Goal: Communication & Community: Answer question/provide support

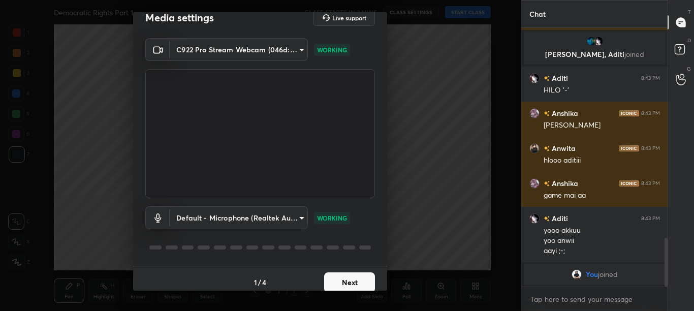
scroll to position [22, 0]
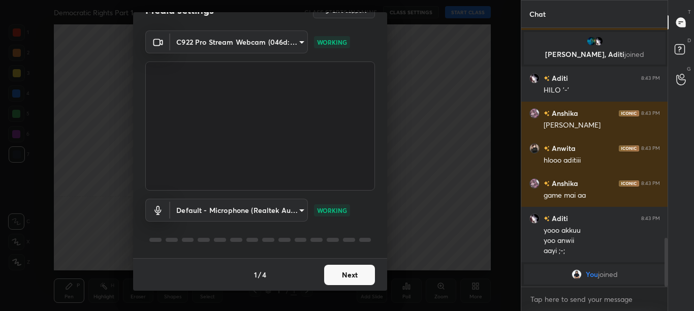
click at [356, 272] on button "Next" at bounding box center [349, 275] width 51 height 20
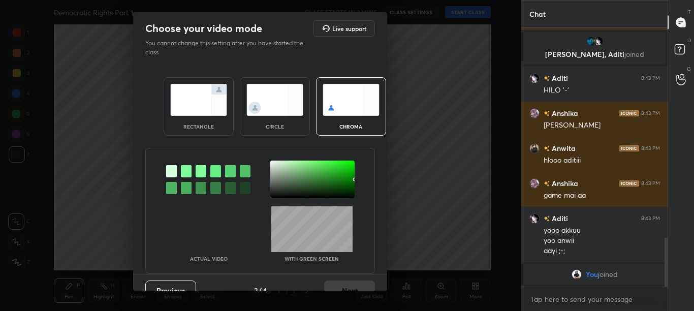
click at [182, 171] on div at bounding box center [186, 171] width 11 height 12
click at [272, 165] on div at bounding box center [312, 180] width 84 height 38
click at [348, 286] on button "Next" at bounding box center [349, 290] width 51 height 20
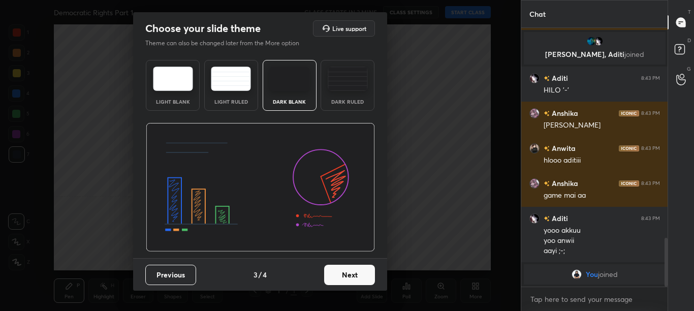
click at [350, 287] on div "Previous 3 / 4 Next" at bounding box center [260, 274] width 254 height 33
click at [364, 281] on button "Next" at bounding box center [349, 275] width 51 height 20
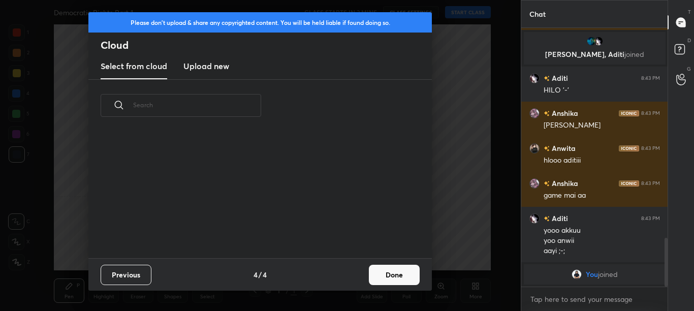
click at [370, 280] on button "Done" at bounding box center [394, 275] width 51 height 20
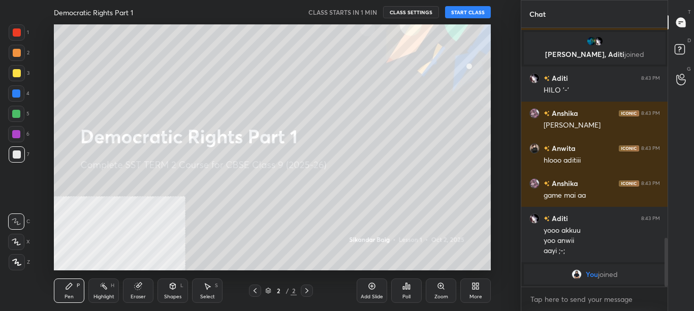
click at [467, 297] on div "More" at bounding box center [475, 290] width 30 height 24
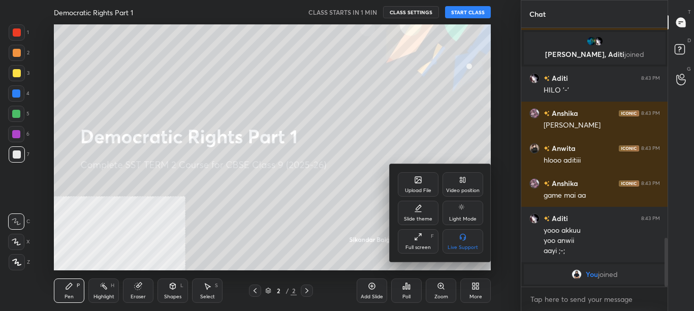
click at [472, 186] on div "Video position" at bounding box center [462, 184] width 41 height 24
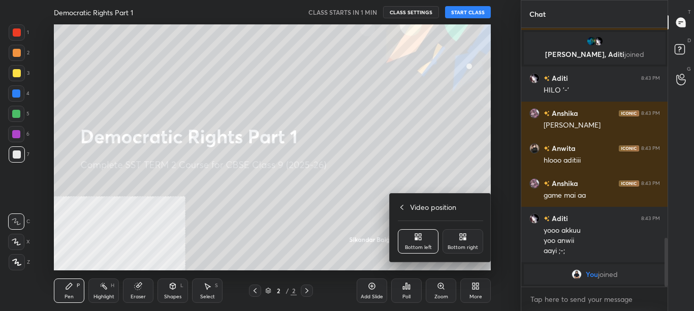
click at [473, 240] on div "Bottom right" at bounding box center [462, 241] width 41 height 24
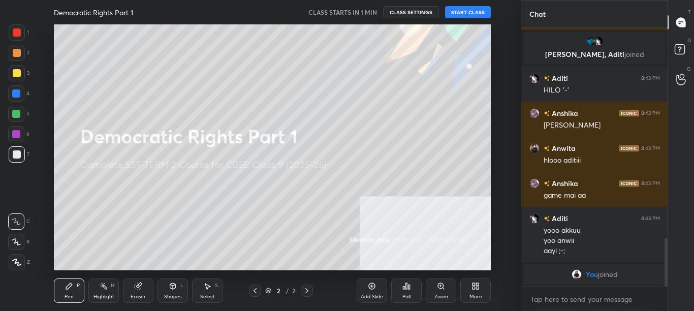
scroll to position [1003, 0]
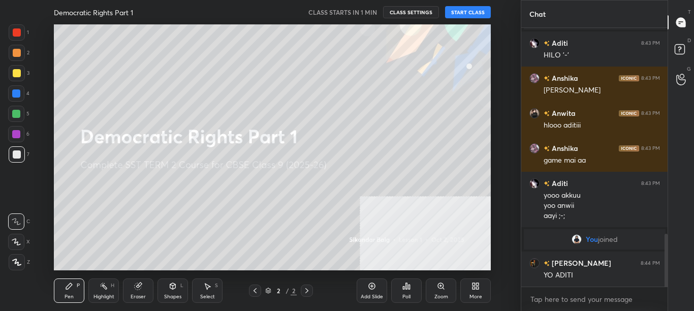
click at [467, 13] on button "START CLASS" at bounding box center [468, 12] width 46 height 12
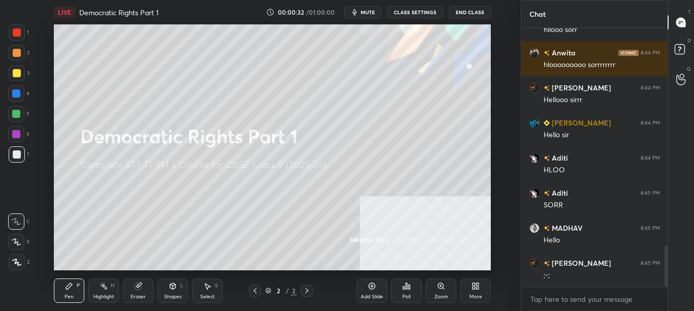
scroll to position [1363, 0]
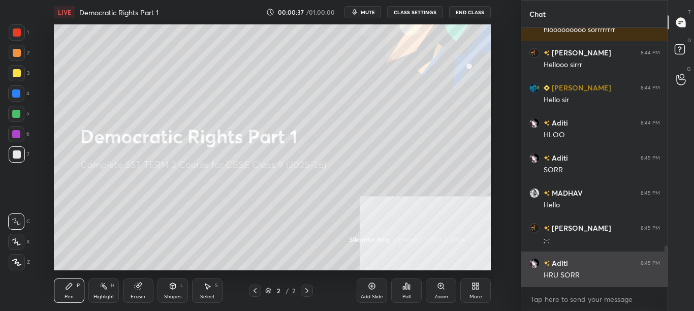
click at [564, 271] on div "HRU SORR" at bounding box center [601, 275] width 116 height 10
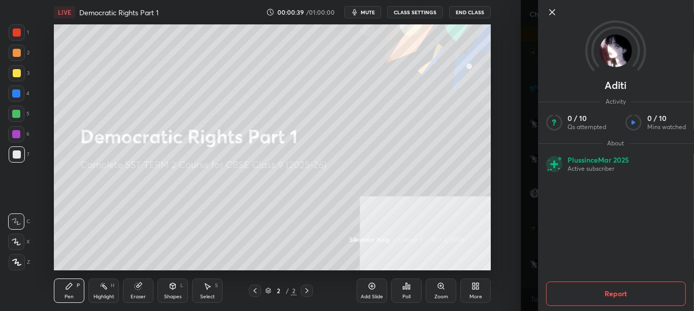
click at [500, 211] on div "Setting up your live class Poll for secs No correct answer Start poll" at bounding box center [273, 147] width 480 height 246
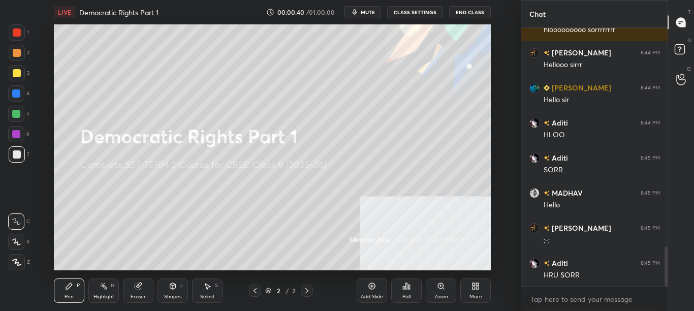
scroll to position [1398, 0]
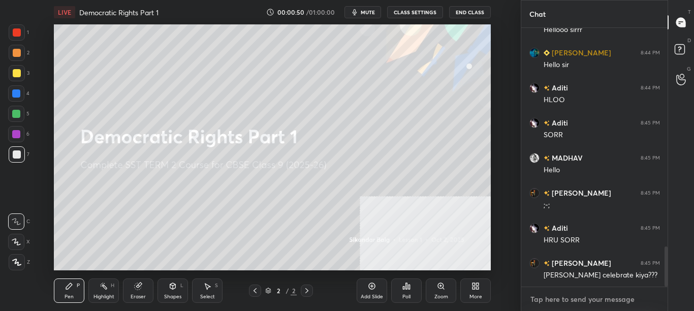
type textarea "x"
click at [571, 298] on textarea at bounding box center [594, 299] width 131 height 16
click at [575, 300] on textarea at bounding box center [594, 299] width 131 height 16
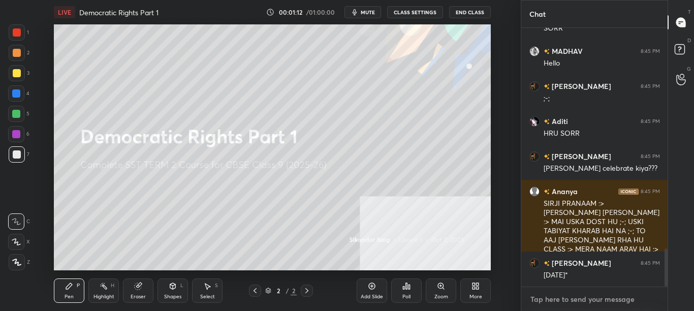
scroll to position [1529, 0]
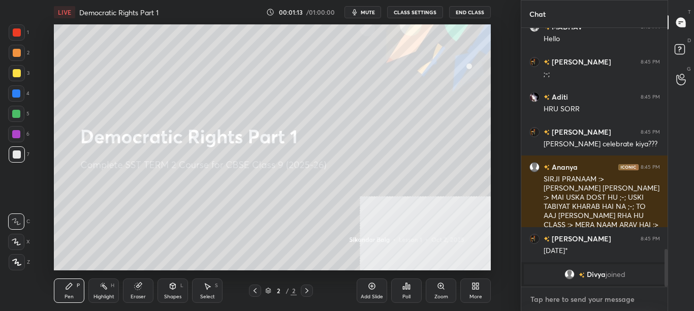
click at [590, 297] on textarea at bounding box center [594, 299] width 131 height 16
click at [590, 300] on textarea at bounding box center [594, 299] width 131 height 16
type textarea "t"
type textarea "x"
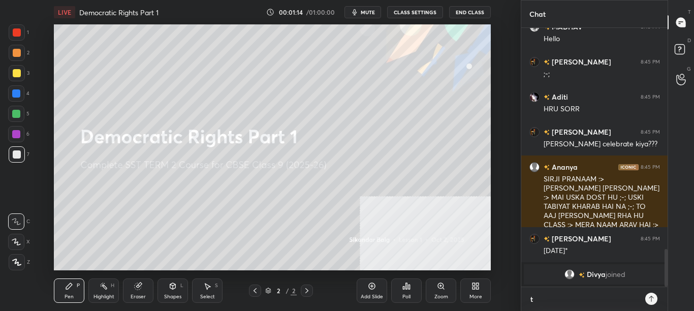
type textarea "t."
type textarea "x"
type textarea "t.m"
type textarea "x"
type textarea "[DOMAIN_NAME]"
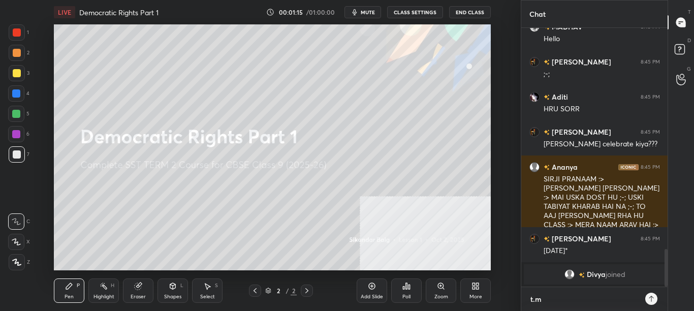
type textarea "x"
type textarea "[DOMAIN_NAME][URL]"
type textarea "x"
type textarea "[DOMAIN_NAME][URL]"
type textarea "x"
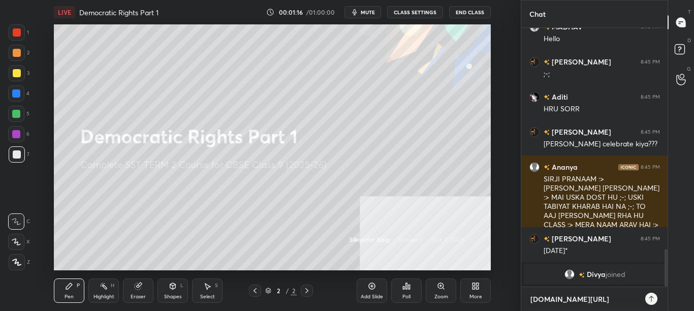
type textarea "[DOMAIN_NAME][URL]"
type textarea "x"
type textarea "[DOMAIN_NAME][URL]"
type textarea "x"
type textarea "[DOMAIN_NAME][URL]"
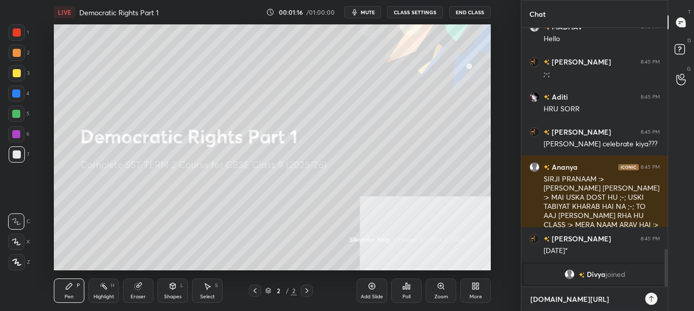
type textarea "x"
type textarea "[DOMAIN_NAME][URL]"
type textarea "x"
type textarea "[DOMAIN_NAME][URL][PERSON_NAME]"
type textarea "x"
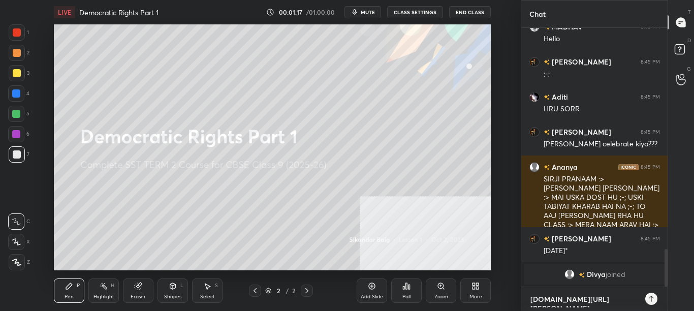
type textarea "[DOMAIN_NAME][URL]"
type textarea "x"
type textarea "[DOMAIN_NAME][URL]"
type textarea "x"
type textarea "[DOMAIN_NAME][URL]"
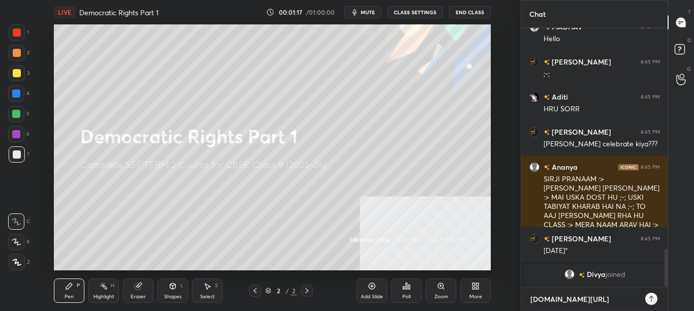
type textarea "x"
type textarea "[DOMAIN_NAME][URL]"
type textarea "x"
type textarea "[DOMAIN_NAME][URL]"
type textarea "x"
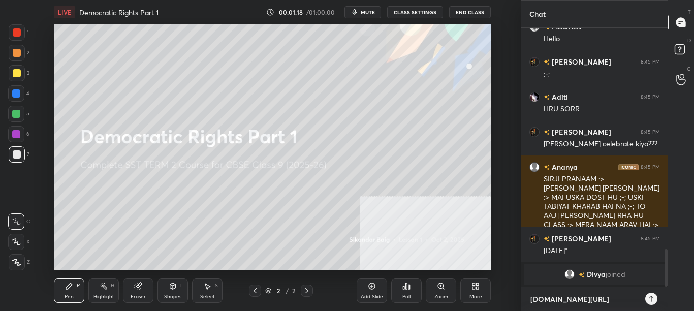
type textarea "[DOMAIN_NAME][URL]"
type textarea "x"
type textarea "[DOMAIN_NAME][URL]"
type textarea "x"
type textarea "[DOMAIN_NAME][URL]"
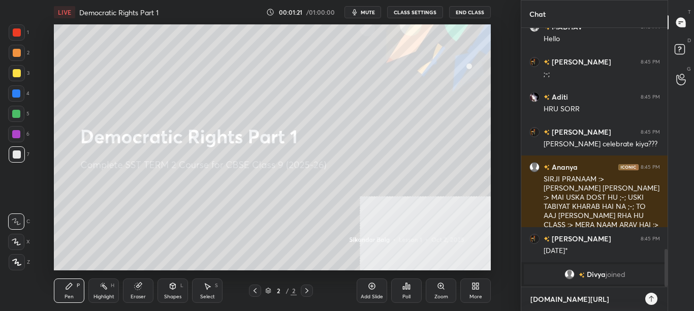
type textarea "x"
type textarea "[DOMAIN_NAME][URL]"
type textarea "x"
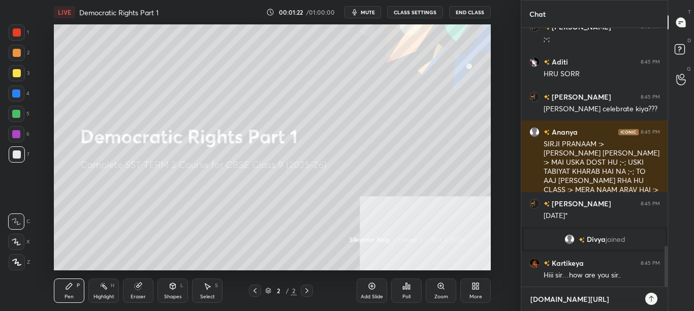
scroll to position [1377, 0]
type textarea "[DOMAIN_NAME][URL]"
type textarea "x"
click at [648, 296] on icon at bounding box center [651, 299] width 8 height 8
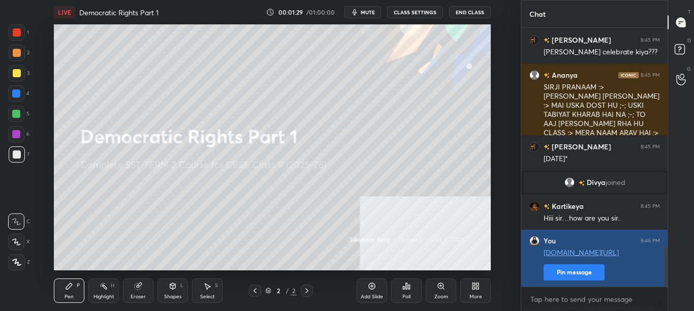
click at [589, 272] on button "Pin message" at bounding box center [573, 272] width 61 height 16
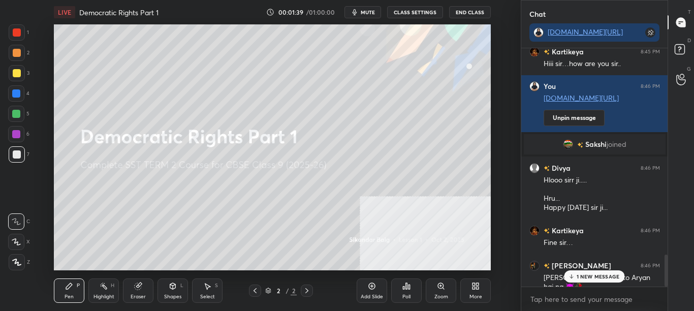
scroll to position [1562, 0]
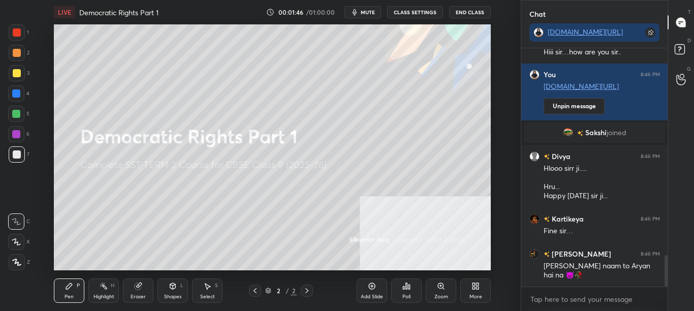
drag, startPoint x: 665, startPoint y: 265, endPoint x: 667, endPoint y: 281, distance: 16.4
click at [667, 281] on div at bounding box center [665, 270] width 3 height 31
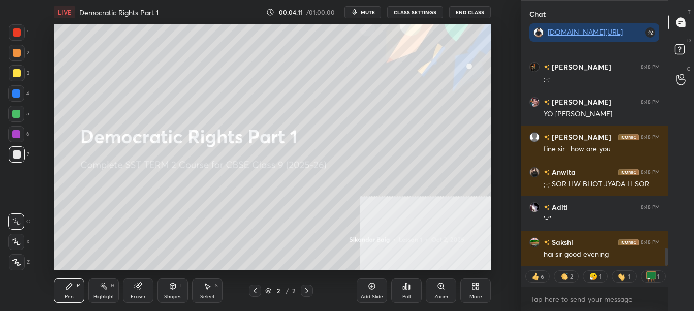
scroll to position [2480, 0]
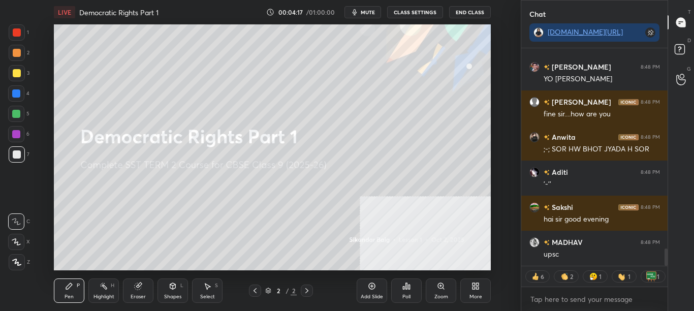
type textarea "x"
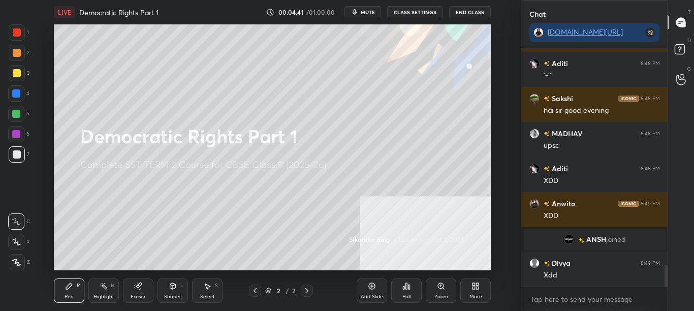
scroll to position [2356, 0]
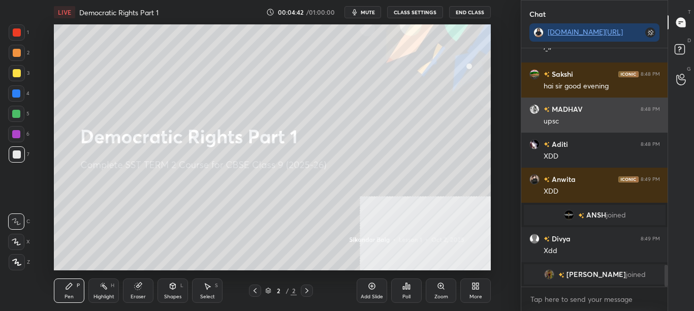
click at [570, 122] on div "upsc" at bounding box center [601, 121] width 116 height 10
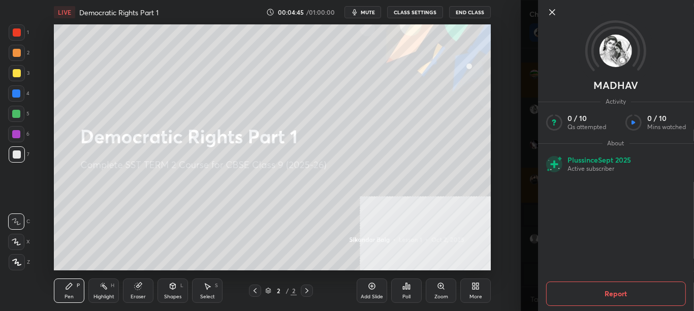
click at [554, 15] on icon at bounding box center [551, 12] width 12 height 12
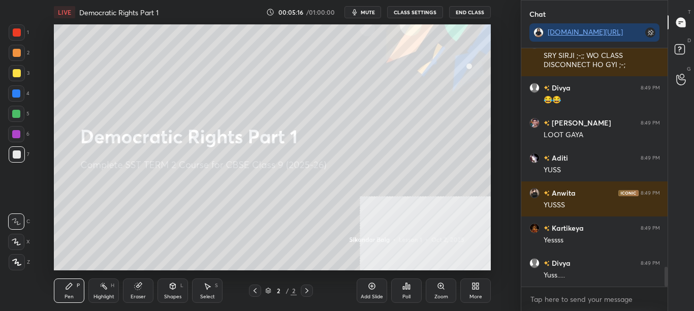
scroll to position [2661, 0]
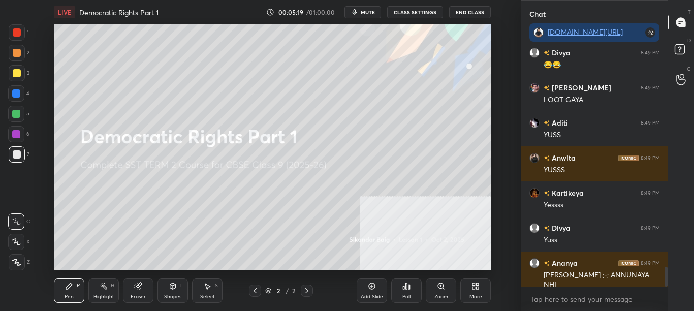
click at [416, 14] on button "CLASS SETTINGS" at bounding box center [415, 12] width 56 height 12
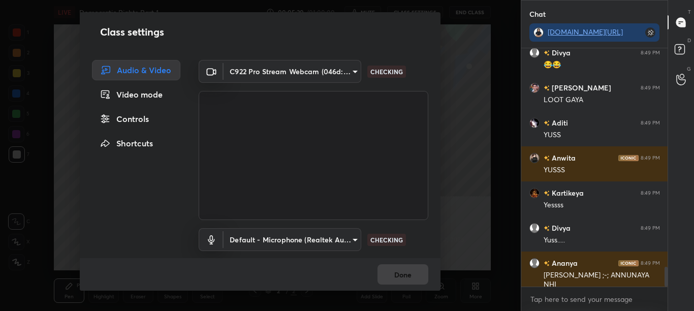
click at [140, 123] on div "Controls" at bounding box center [136, 119] width 88 height 20
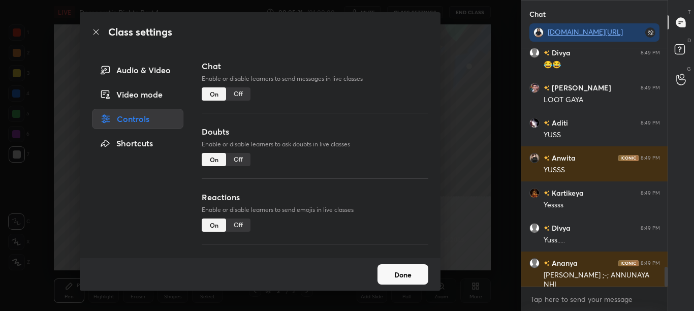
click at [241, 95] on div "Off" at bounding box center [238, 93] width 24 height 13
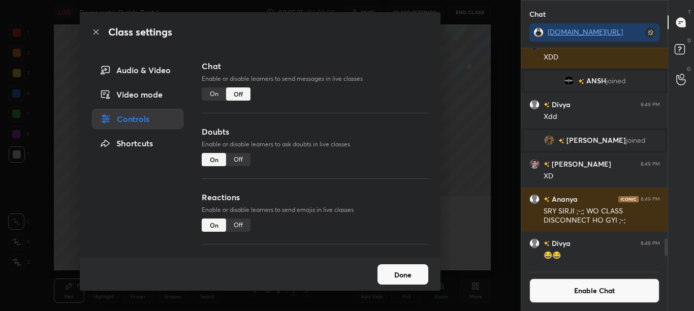
scroll to position [214, 143]
click at [98, 33] on icon at bounding box center [96, 32] width 8 height 8
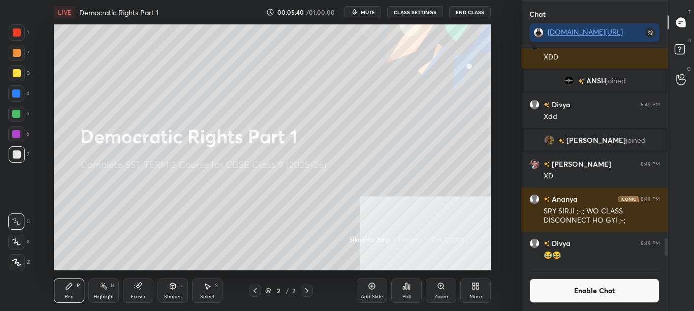
click at [15, 36] on div at bounding box center [17, 32] width 8 height 8
click at [20, 268] on div at bounding box center [17, 262] width 16 height 16
click at [587, 295] on button "Enable Chat" at bounding box center [594, 290] width 131 height 24
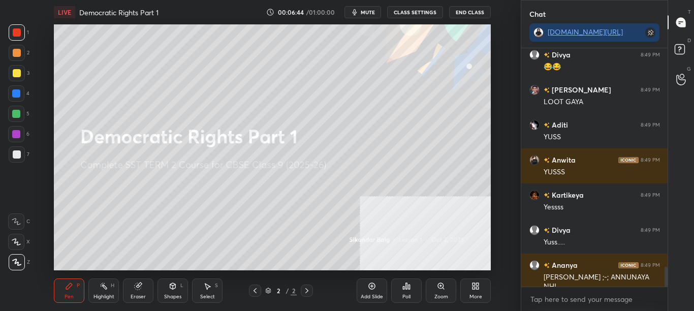
scroll to position [2613, 0]
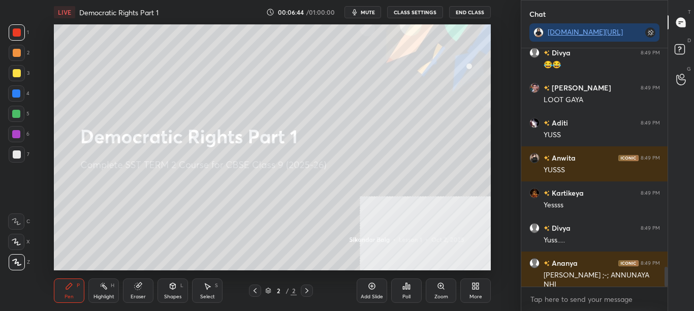
drag, startPoint x: 665, startPoint y: 264, endPoint x: 665, endPoint y: 297, distance: 33.0
click at [667, 292] on div "[PERSON_NAME] 8:49 PM [PERSON_NAME] ;-;; WO CLASS DISCONNECT [PERSON_NAME] ;-; …" at bounding box center [594, 179] width 147 height 263
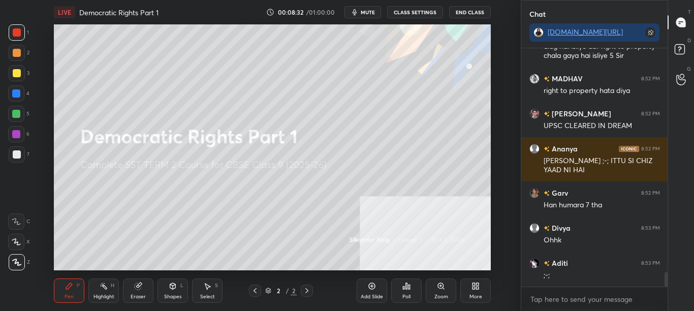
scroll to position [3555, 0]
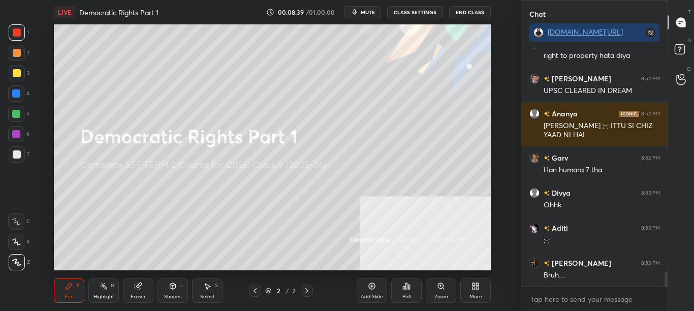
click at [417, 9] on button "CLASS SETTINGS" at bounding box center [415, 12] width 56 height 12
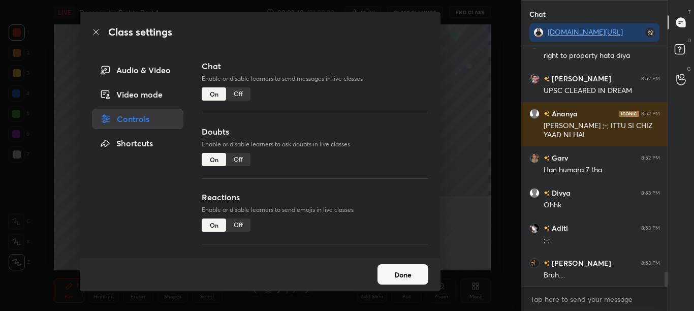
scroll to position [3590, 0]
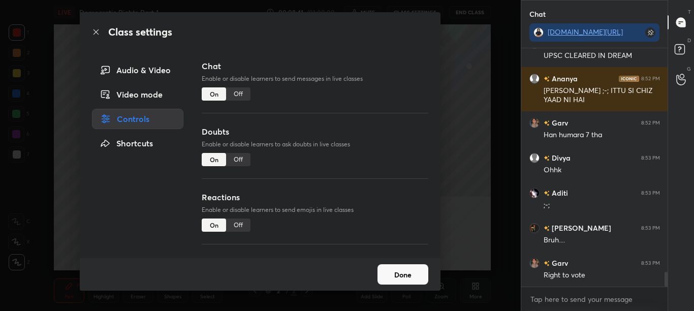
click at [247, 93] on div "Off" at bounding box center [238, 93] width 24 height 13
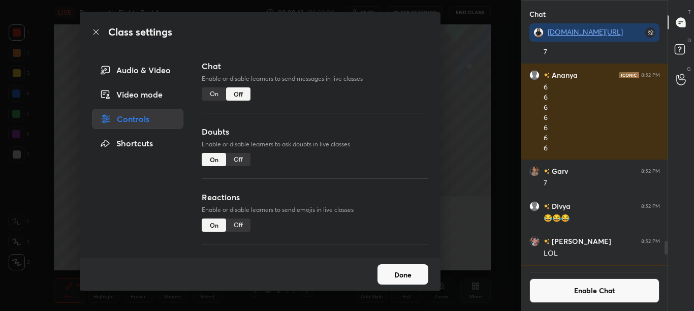
scroll to position [214, 143]
click at [97, 30] on icon at bounding box center [96, 32] width 8 height 8
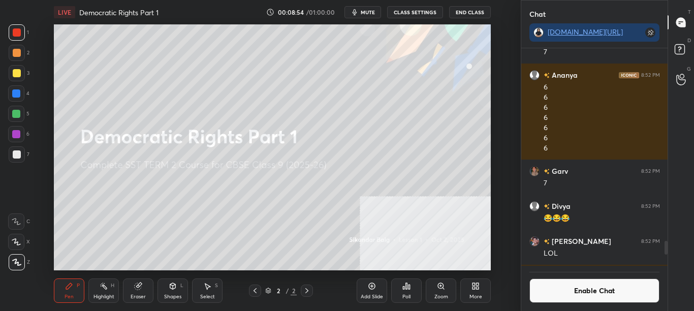
click at [598, 295] on button "Enable Chat" at bounding box center [594, 290] width 131 height 24
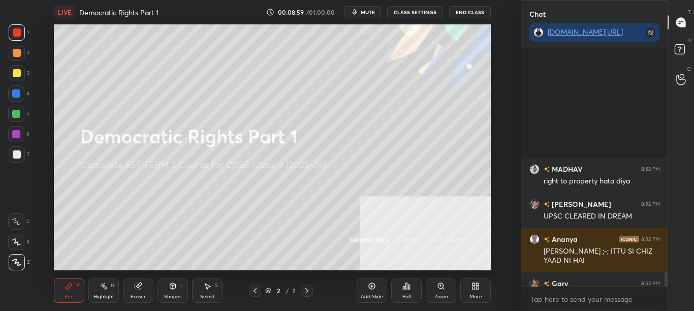
scroll to position [3590, 0]
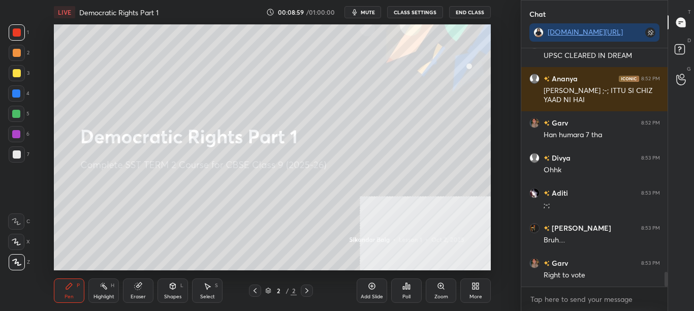
drag, startPoint x: 665, startPoint y: 266, endPoint x: 669, endPoint y: 297, distance: 31.7
click at [669, 293] on div "Chat [DOMAIN_NAME][URL] MADHAV 8:52 PM right to property hata [PERSON_NAME] 8:5…" at bounding box center [608, 155] width 174 height 311
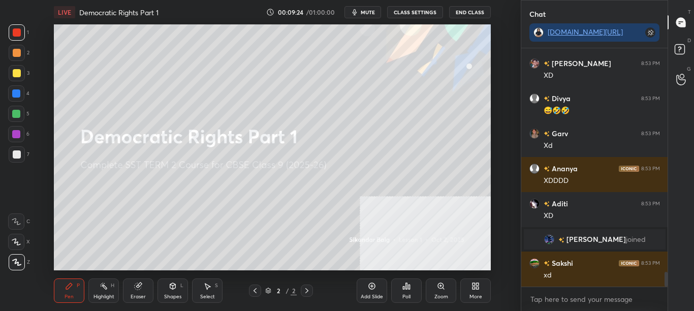
scroll to position [3612, 0]
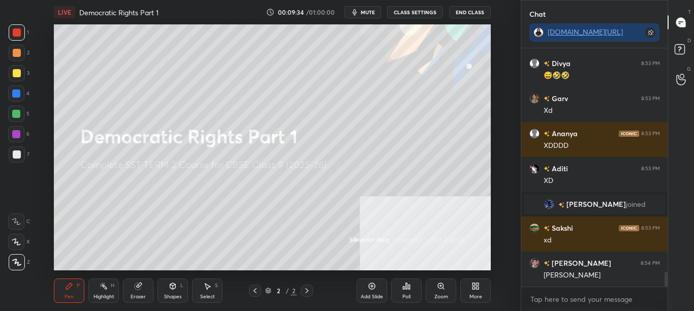
click at [426, 12] on button "CLASS SETTINGS" at bounding box center [415, 12] width 56 height 12
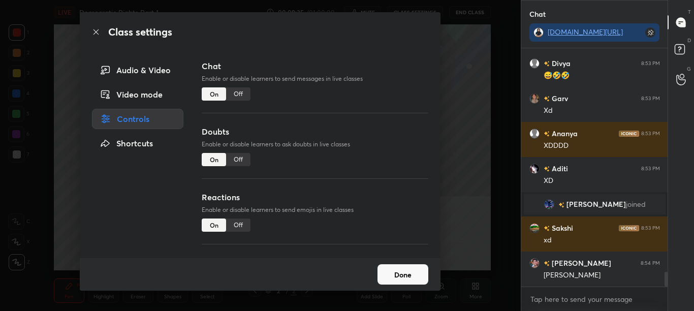
click at [242, 96] on div "Off" at bounding box center [238, 93] width 24 height 13
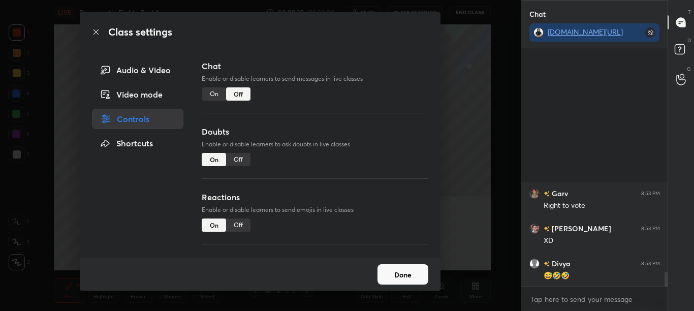
scroll to position [214, 143]
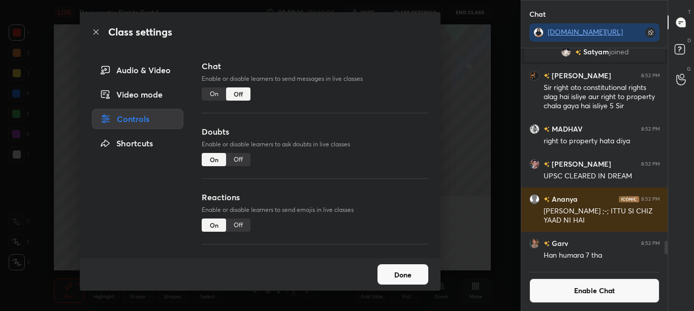
click at [96, 34] on icon at bounding box center [96, 32] width 8 height 8
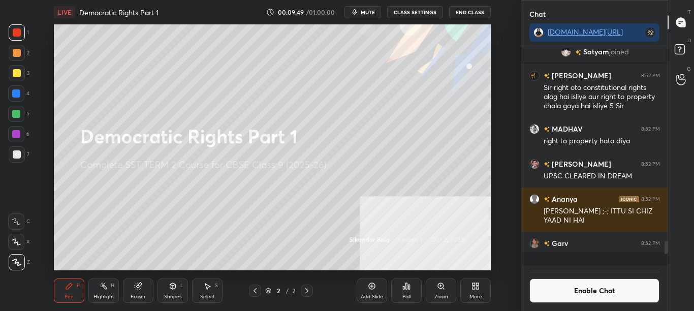
scroll to position [3823, 0]
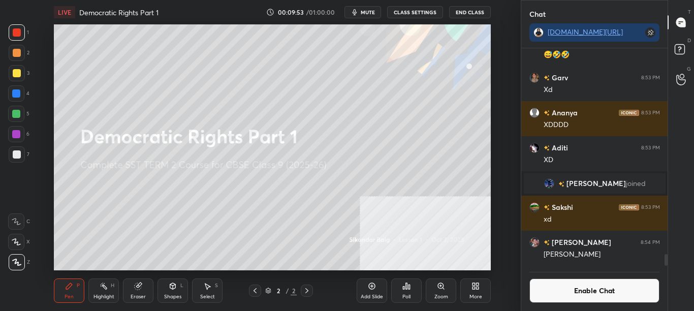
click at [609, 294] on button "Enable Chat" at bounding box center [594, 290] width 131 height 24
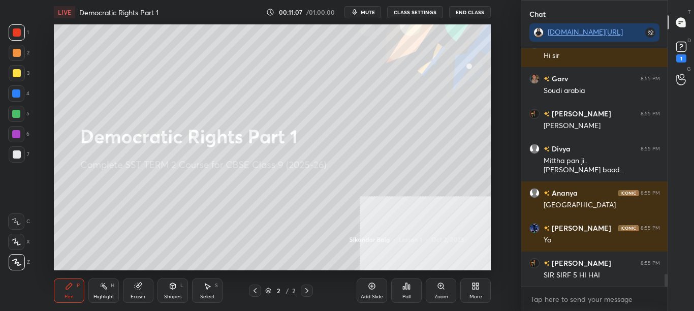
scroll to position [4200, 0]
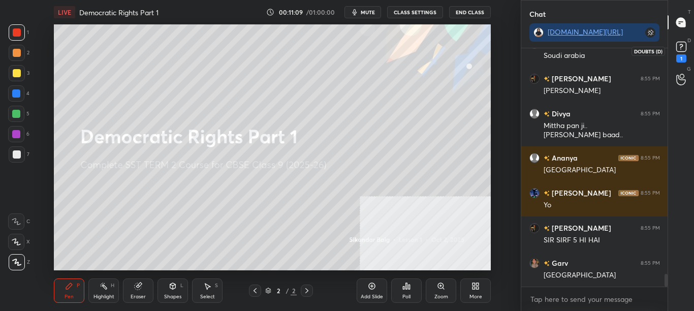
click at [681, 48] on rect at bounding box center [681, 47] width 10 height 10
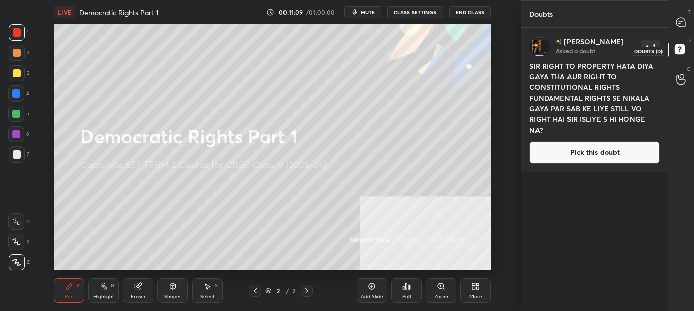
scroll to position [4, 4]
click at [688, 23] on div at bounding box center [681, 22] width 20 height 18
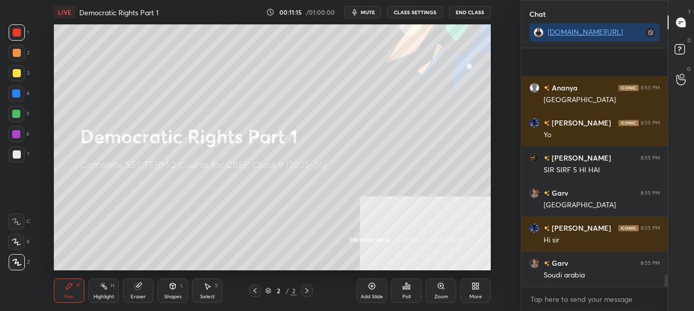
scroll to position [4539, 0]
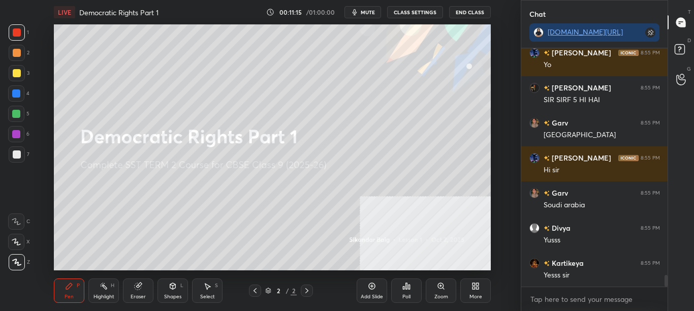
click at [477, 291] on div "More" at bounding box center [475, 290] width 30 height 24
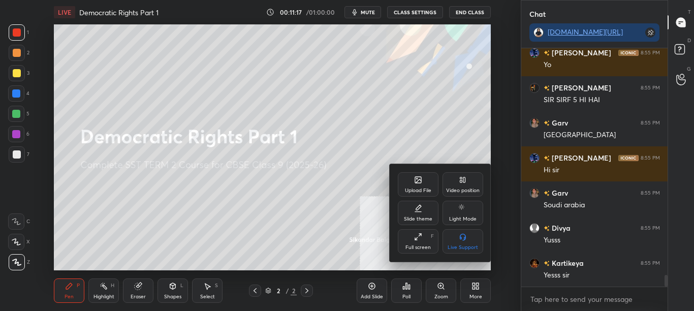
click at [423, 185] on div "Upload File" at bounding box center [418, 184] width 41 height 24
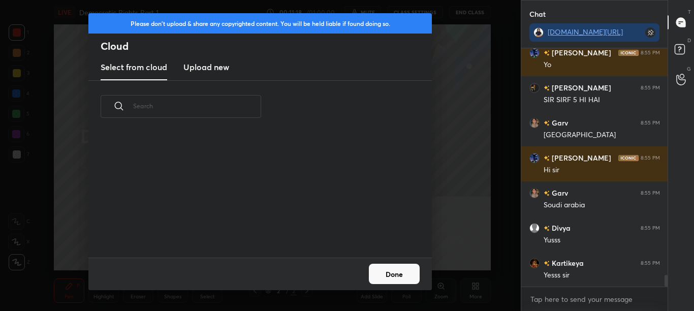
click at [206, 70] on h3 "Upload new" at bounding box center [206, 67] width 46 height 12
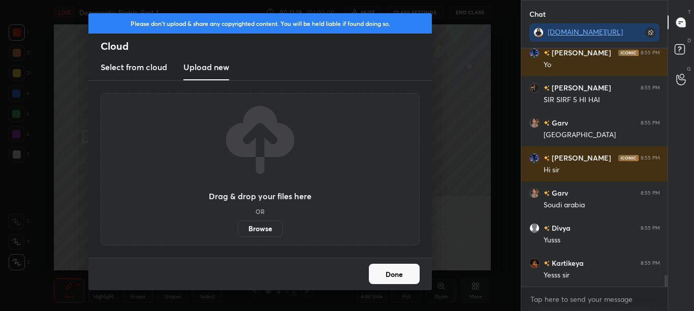
click at [270, 235] on label "Browse" at bounding box center [260, 228] width 45 height 16
click at [238, 235] on input "Browse" at bounding box center [238, 228] width 0 height 16
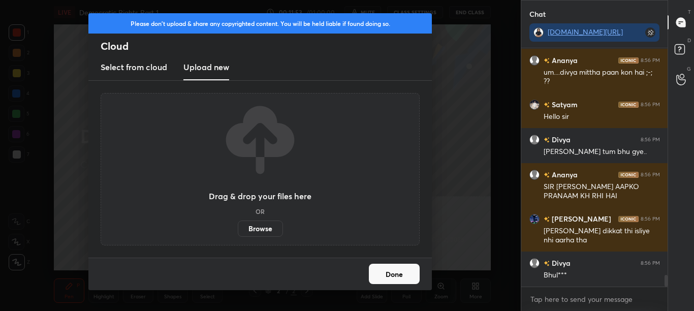
scroll to position [4571, 0]
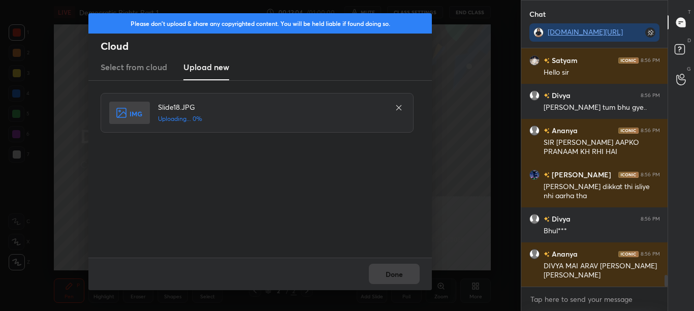
click at [417, 273] on div "Done" at bounding box center [259, 274] width 343 height 33
click at [416, 275] on div "Done" at bounding box center [259, 274] width 343 height 33
click at [415, 276] on div "Done" at bounding box center [259, 274] width 343 height 33
click at [410, 281] on div "Done" at bounding box center [259, 274] width 343 height 33
click at [408, 279] on div "Done" at bounding box center [259, 274] width 343 height 33
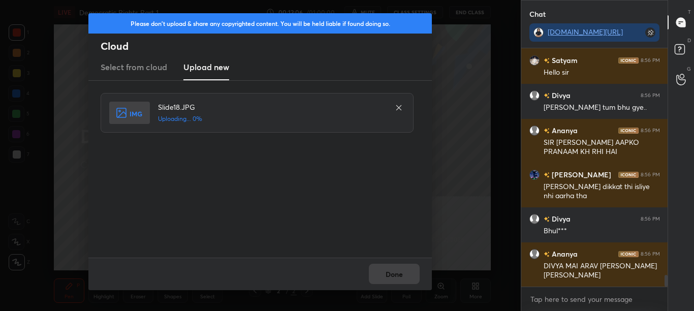
click at [407, 275] on div "Done" at bounding box center [259, 274] width 343 height 33
click at [407, 274] on div "Done" at bounding box center [259, 274] width 343 height 33
click at [403, 277] on button "Done" at bounding box center [394, 274] width 51 height 20
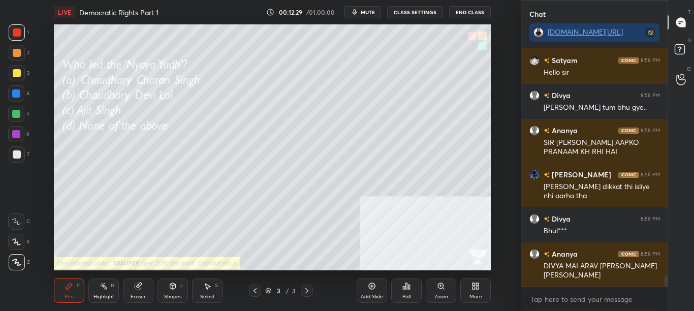
click at [409, 294] on div "Poll" at bounding box center [406, 296] width 8 height 5
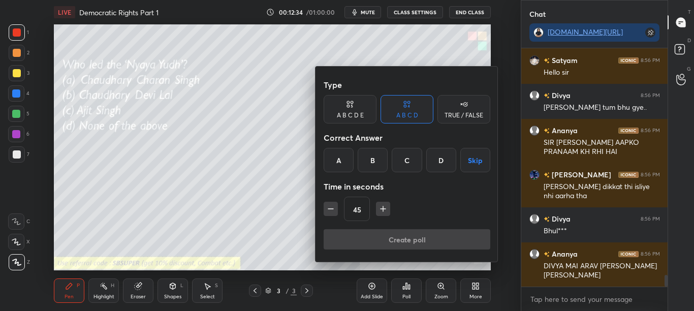
drag, startPoint x: 375, startPoint y: 163, endPoint x: 378, endPoint y: 168, distance: 5.8
click at [376, 163] on div "B" at bounding box center [373, 160] width 30 height 24
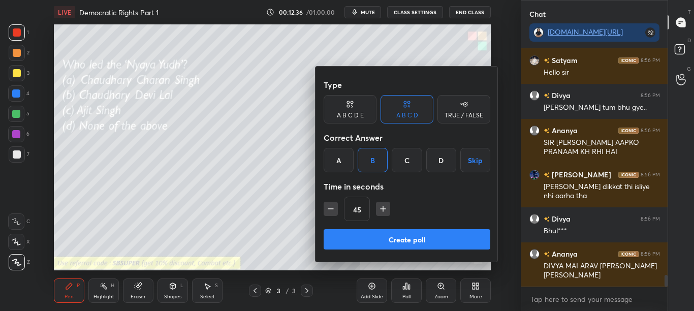
click at [406, 236] on button "Create poll" at bounding box center [407, 239] width 167 height 20
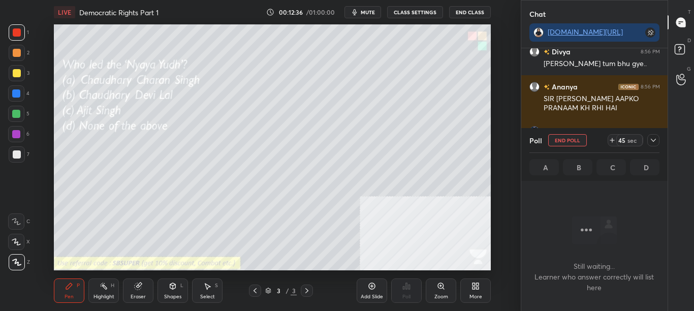
scroll to position [207, 143]
click at [654, 139] on icon at bounding box center [653, 140] width 8 height 8
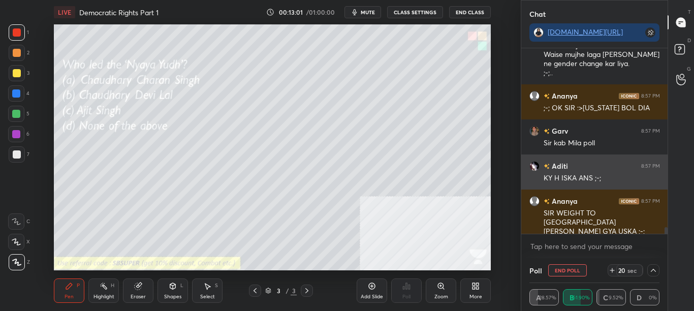
scroll to position [4881, 0]
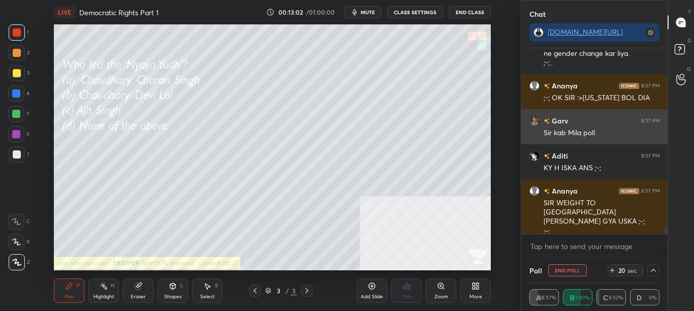
click at [589, 125] on div "Garv 8:57 PM Sir kab Mila poll" at bounding box center [594, 126] width 147 height 35
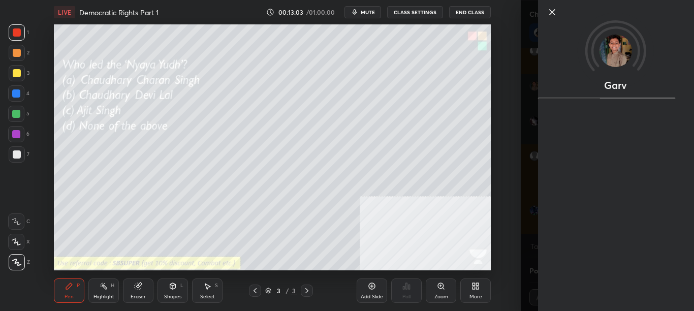
click at [508, 146] on div "Setting up your live class Poll for secs No correct answer Start poll" at bounding box center [273, 147] width 480 height 246
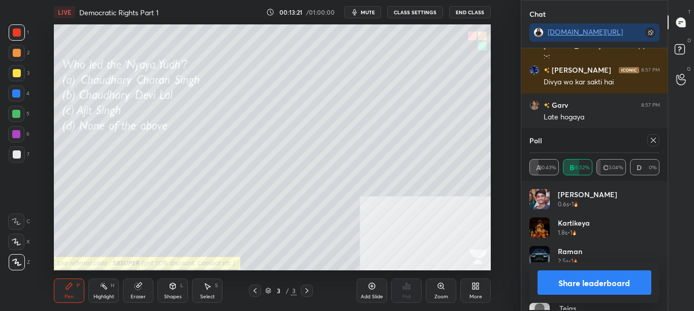
scroll to position [4, 4]
click at [632, 284] on button "Share leaderboard" at bounding box center [594, 282] width 114 height 24
type textarea "x"
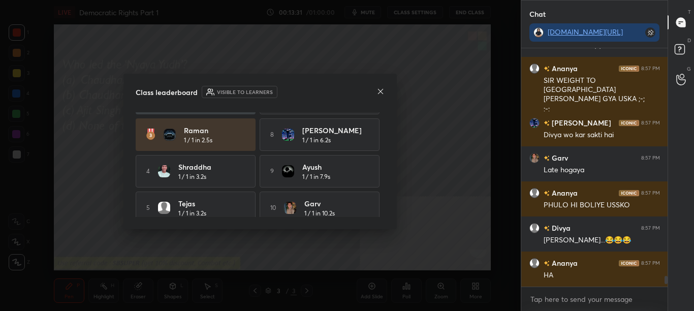
scroll to position [0, 0]
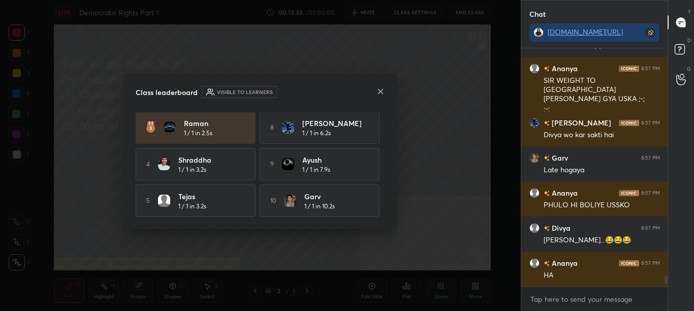
click at [380, 91] on icon at bounding box center [380, 90] width 5 height 5
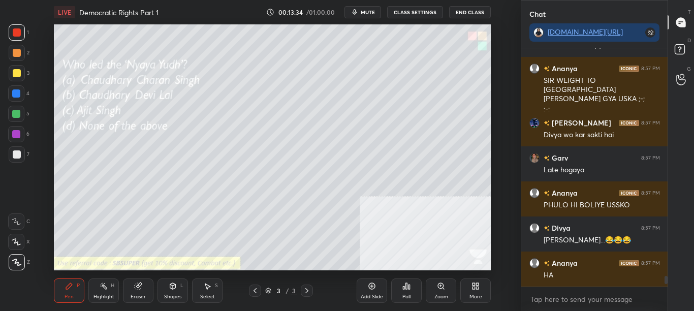
click at [308, 291] on icon at bounding box center [306, 290] width 3 height 5
click at [470, 287] on div "More" at bounding box center [475, 290] width 30 height 24
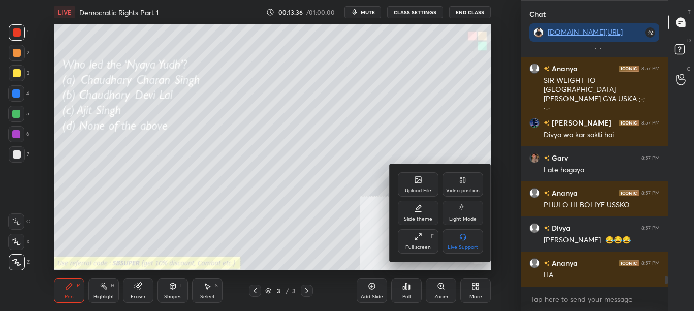
click at [418, 177] on icon at bounding box center [418, 180] width 8 height 8
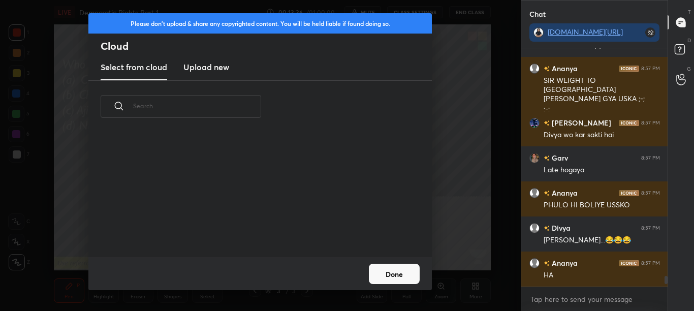
click at [197, 73] on h3 "Upload new" at bounding box center [206, 67] width 46 height 12
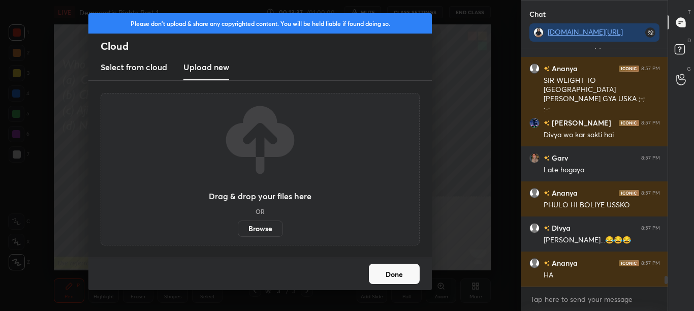
click at [253, 228] on label "Browse" at bounding box center [260, 228] width 45 height 16
click at [238, 228] on input "Browse" at bounding box center [238, 228] width 0 height 16
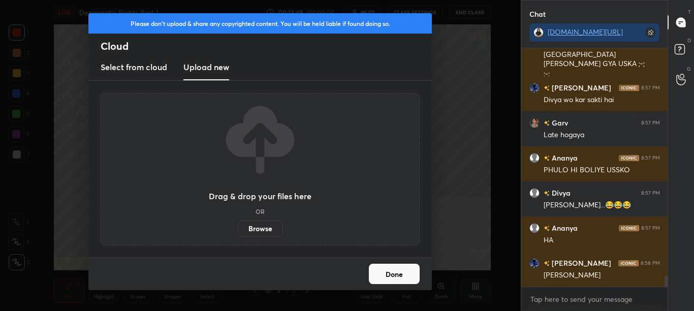
scroll to position [5074, 0]
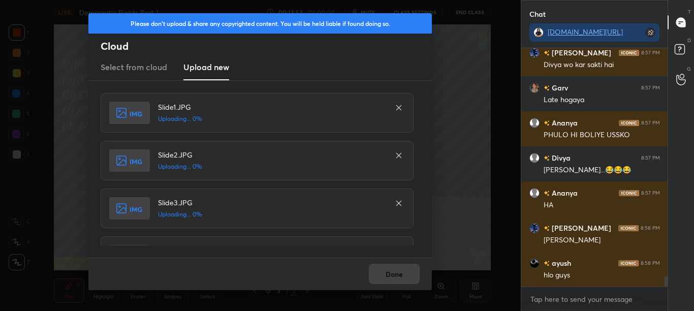
click at [384, 274] on div "Done" at bounding box center [259, 274] width 343 height 33
click at [383, 274] on div "Done" at bounding box center [259, 274] width 343 height 33
click at [384, 274] on div "Done" at bounding box center [259, 274] width 343 height 33
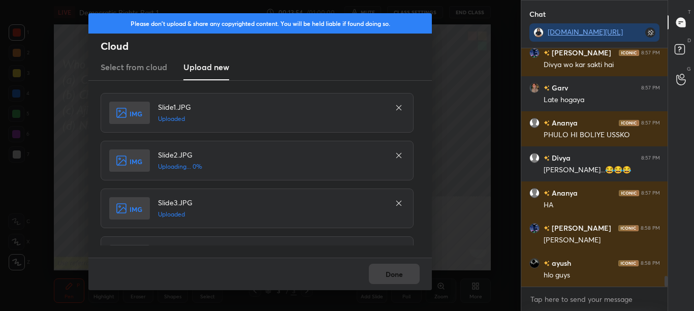
click at [385, 274] on div "Done" at bounding box center [259, 274] width 343 height 33
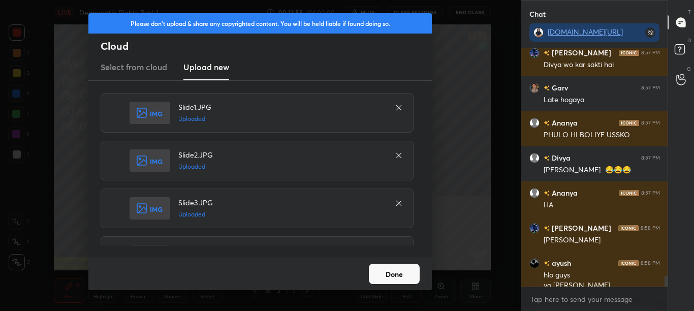
scroll to position [5084, 0]
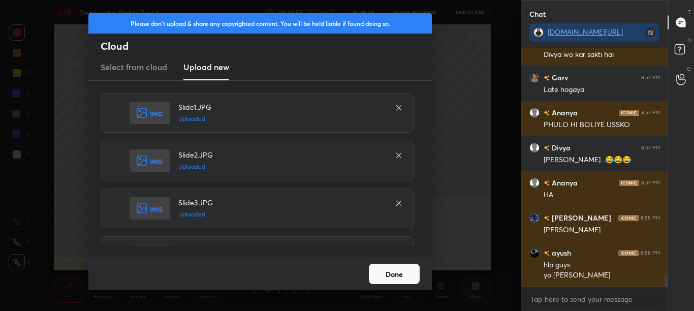
click at [385, 274] on button "Done" at bounding box center [394, 274] width 51 height 20
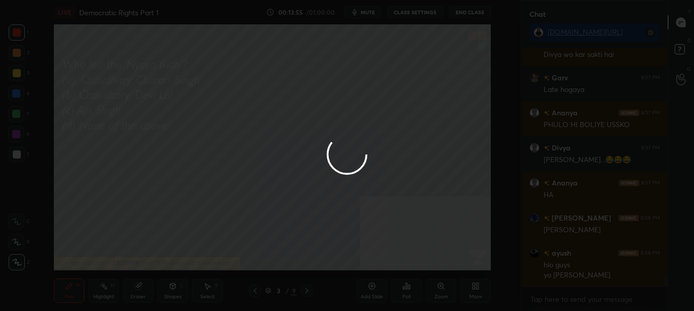
click at [386, 274] on button "Done" at bounding box center [394, 274] width 51 height 20
click at [386, 273] on div at bounding box center [347, 155] width 694 height 311
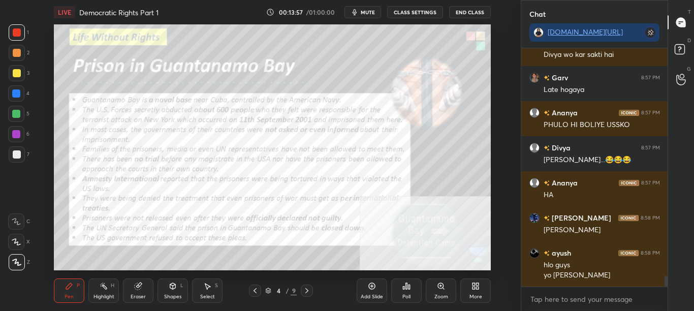
click at [414, 16] on button "CLASS SETTINGS" at bounding box center [415, 12] width 56 height 12
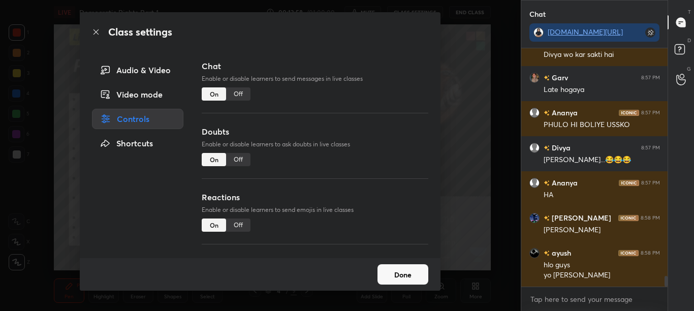
click at [238, 98] on div "Off" at bounding box center [238, 93] width 24 height 13
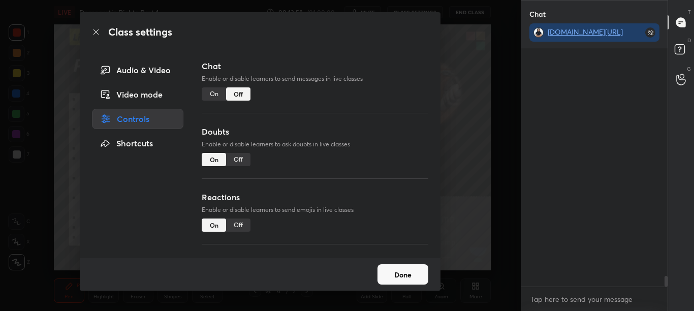
scroll to position [214, 143]
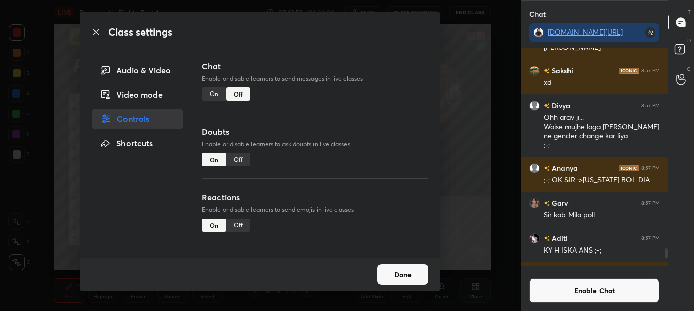
click at [98, 30] on icon at bounding box center [96, 32] width 8 height 8
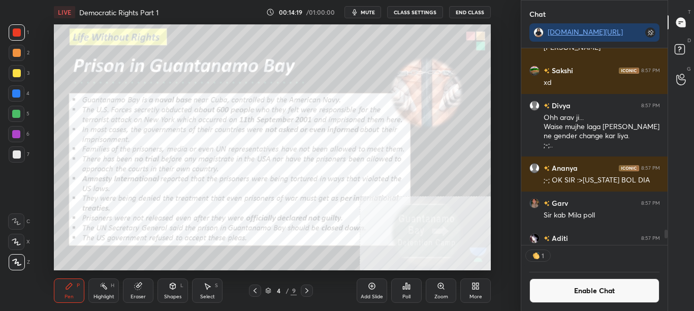
scroll to position [194, 143]
click at [377, 291] on div "Add Slide" at bounding box center [372, 290] width 30 height 24
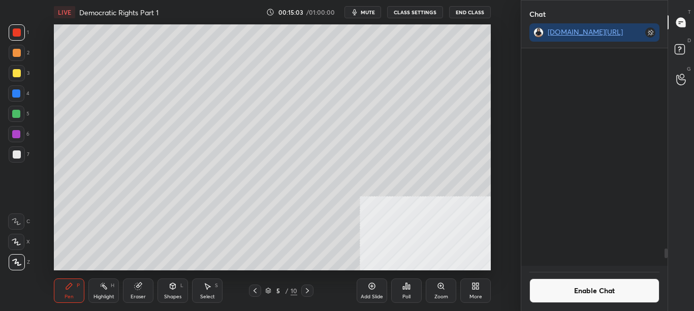
scroll to position [4922, 0]
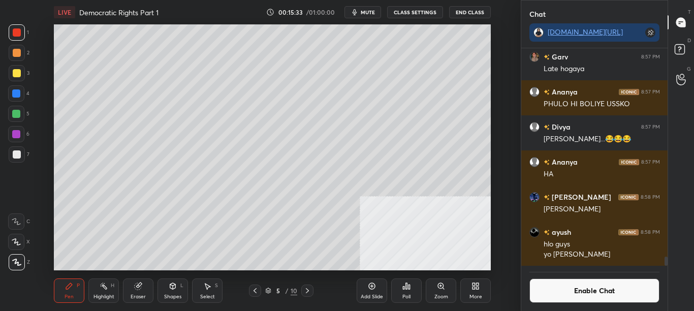
drag, startPoint x: 602, startPoint y: 285, endPoint x: 600, endPoint y: 290, distance: 5.5
click at [603, 285] on button "Enable Chat" at bounding box center [594, 290] width 131 height 24
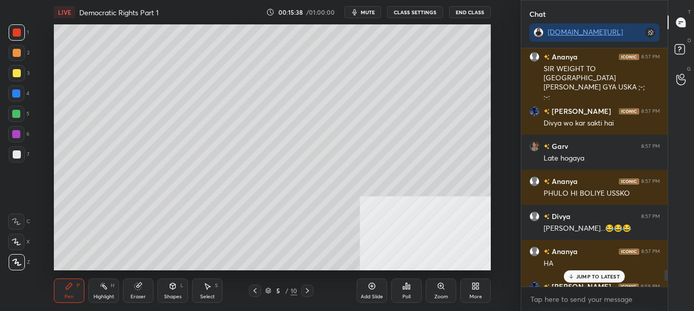
scroll to position [4892, 0]
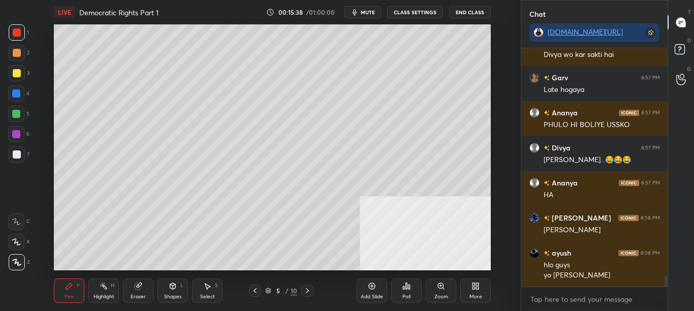
drag, startPoint x: 666, startPoint y: 272, endPoint x: 666, endPoint y: 296, distance: 24.4
click at [666, 296] on div "[PERSON_NAME] 8:57 PM SIR WEIGHT TO [GEOGRAPHIC_DATA] [PERSON_NAME] GYA USKA ;-…" at bounding box center [594, 179] width 147 height 263
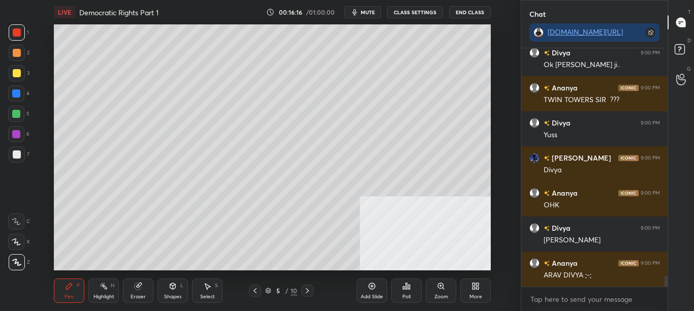
scroll to position [5220, 0]
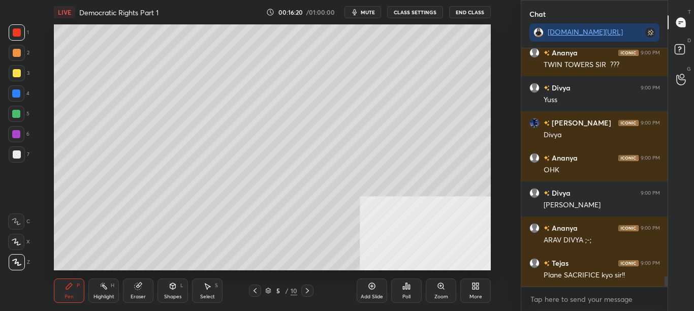
click at [424, 15] on button "CLASS SETTINGS" at bounding box center [415, 12] width 56 height 12
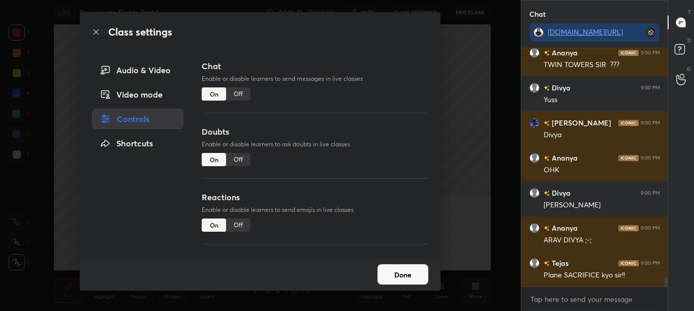
click at [241, 91] on div "Off" at bounding box center [238, 93] width 24 height 13
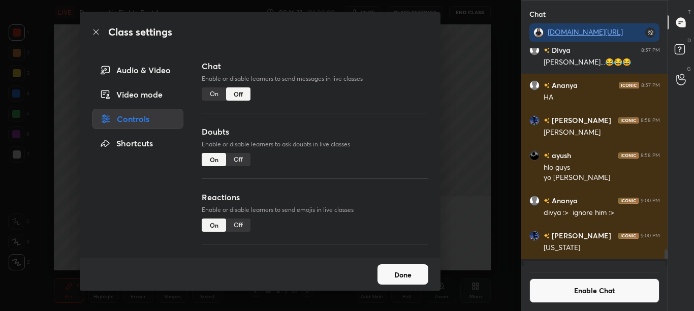
scroll to position [214, 143]
click at [102, 33] on div "Class settings" at bounding box center [260, 32] width 361 height 40
click at [100, 33] on icon at bounding box center [96, 32] width 8 height 8
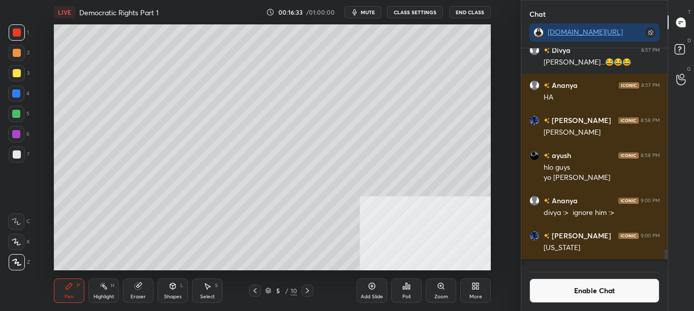
click at [615, 296] on button "Enable Chat" at bounding box center [594, 290] width 131 height 24
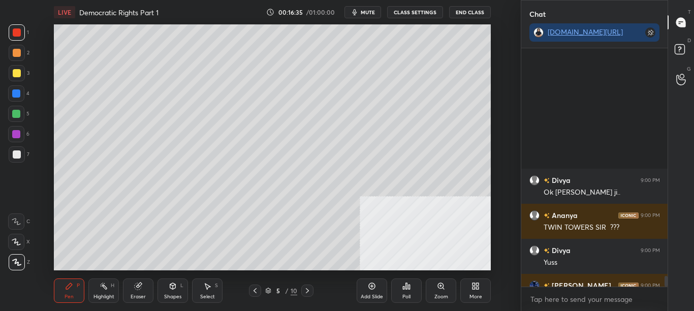
scroll to position [5163, 0]
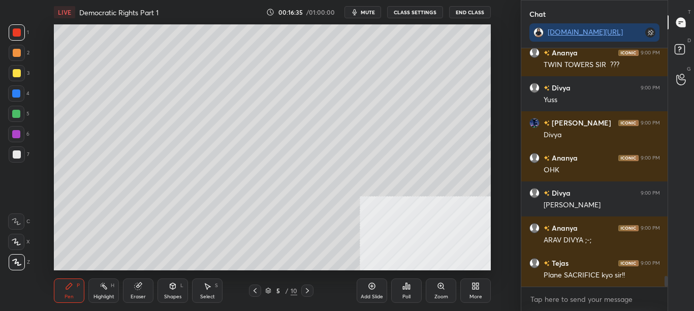
drag, startPoint x: 666, startPoint y: 271, endPoint x: 664, endPoint y: 290, distance: 18.3
click at [665, 288] on div "Divya 9:00 PM Ok [PERSON_NAME] ji.. [PERSON_NAME] 9:00 PM TWIN TOWERS SIR ??? D…" at bounding box center [594, 179] width 147 height 263
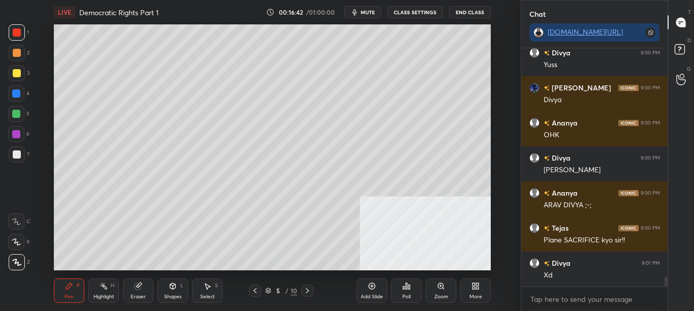
scroll to position [5233, 0]
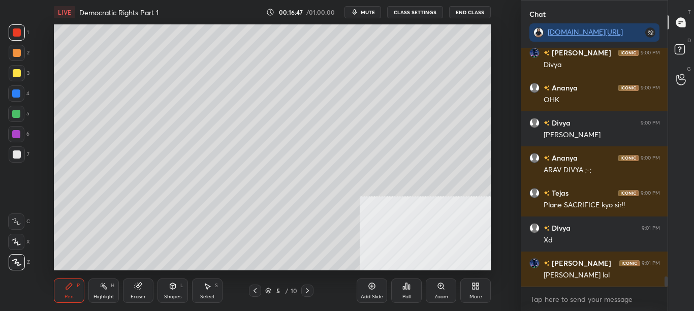
click at [424, 14] on button "CLASS SETTINGS" at bounding box center [415, 12] width 56 height 12
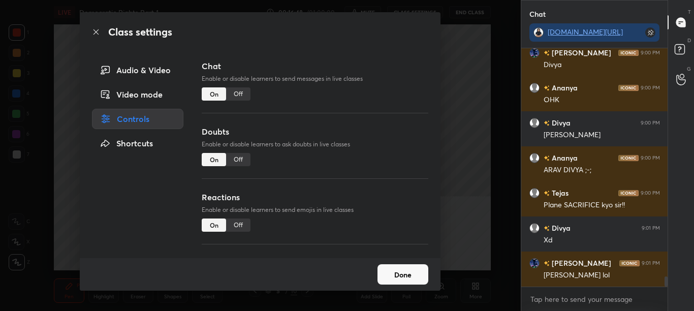
click at [240, 95] on div "Off" at bounding box center [238, 93] width 24 height 13
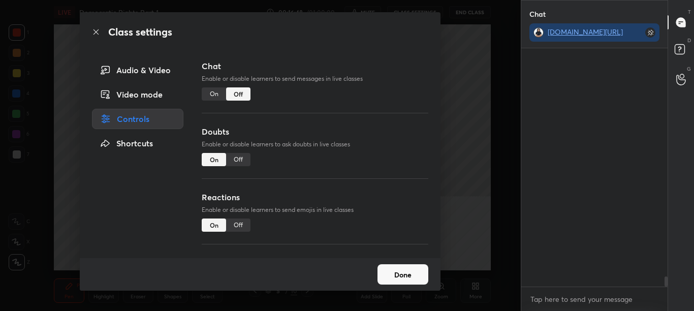
scroll to position [214, 143]
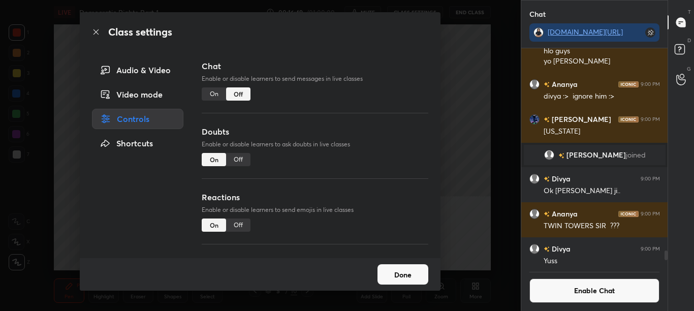
click at [99, 33] on icon at bounding box center [96, 32] width 8 height 8
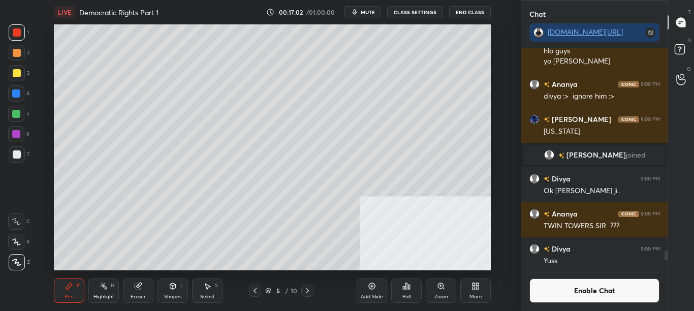
click at [613, 295] on button "Enable Chat" at bounding box center [594, 290] width 131 height 24
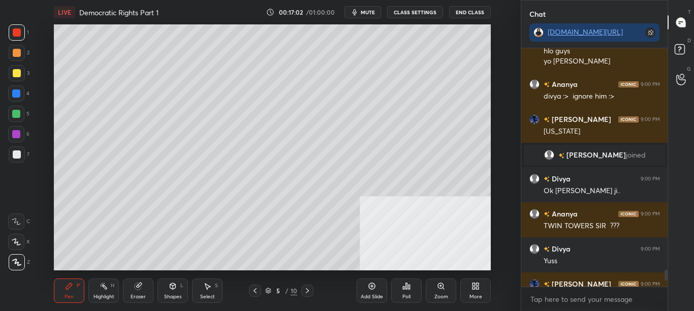
scroll to position [235, 143]
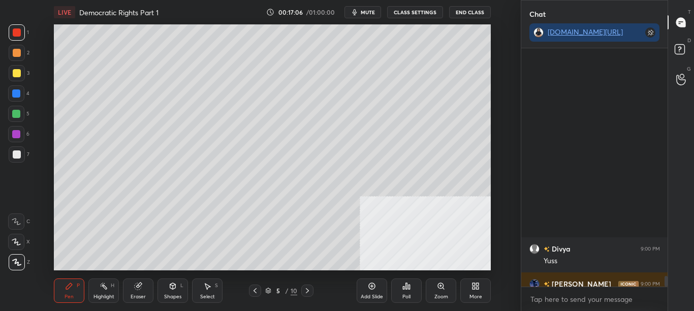
drag, startPoint x: 665, startPoint y: 295, endPoint x: 660, endPoint y: 305, distance: 11.1
click at [664, 298] on div "Divya 9:00 PM [PERSON_NAME] 9:00 PM [PERSON_NAME] 9:00 PM OHK Divya 9:00 PM Hn …" at bounding box center [594, 179] width 147 height 263
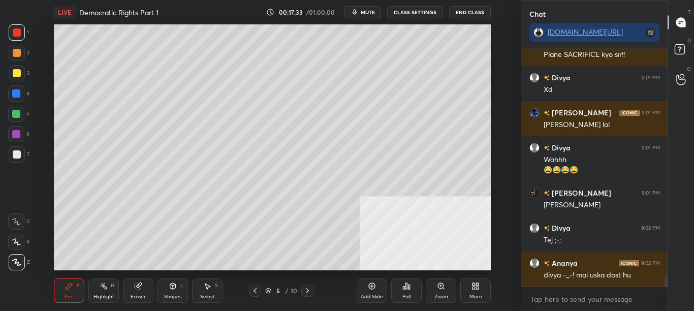
scroll to position [5362, 0]
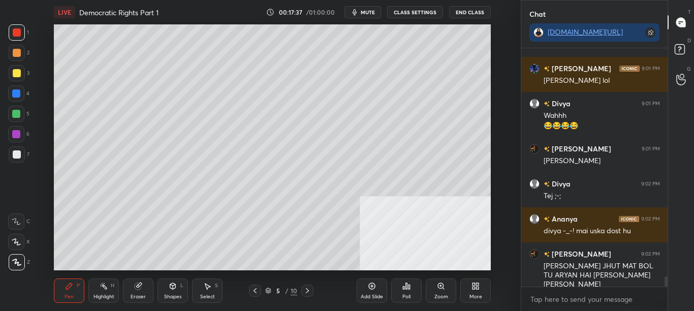
click at [433, 14] on button "CLASS SETTINGS" at bounding box center [415, 12] width 56 height 12
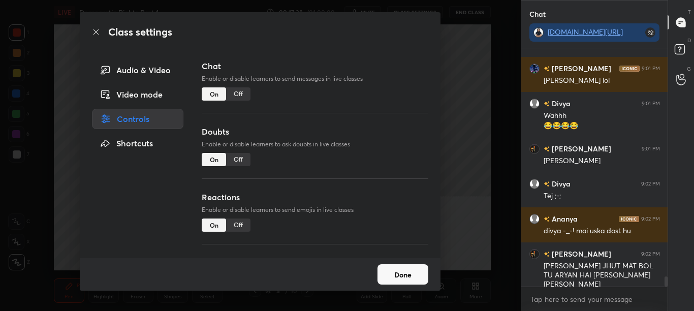
click at [237, 93] on div "Off" at bounding box center [238, 93] width 24 height 13
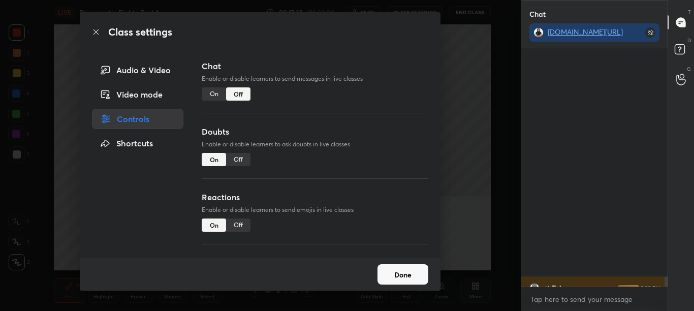
scroll to position [214, 143]
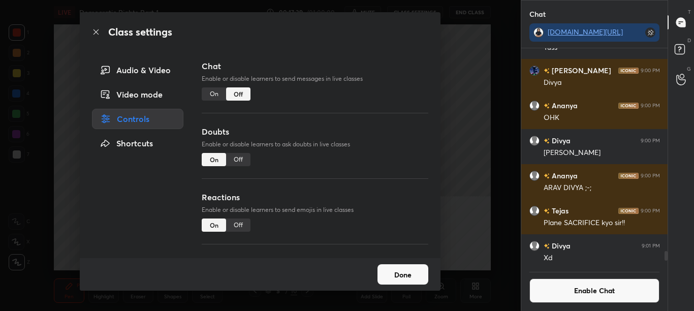
click at [94, 30] on icon at bounding box center [95, 31] width 5 height 5
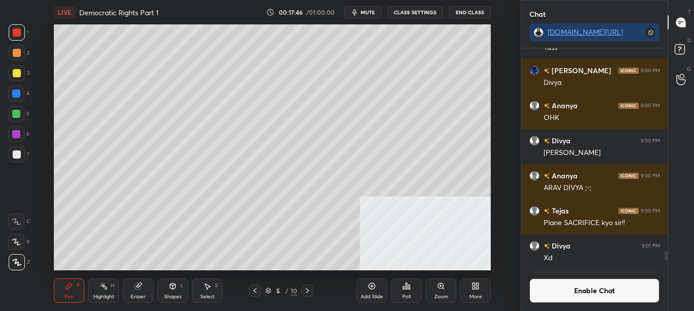
click at [590, 292] on button "Enable Chat" at bounding box center [594, 290] width 131 height 24
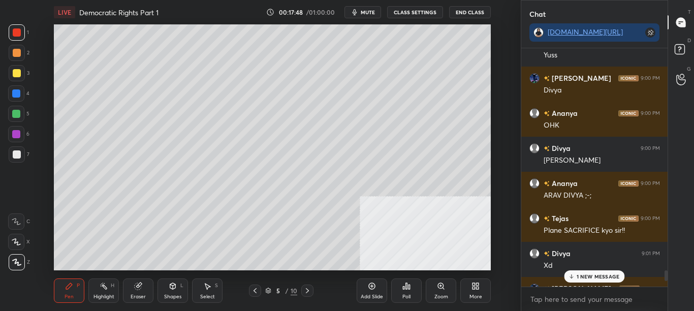
click at [599, 282] on div "1 NEW MESSAGE" at bounding box center [594, 276] width 60 height 12
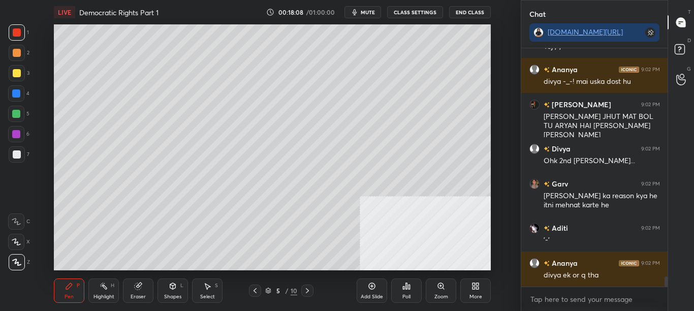
scroll to position [5469, 0]
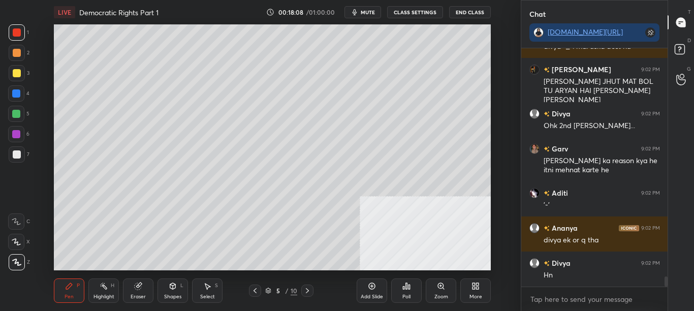
click at [422, 12] on button "CLASS SETTINGS" at bounding box center [415, 12] width 56 height 12
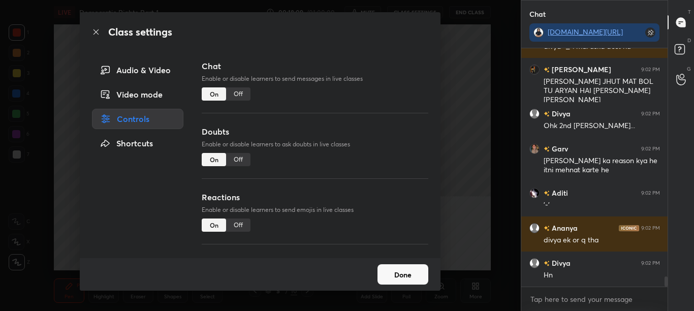
click at [243, 95] on div "Off" at bounding box center [238, 93] width 24 height 13
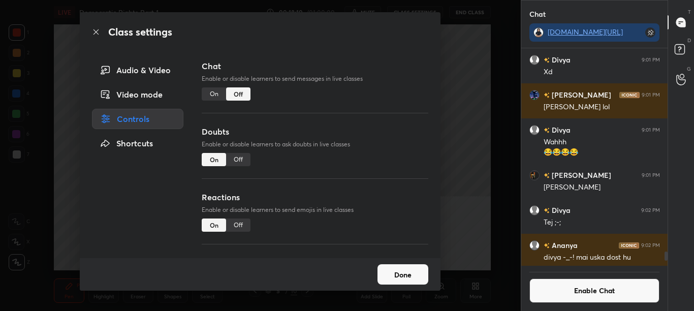
click at [99, 31] on icon at bounding box center [96, 32] width 8 height 8
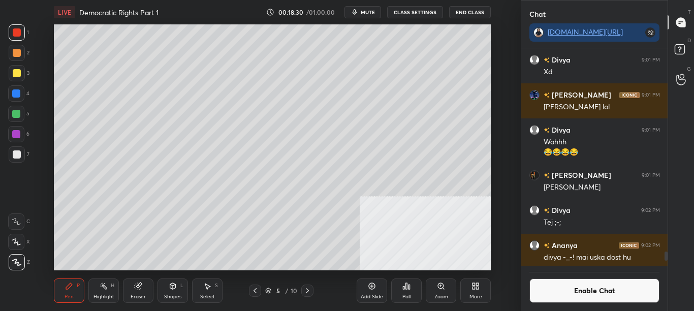
click at [580, 294] on button "Enable Chat" at bounding box center [594, 290] width 131 height 24
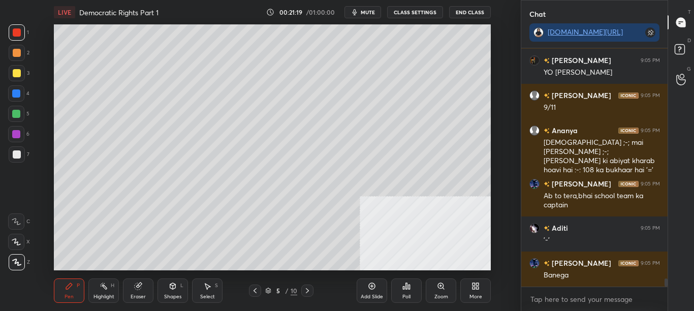
scroll to position [6696, 0]
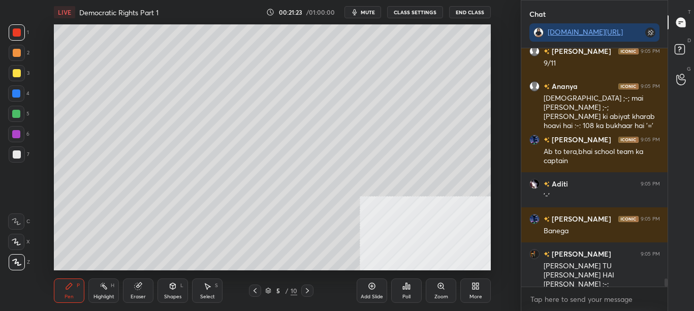
click at [256, 292] on icon at bounding box center [255, 290] width 8 height 8
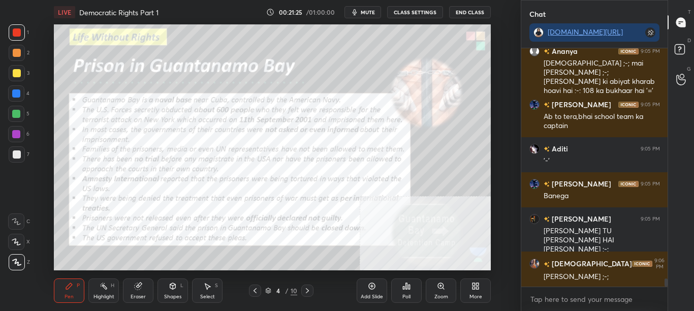
scroll to position [6766, 0]
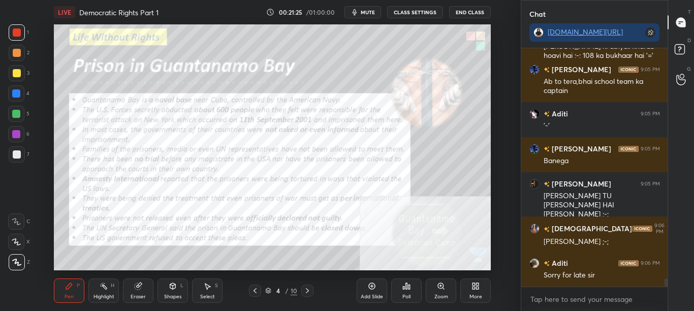
click at [429, 15] on button "CLASS SETTINGS" at bounding box center [415, 12] width 56 height 12
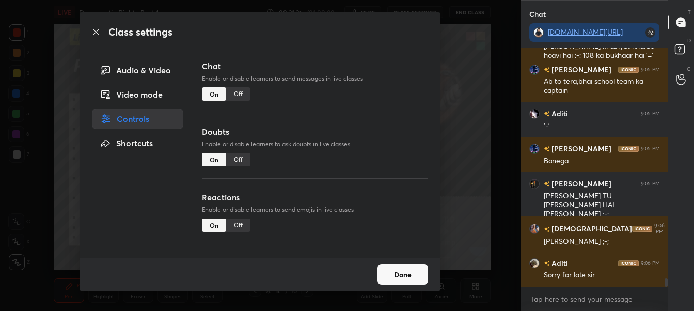
scroll to position [6801, 0]
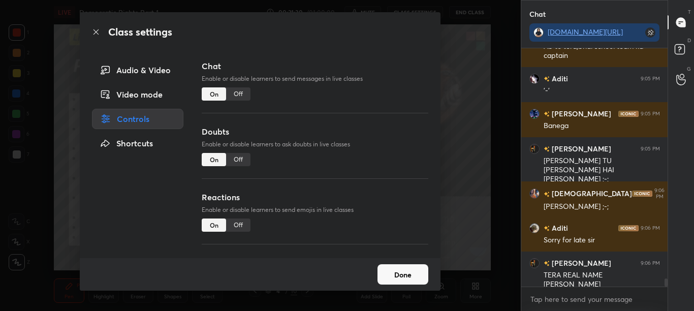
drag, startPoint x: 94, startPoint y: 36, endPoint x: 99, endPoint y: 32, distance: 5.7
click at [94, 36] on div "Class settings" at bounding box center [260, 32] width 361 height 40
click at [98, 30] on icon at bounding box center [96, 32] width 8 height 8
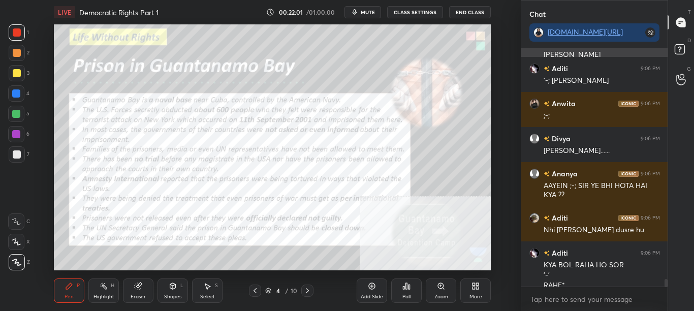
scroll to position [7041, 0]
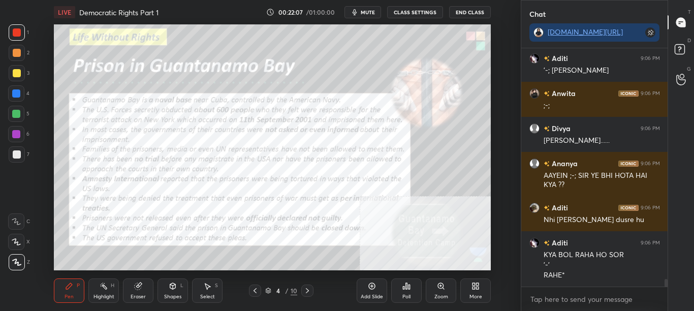
click at [423, 13] on button "CLASS SETTINGS" at bounding box center [415, 12] width 56 height 12
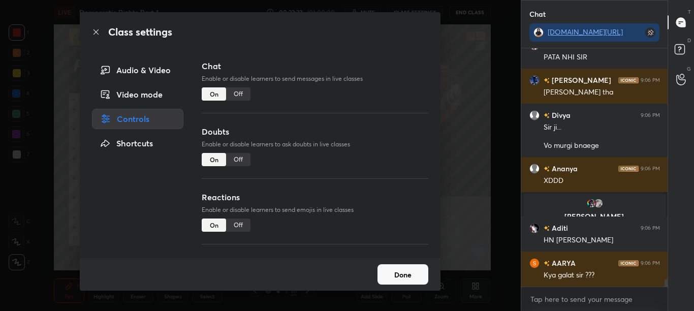
scroll to position [7035, 0]
click at [238, 94] on div "Off" at bounding box center [238, 93] width 24 height 13
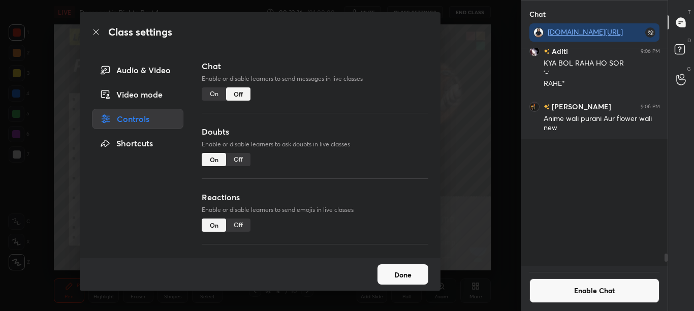
scroll to position [214, 143]
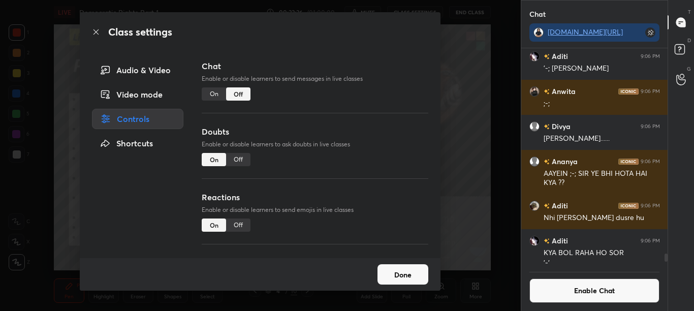
click at [94, 31] on icon at bounding box center [96, 32] width 8 height 8
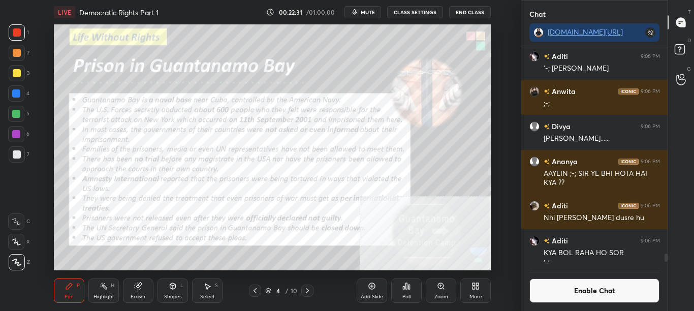
click at [439, 290] on div "Zoom" at bounding box center [441, 290] width 30 height 24
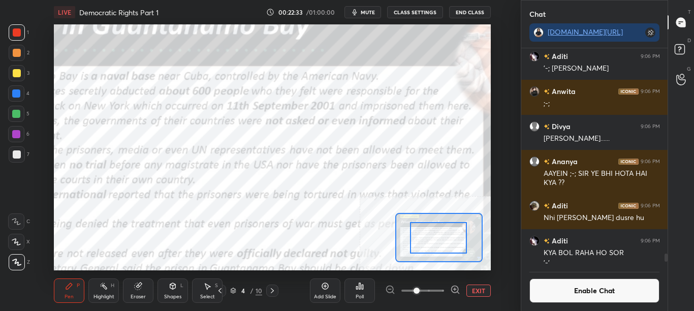
drag, startPoint x: 440, startPoint y: 238, endPoint x: 430, endPoint y: 237, distance: 10.2
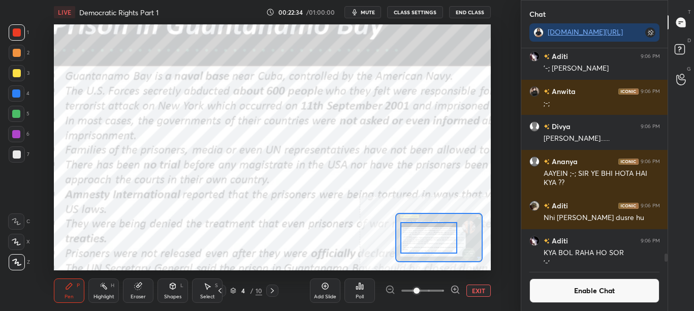
drag, startPoint x: 432, startPoint y: 237, endPoint x: 424, endPoint y: 237, distance: 8.1
click at [424, 237] on div at bounding box center [428, 237] width 57 height 31
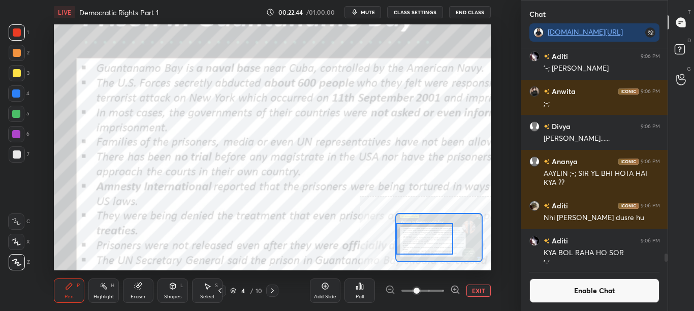
click at [433, 240] on div at bounding box center [424, 238] width 57 height 31
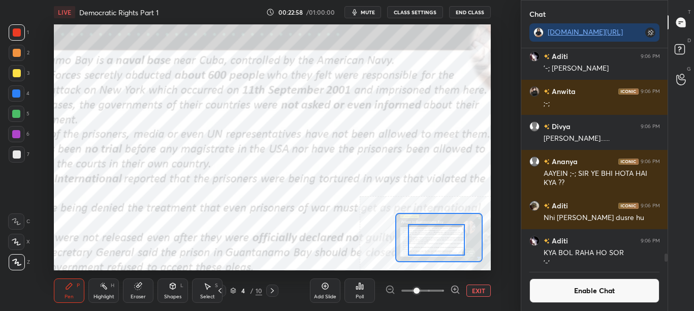
drag, startPoint x: 432, startPoint y: 247, endPoint x: 444, endPoint y: 248, distance: 12.2
click at [444, 248] on div at bounding box center [436, 239] width 57 height 31
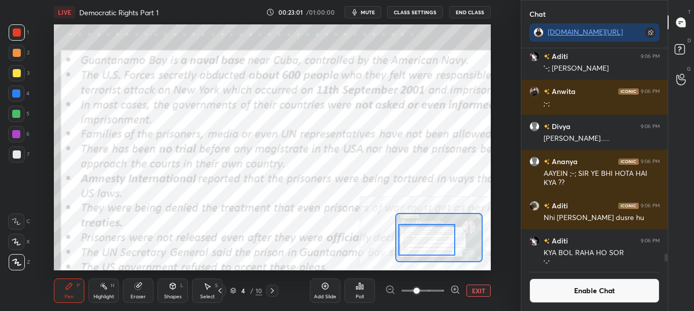
drag, startPoint x: 436, startPoint y: 236, endPoint x: 429, endPoint y: 236, distance: 7.1
click at [429, 236] on div at bounding box center [426, 239] width 57 height 31
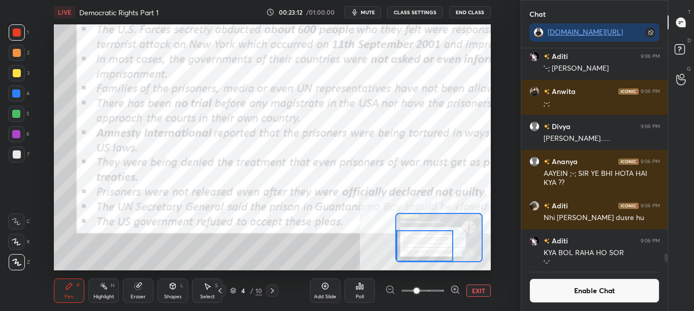
drag, startPoint x: 435, startPoint y: 250, endPoint x: 433, endPoint y: 256, distance: 6.4
click at [433, 256] on div at bounding box center [424, 245] width 57 height 31
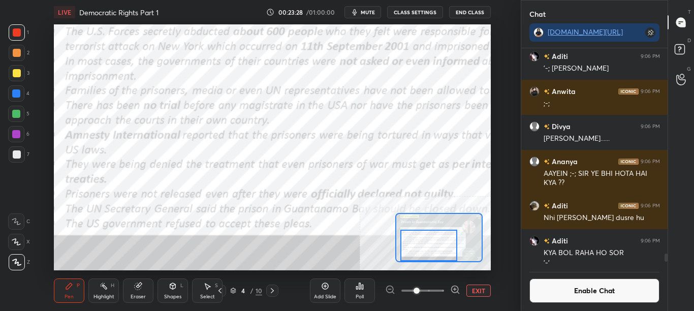
click at [447, 253] on div at bounding box center [428, 245] width 57 height 31
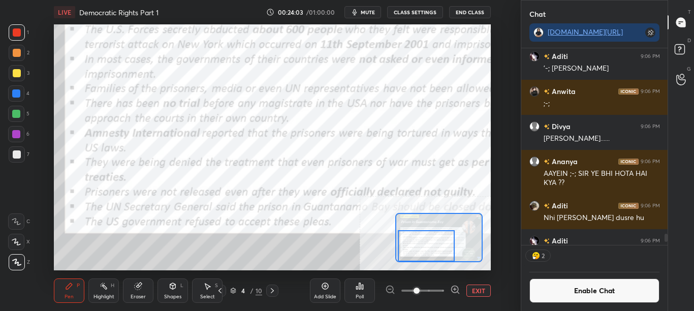
click at [433, 240] on div at bounding box center [426, 245] width 57 height 31
click at [484, 295] on button "EXIT" at bounding box center [478, 290] width 24 height 12
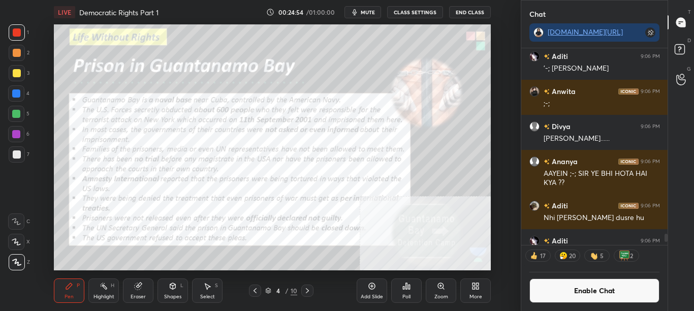
click at [560, 290] on button "Enable Chat" at bounding box center [594, 290] width 131 height 24
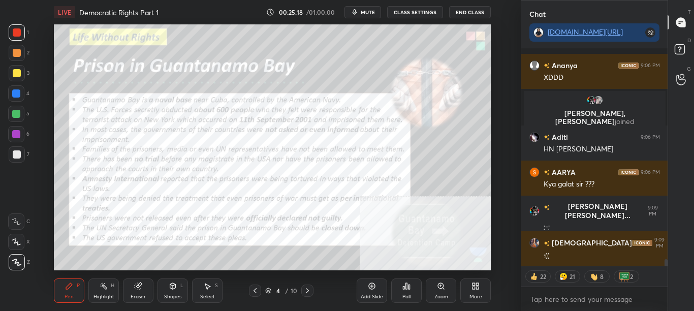
scroll to position [7258, 0]
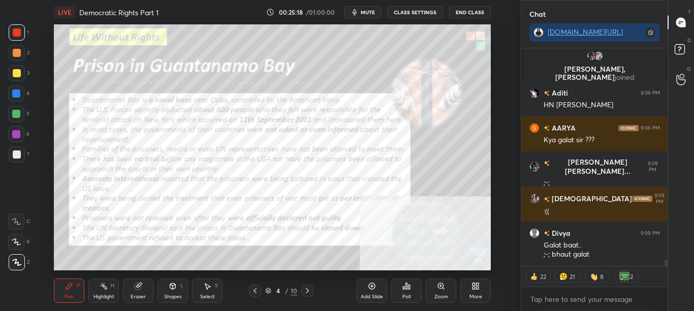
type textarea "x"
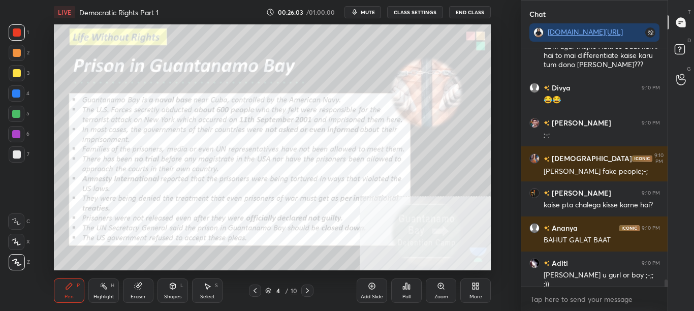
scroll to position [7676, 0]
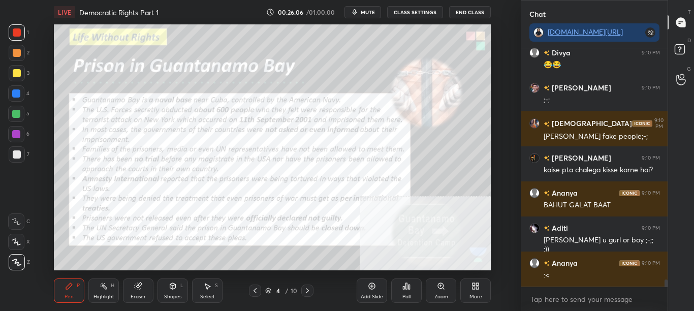
click at [402, 10] on button "CLASS SETTINGS" at bounding box center [415, 12] width 56 height 12
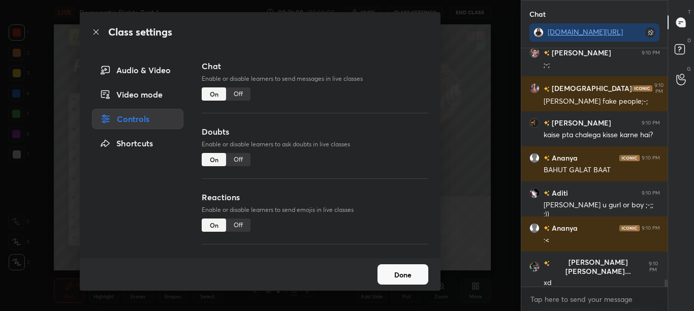
click at [237, 92] on div "Off" at bounding box center [238, 93] width 24 height 13
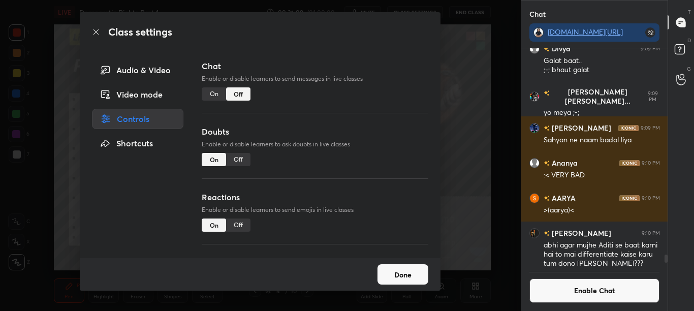
scroll to position [214, 143]
drag, startPoint x: 96, startPoint y: 31, endPoint x: 104, endPoint y: 37, distance: 9.6
click at [97, 31] on icon at bounding box center [96, 32] width 8 height 8
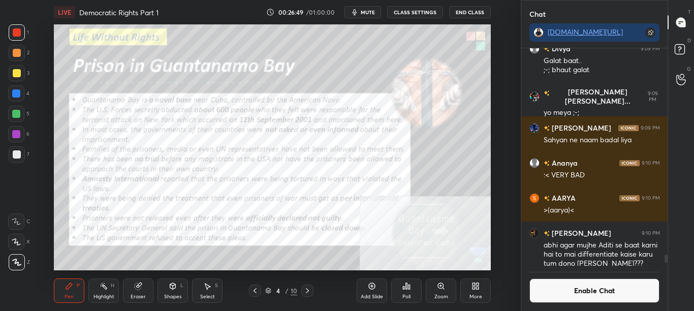
click at [619, 294] on button "Enable Chat" at bounding box center [594, 290] width 131 height 24
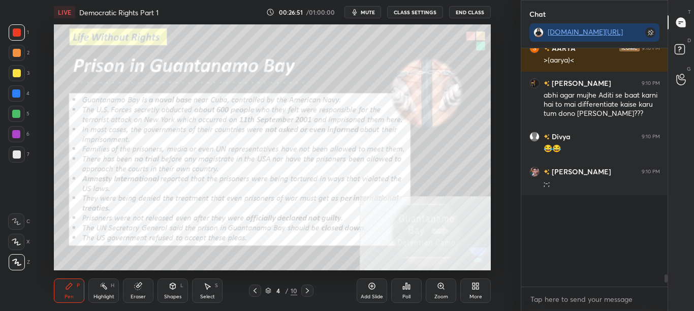
scroll to position [7491, 0]
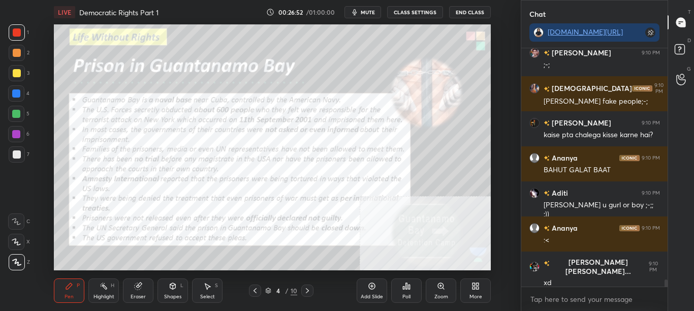
drag, startPoint x: 666, startPoint y: 278, endPoint x: 666, endPoint y: 296, distance: 17.3
click at [666, 296] on div "Divya 9:10 PM 😂😂 [PERSON_NAME] 9:10 PM ;-; [PERSON_NAME] 9:10 PM [PERSON_NAME] …" at bounding box center [594, 179] width 147 height 263
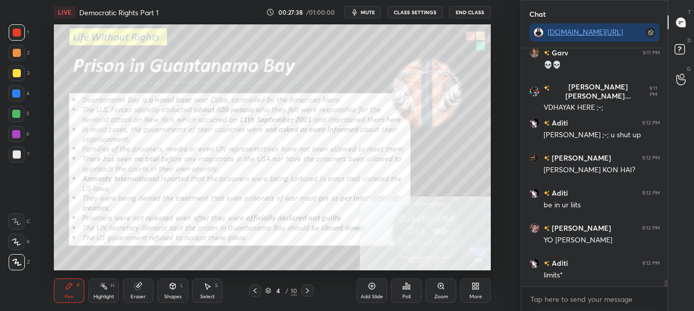
scroll to position [7921, 0]
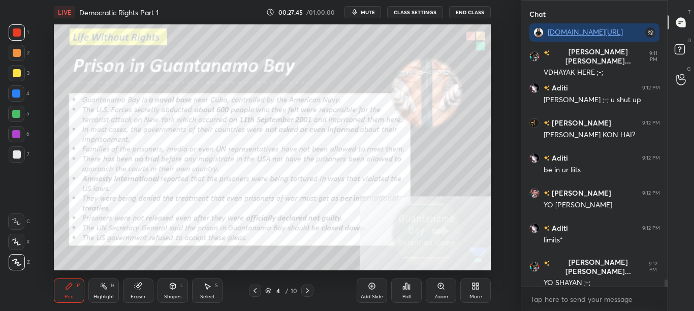
click at [418, 12] on button "CLASS SETTINGS" at bounding box center [415, 12] width 56 height 12
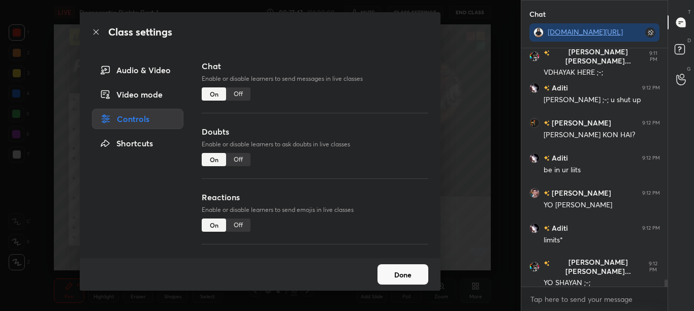
click at [239, 95] on div "Off" at bounding box center [238, 93] width 24 height 13
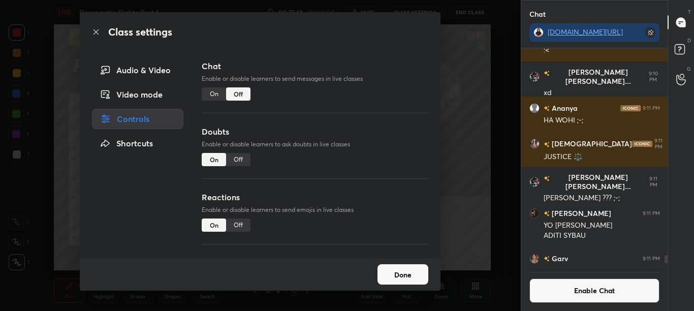
scroll to position [214, 143]
click at [96, 32] on icon at bounding box center [95, 31] width 5 height 5
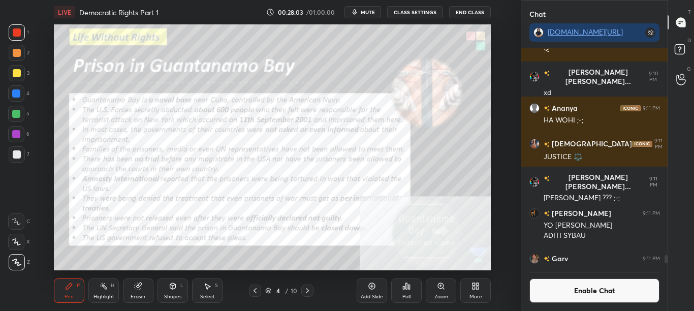
click at [596, 283] on button "Enable Chat" at bounding box center [594, 290] width 131 height 24
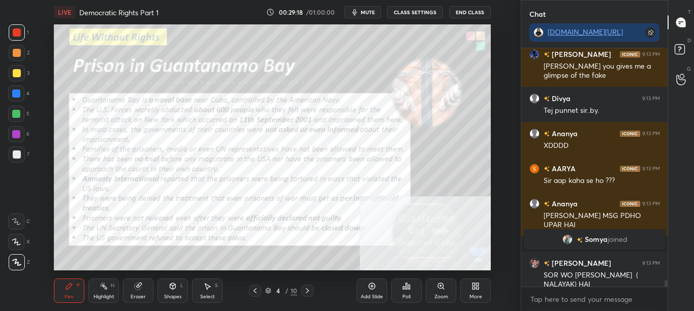
scroll to position [8296, 0]
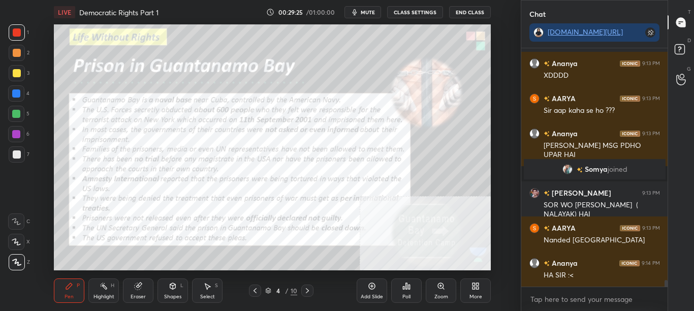
click at [308, 294] on icon at bounding box center [307, 290] width 8 height 8
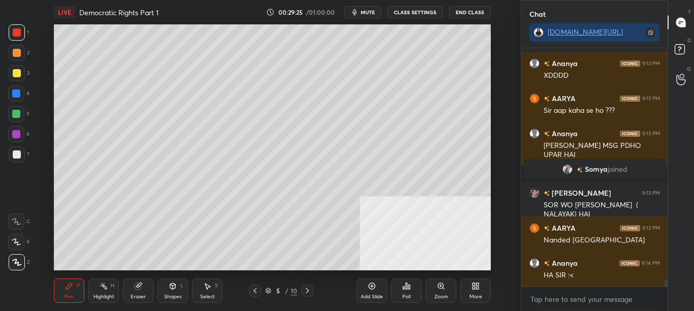
click at [309, 294] on icon at bounding box center [307, 290] width 8 height 8
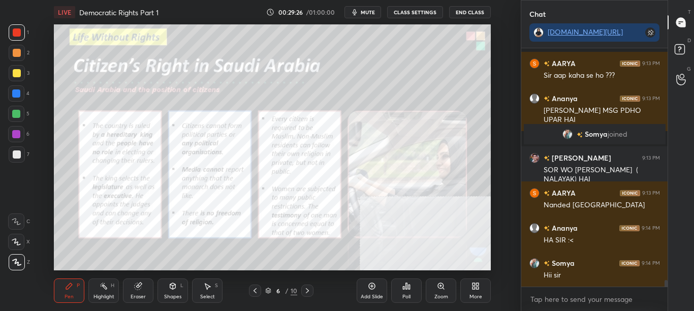
scroll to position [8411, 0]
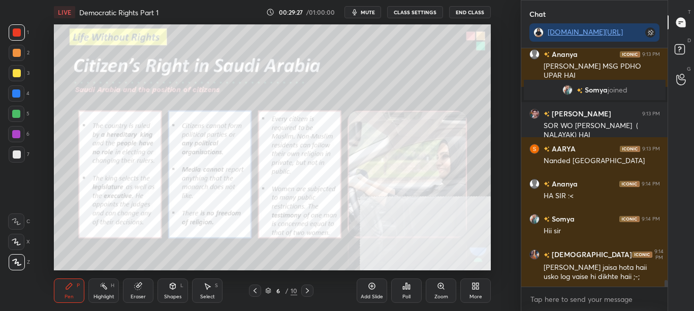
click at [409, 11] on button "CLASS SETTINGS" at bounding box center [415, 12] width 56 height 12
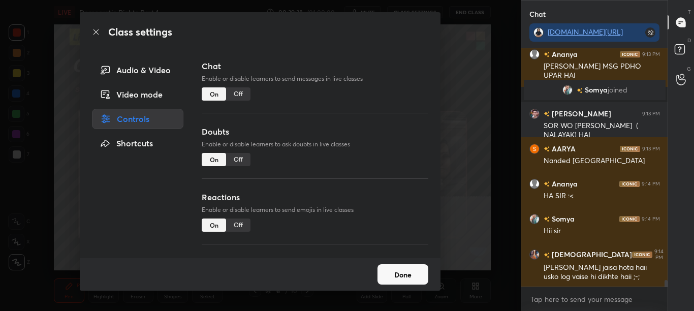
click at [243, 93] on div "Off" at bounding box center [238, 93] width 24 height 13
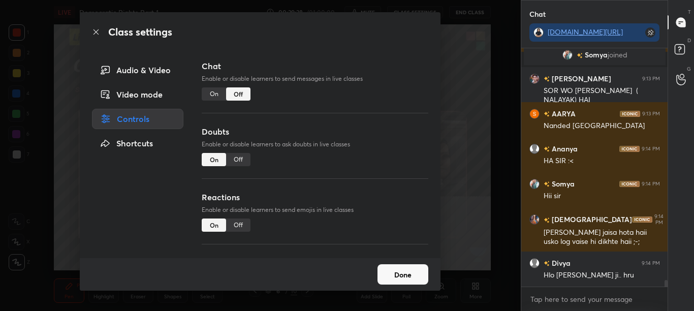
scroll to position [214, 143]
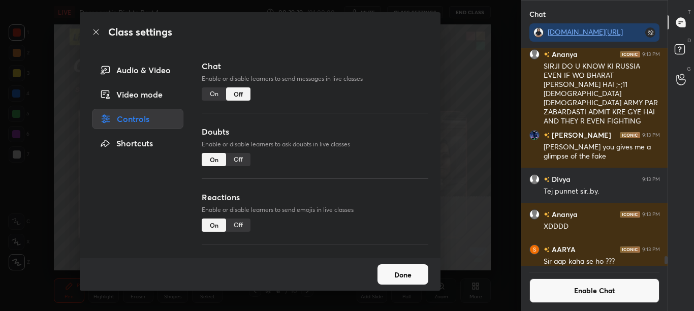
click at [92, 31] on icon at bounding box center [96, 32] width 8 height 8
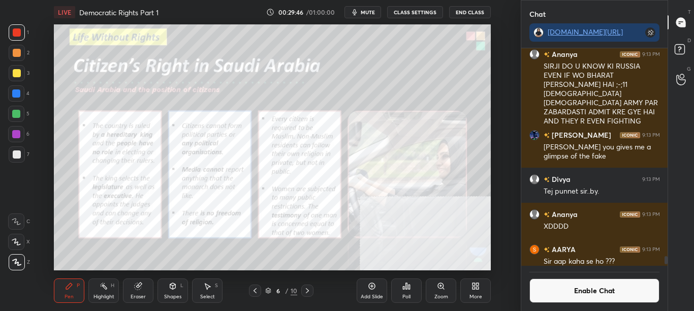
click at [444, 293] on div "Zoom" at bounding box center [441, 290] width 30 height 24
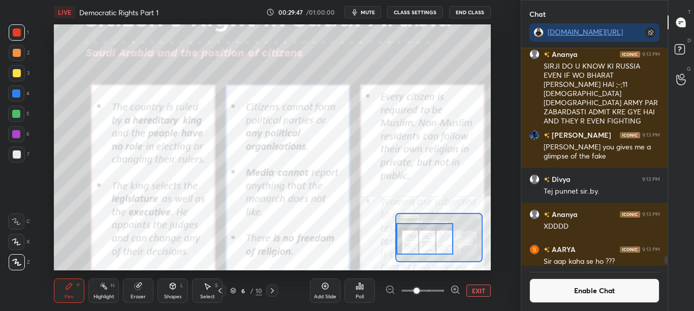
click at [391, 240] on div "Setting up your live class Poll for secs No correct answer Start poll" at bounding box center [272, 147] width 437 height 246
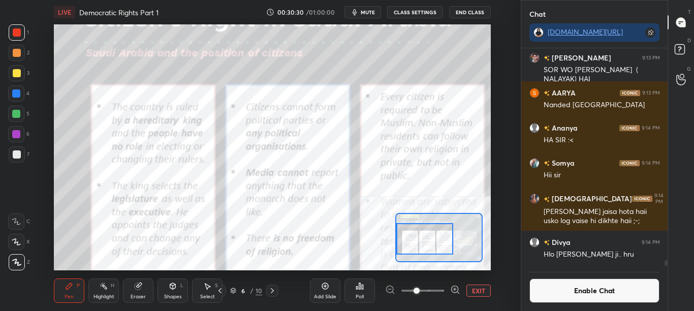
click at [586, 293] on button "Enable Chat" at bounding box center [594, 290] width 131 height 24
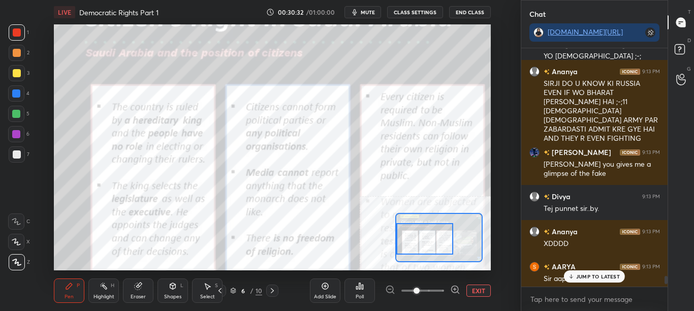
click at [604, 279] on p "JUMP TO LATEST" at bounding box center [598, 276] width 44 height 6
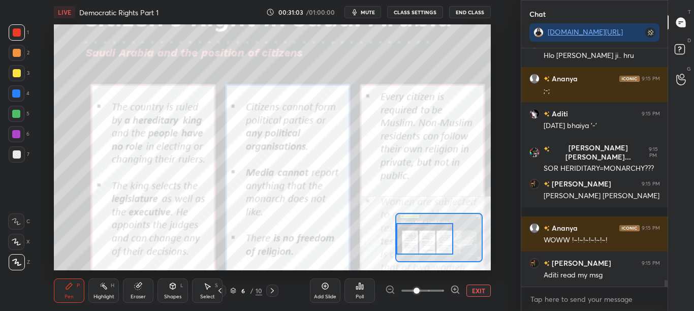
scroll to position [8700, 0]
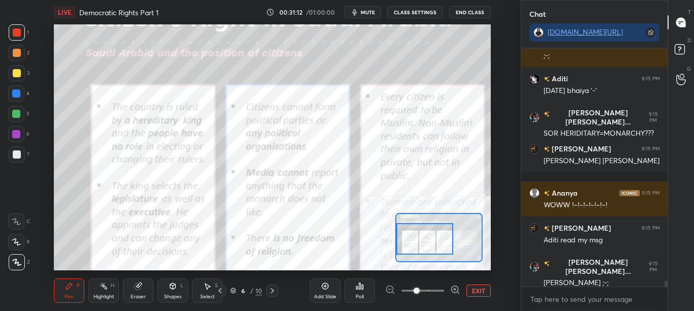
click at [433, 243] on div at bounding box center [424, 238] width 57 height 31
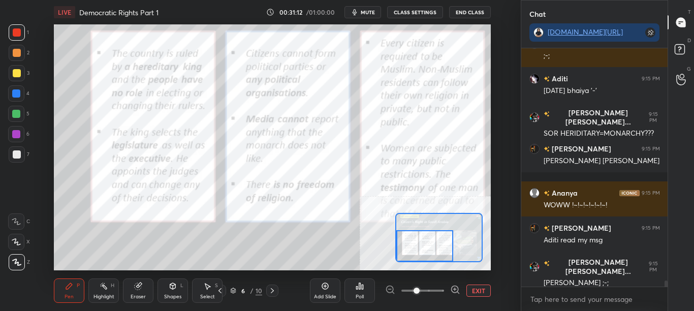
drag, startPoint x: 433, startPoint y: 242, endPoint x: 433, endPoint y: 248, distance: 6.1
click at [433, 248] on div at bounding box center [424, 245] width 57 height 31
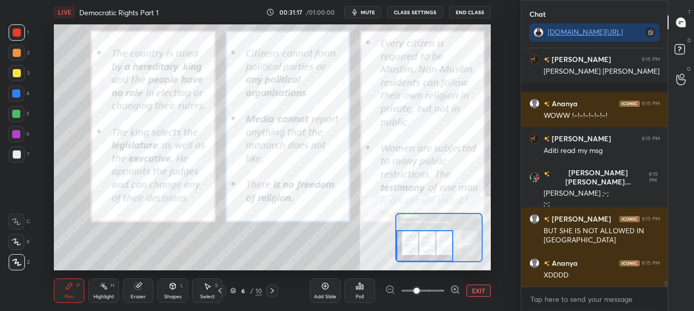
scroll to position [8834, 0]
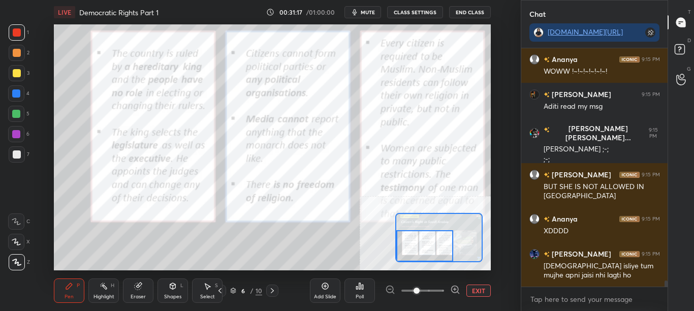
click at [422, 9] on button "CLASS SETTINGS" at bounding box center [415, 12] width 56 height 12
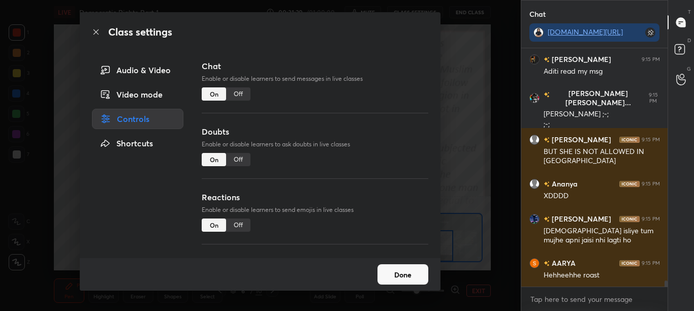
click at [242, 94] on div "Off" at bounding box center [238, 93] width 24 height 13
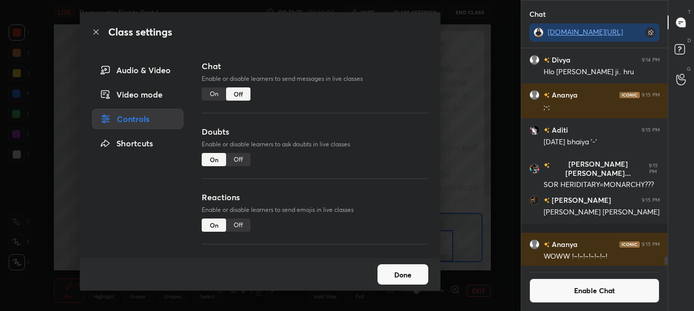
scroll to position [214, 143]
click at [99, 30] on icon at bounding box center [96, 32] width 8 height 8
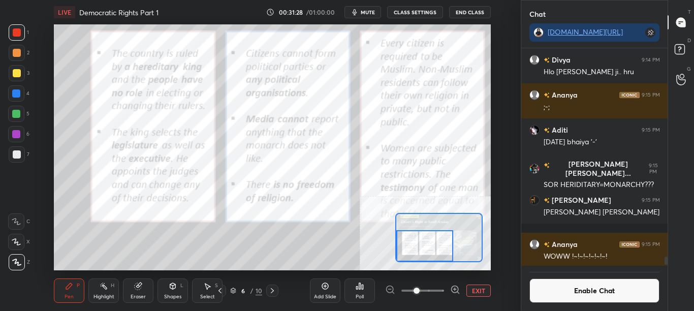
click at [615, 280] on button "Enable Chat" at bounding box center [594, 290] width 131 height 24
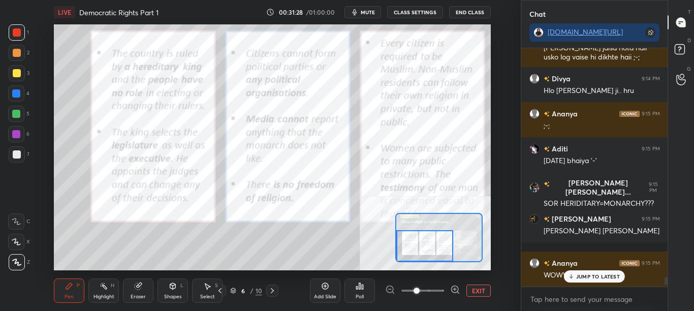
scroll to position [235, 143]
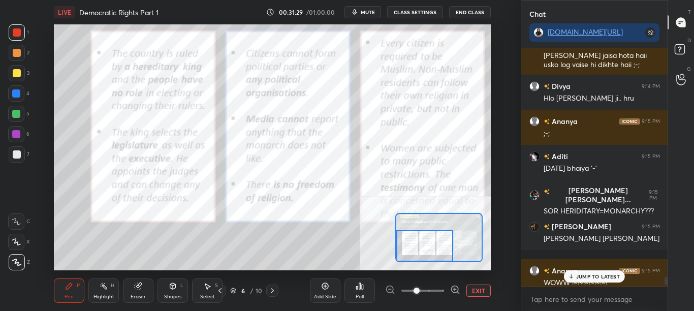
click at [604, 279] on p "JUMP TO LATEST" at bounding box center [598, 276] width 44 height 6
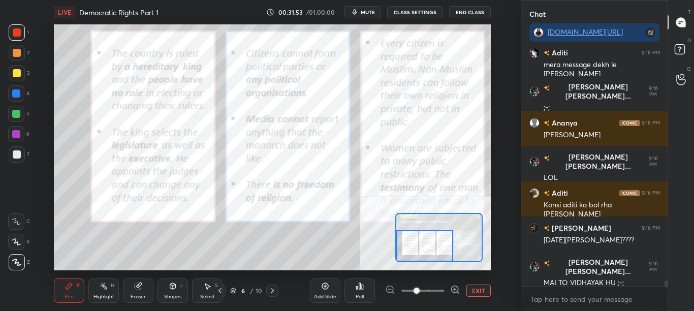
scroll to position [8969, 0]
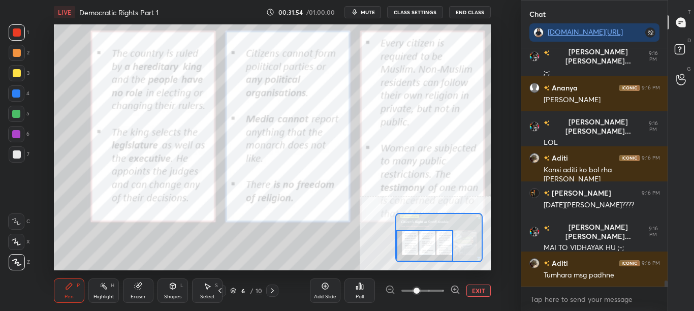
click at [418, 9] on button "CLASS SETTINGS" at bounding box center [415, 12] width 56 height 12
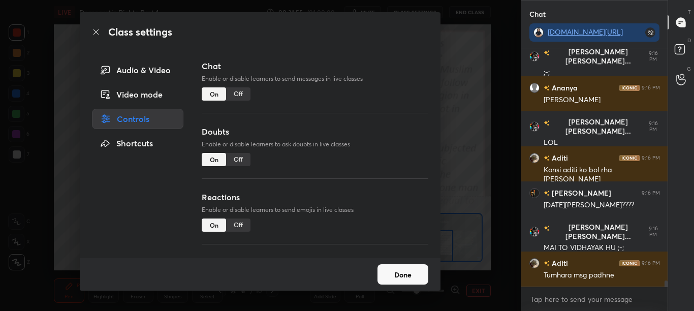
click at [244, 95] on div "Off" at bounding box center [238, 93] width 24 height 13
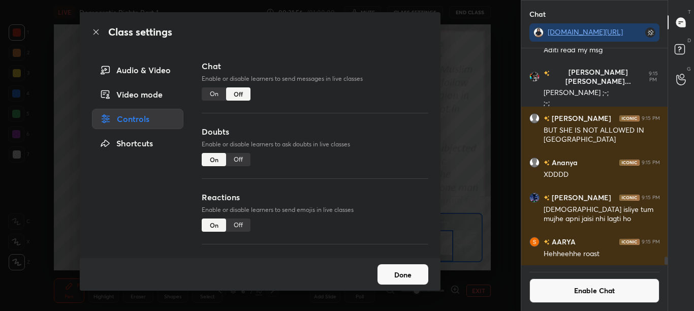
scroll to position [214, 143]
click at [96, 34] on icon at bounding box center [96, 32] width 8 height 8
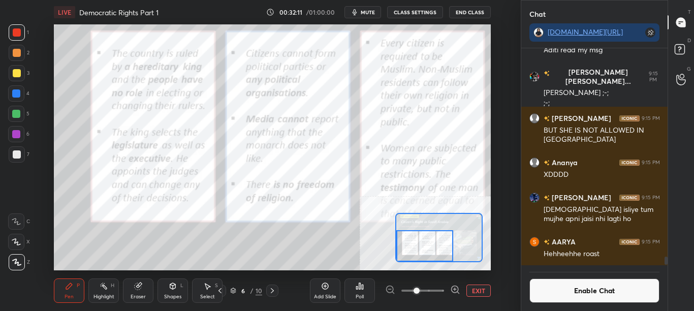
click at [616, 292] on button "Enable Chat" at bounding box center [594, 290] width 131 height 24
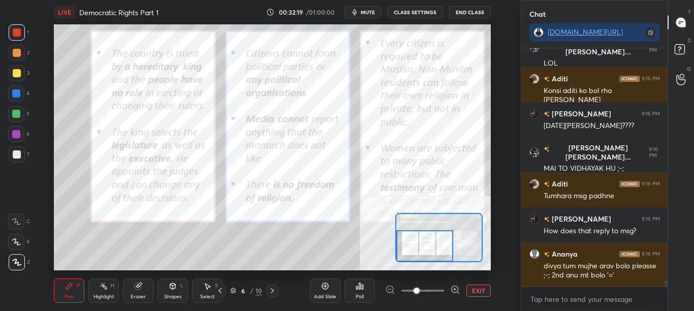
scroll to position [9017, 0]
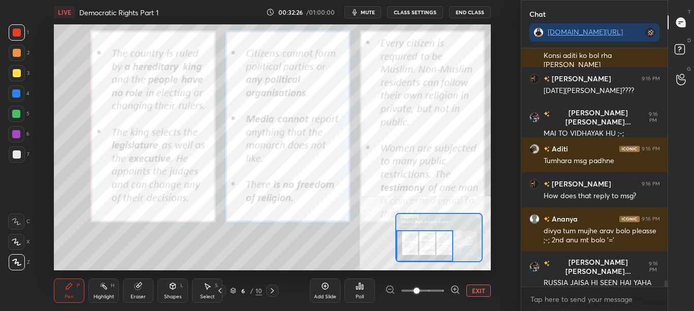
click at [424, 11] on button "CLASS SETTINGS" at bounding box center [415, 12] width 56 height 12
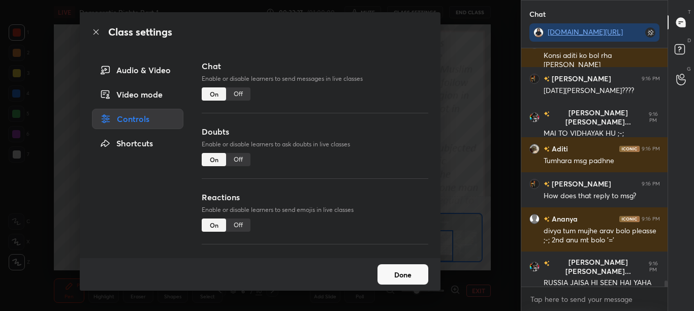
scroll to position [9053, 0]
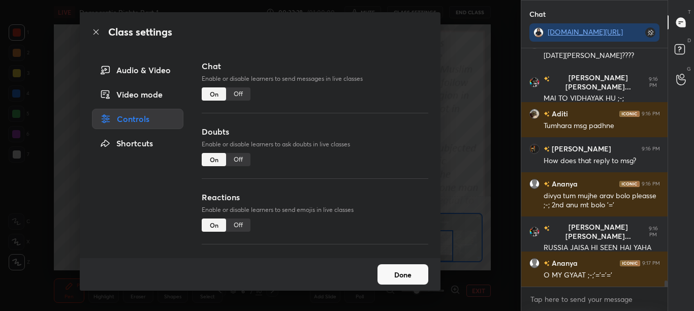
click at [250, 98] on div "Chat Enable or disable learners to send messages in live classes On Off" at bounding box center [315, 93] width 227 height 66
click at [237, 98] on div "Off" at bounding box center [238, 93] width 24 height 13
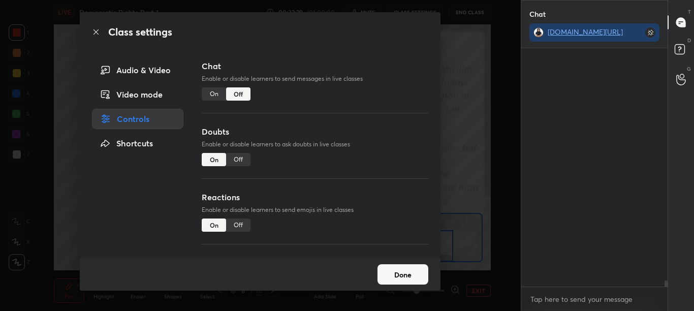
scroll to position [214, 143]
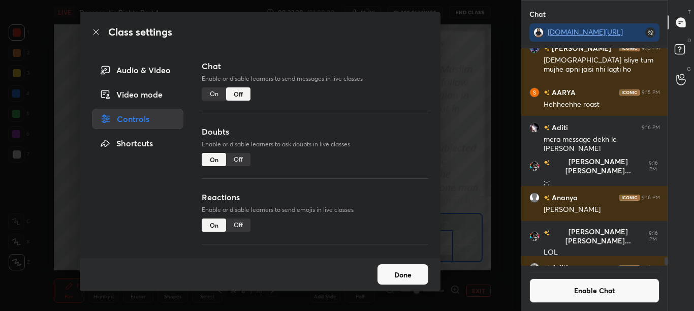
click at [99, 32] on icon at bounding box center [96, 32] width 8 height 8
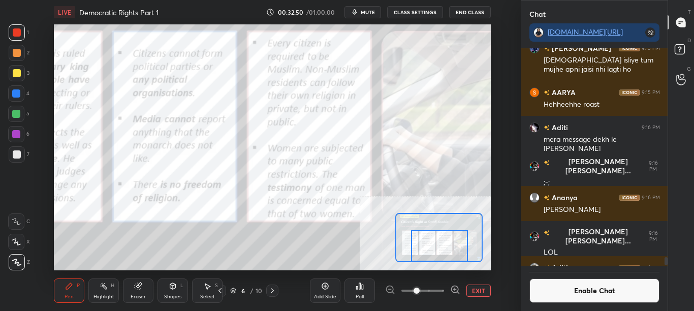
drag, startPoint x: 432, startPoint y: 241, endPoint x: 451, endPoint y: 242, distance: 19.3
click at [448, 243] on div at bounding box center [439, 245] width 57 height 31
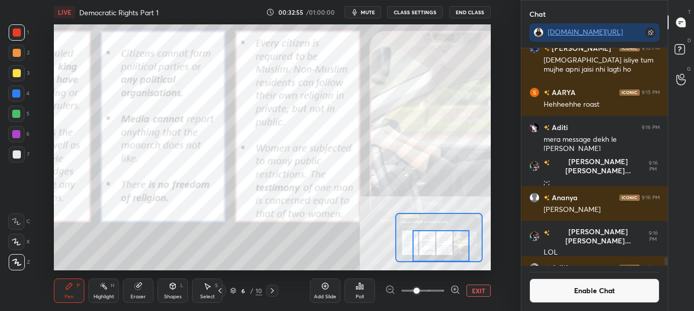
click at [583, 294] on button "Enable Chat" at bounding box center [594, 290] width 131 height 24
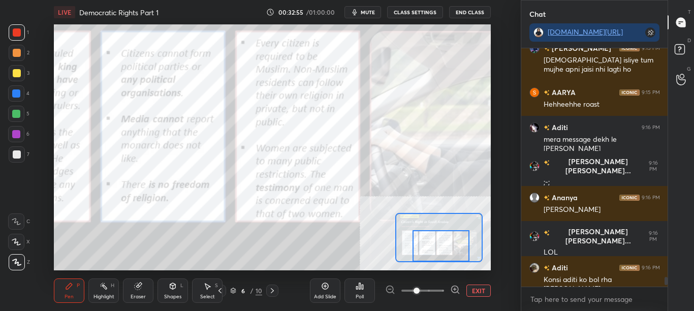
scroll to position [235, 143]
click at [333, 290] on div "Add Slide" at bounding box center [325, 290] width 30 height 24
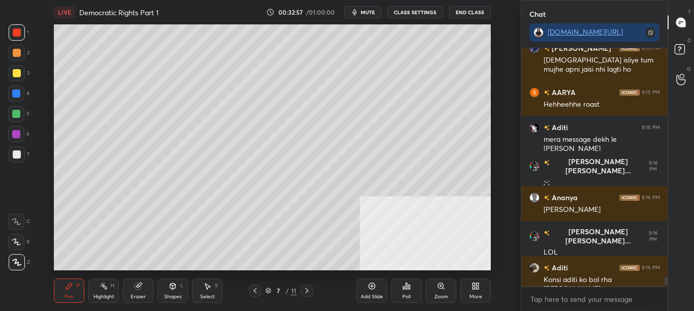
drag, startPoint x: 666, startPoint y: 281, endPoint x: 667, endPoint y: 291, distance: 9.3
click at [667, 290] on div "Chat [DOMAIN_NAME][URL] Divya 9:14 PM Hlo [PERSON_NAME] ji.. hru [PERSON_NAME] …" at bounding box center [608, 155] width 174 height 311
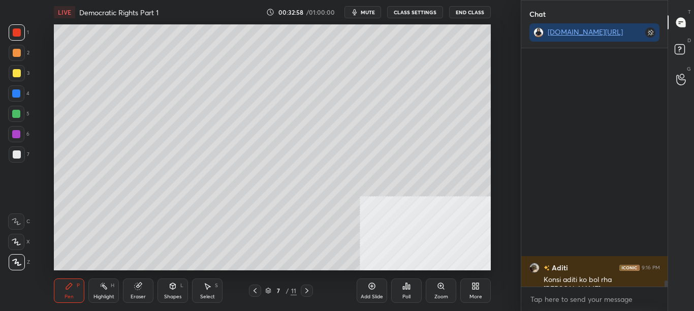
scroll to position [9005, 0]
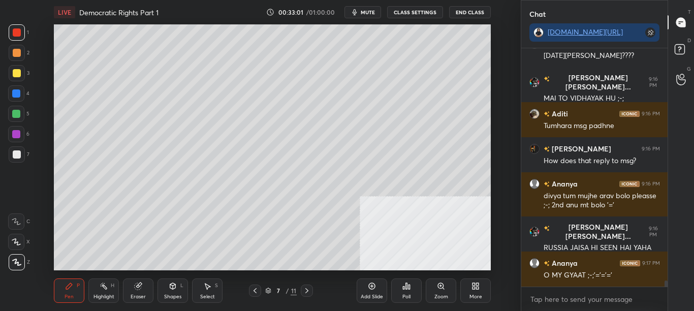
click at [258, 285] on div at bounding box center [255, 290] width 12 height 12
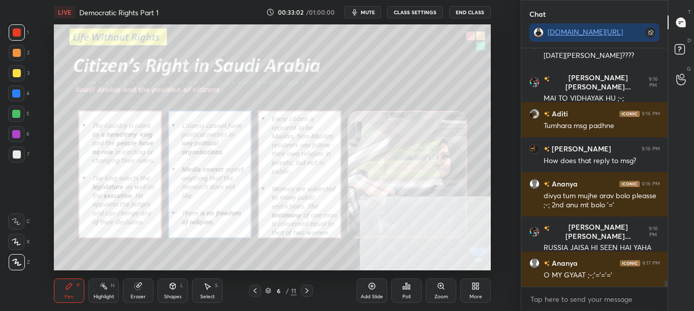
click at [256, 286] on div at bounding box center [255, 290] width 12 height 12
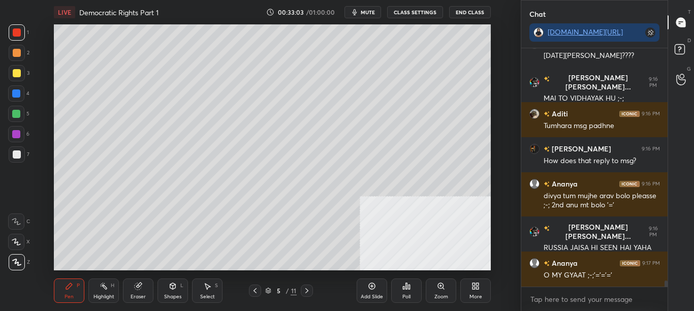
drag, startPoint x: 256, startPoint y: 286, endPoint x: 248, endPoint y: 295, distance: 11.9
click at [248, 295] on div "5 / 11" at bounding box center [280, 290] width 151 height 12
click at [252, 293] on icon at bounding box center [255, 290] width 8 height 8
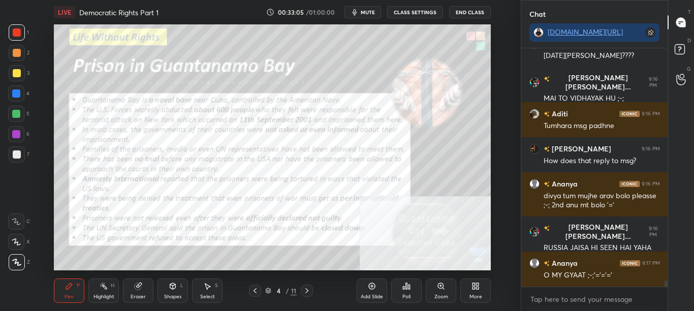
click at [306, 285] on div "Pen P Highlight H Eraser Shapes L Select S 4 / 11 Add Slide Poll Zoom More" at bounding box center [272, 290] width 437 height 41
click at [308, 290] on icon at bounding box center [307, 290] width 8 height 8
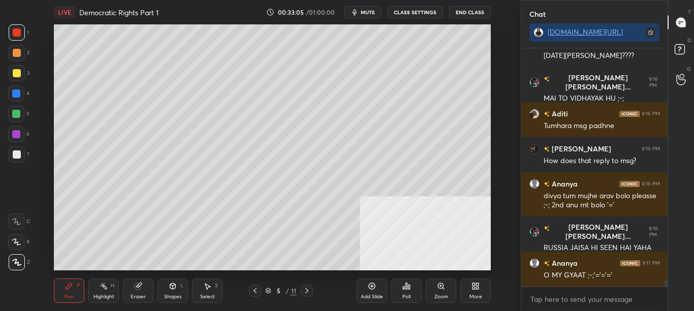
click at [308, 292] on icon at bounding box center [307, 290] width 8 height 8
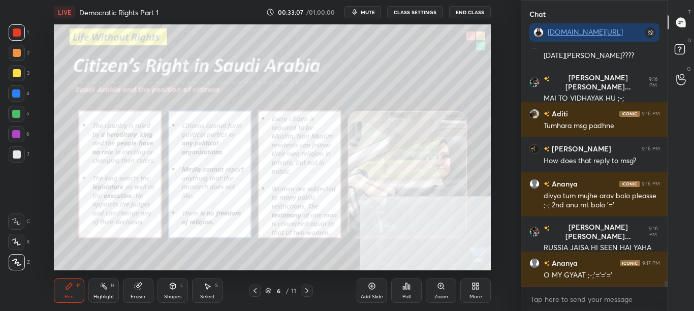
click at [442, 290] on icon at bounding box center [441, 286] width 8 height 8
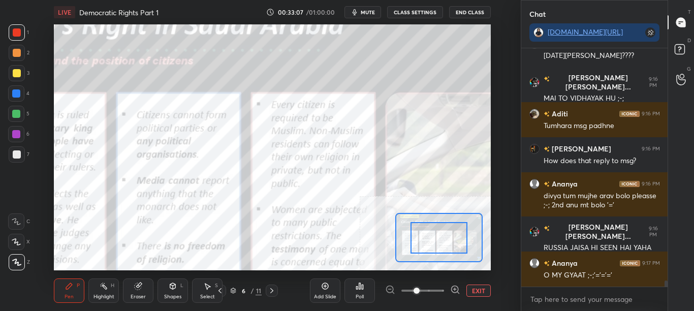
click at [442, 290] on span at bounding box center [422, 290] width 43 height 15
click at [420, 288] on span at bounding box center [416, 290] width 6 height 6
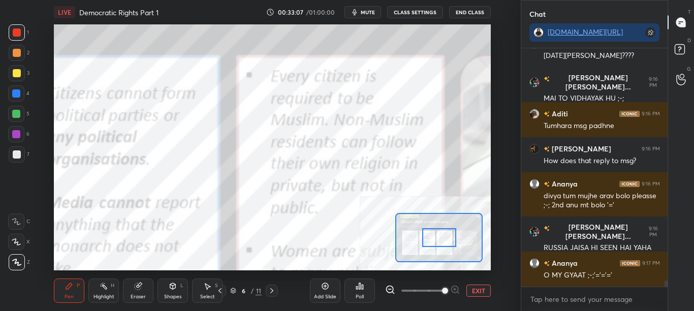
drag, startPoint x: 443, startPoint y: 288, endPoint x: 443, endPoint y: 262, distance: 26.9
click at [443, 288] on span at bounding box center [445, 290] width 6 height 6
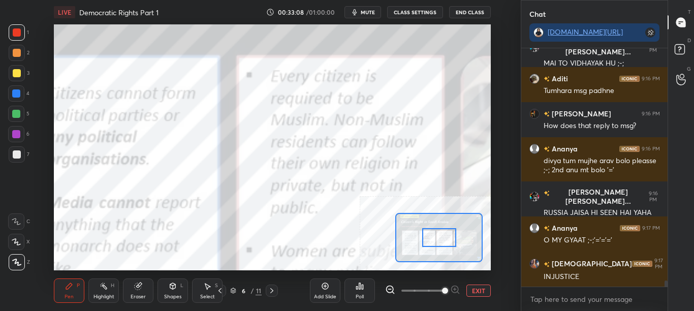
click at [449, 239] on div at bounding box center [439, 237] width 34 height 19
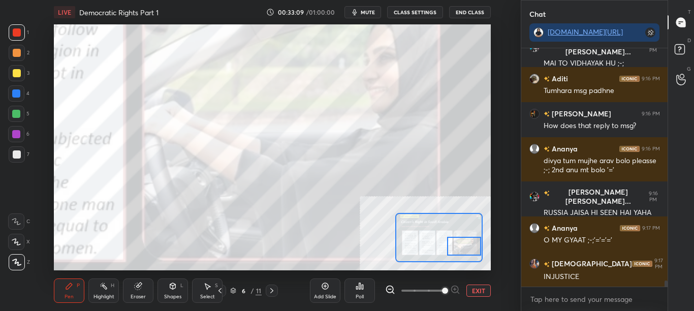
scroll to position [9075, 0]
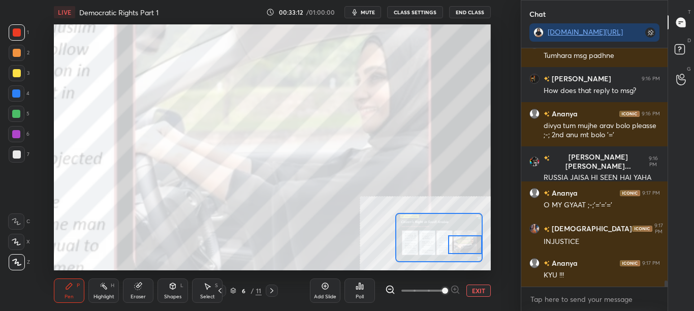
drag, startPoint x: 448, startPoint y: 239, endPoint x: 468, endPoint y: 242, distance: 20.6
click at [467, 242] on div at bounding box center [465, 244] width 34 height 19
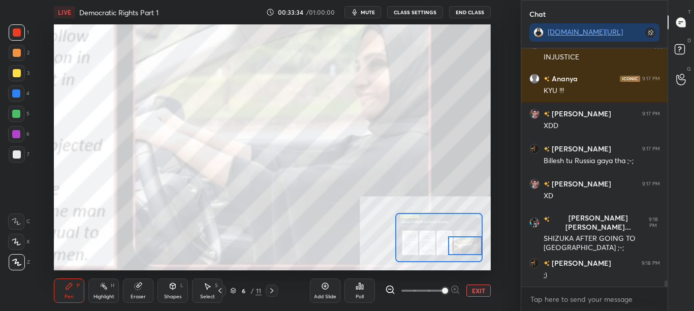
scroll to position [9303, 0]
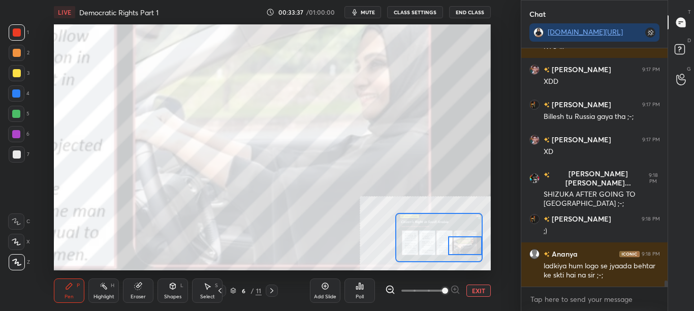
click at [413, 14] on button "CLASS SETTINGS" at bounding box center [415, 12] width 56 height 12
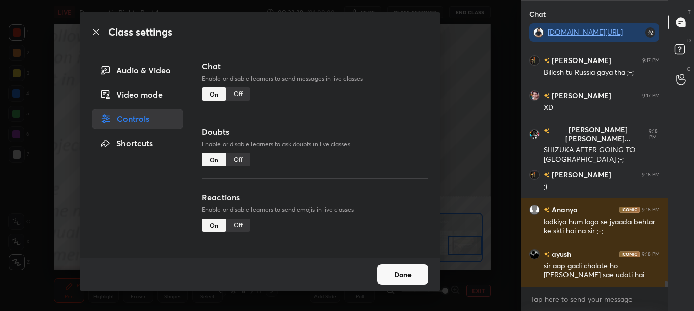
scroll to position [9392, 0]
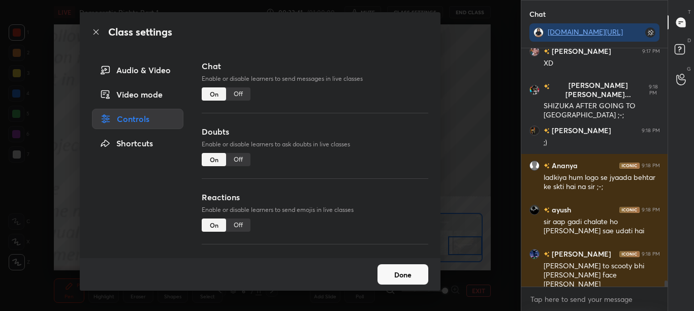
click at [244, 93] on div "Off" at bounding box center [238, 93] width 24 height 13
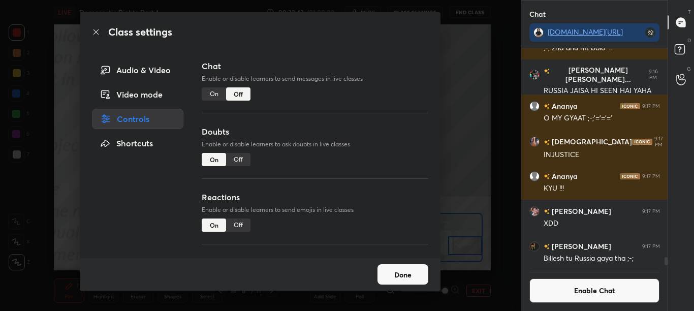
click at [96, 30] on icon at bounding box center [96, 32] width 8 height 8
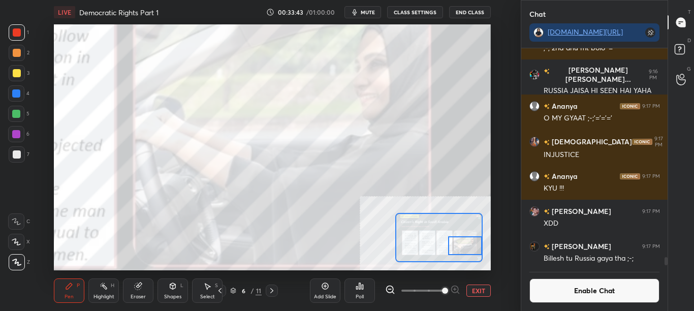
click at [327, 294] on div "Add Slide" at bounding box center [325, 296] width 22 height 5
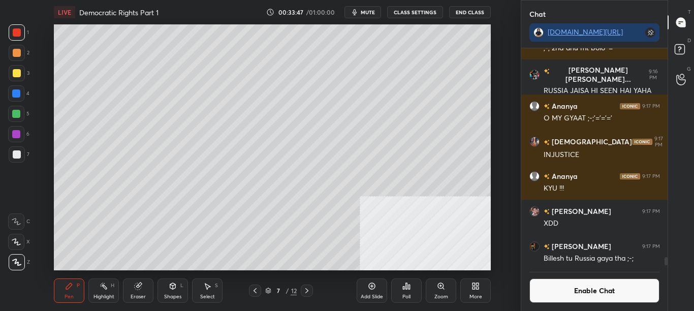
click at [621, 301] on button "Enable Chat" at bounding box center [594, 290] width 131 height 24
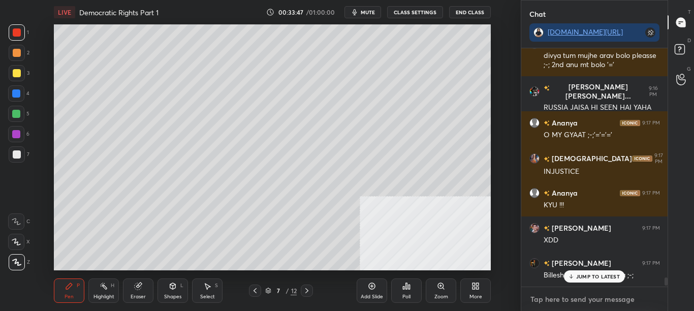
drag, startPoint x: 623, startPoint y: 297, endPoint x: 624, endPoint y: 292, distance: 5.3
click at [621, 292] on textarea at bounding box center [594, 299] width 131 height 16
click at [605, 279] on p "JUMP TO LATEST" at bounding box center [598, 276] width 44 height 6
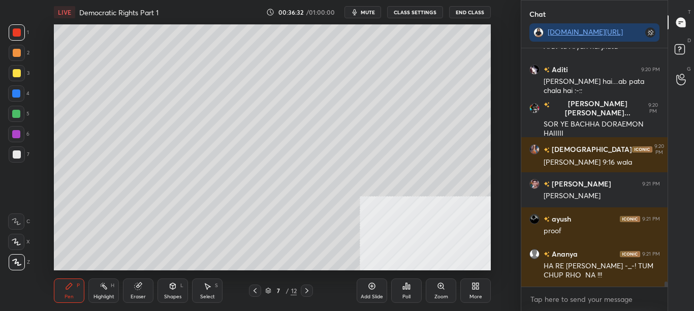
scroll to position [11411, 0]
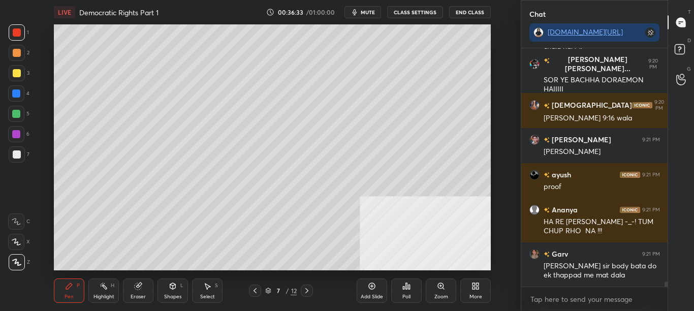
click at [663, 285] on div at bounding box center [664, 167] width 6 height 238
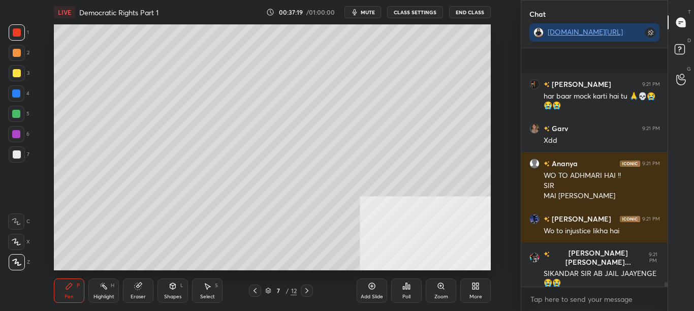
scroll to position [12040, 0]
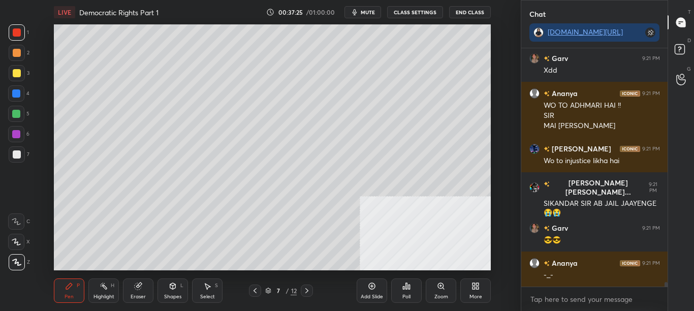
click at [256, 292] on icon at bounding box center [255, 290] width 8 height 8
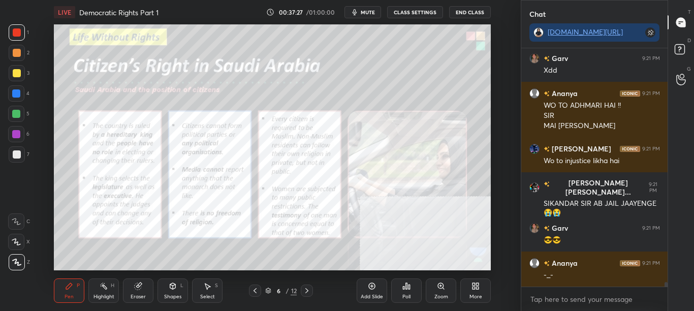
click at [442, 290] on div "Zoom" at bounding box center [441, 290] width 30 height 24
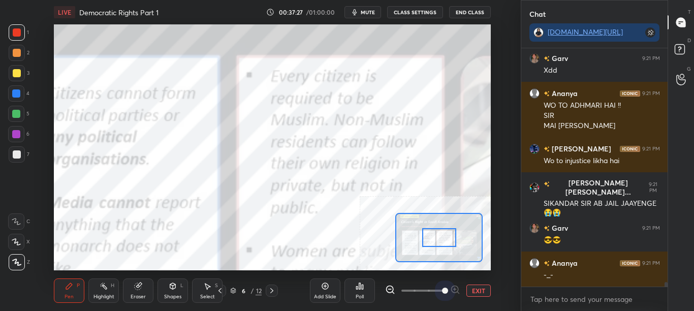
click at [444, 290] on span at bounding box center [422, 290] width 43 height 15
click at [436, 241] on div at bounding box center [439, 237] width 34 height 19
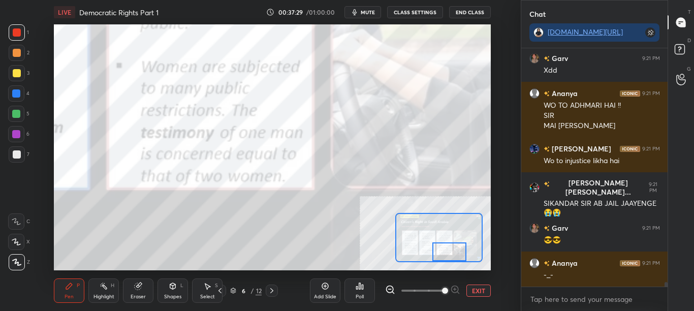
drag, startPoint x: 443, startPoint y: 239, endPoint x: 455, endPoint y: 254, distance: 19.2
click at [452, 253] on div at bounding box center [449, 251] width 34 height 19
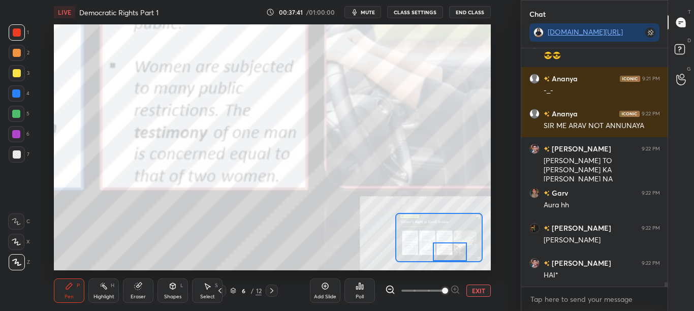
scroll to position [12259, 0]
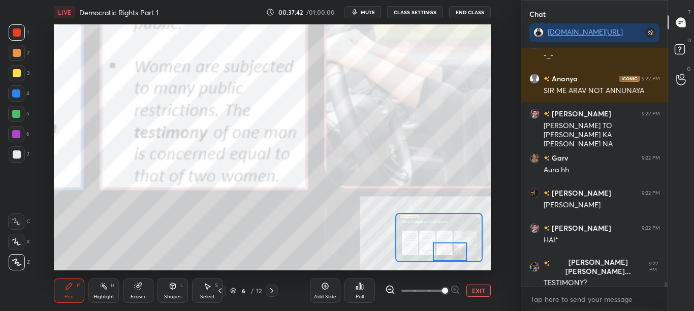
click at [487, 289] on button "EXIT" at bounding box center [478, 290] width 24 height 12
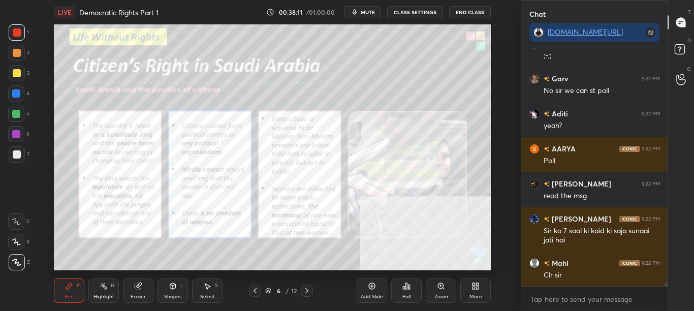
scroll to position [12752, 0]
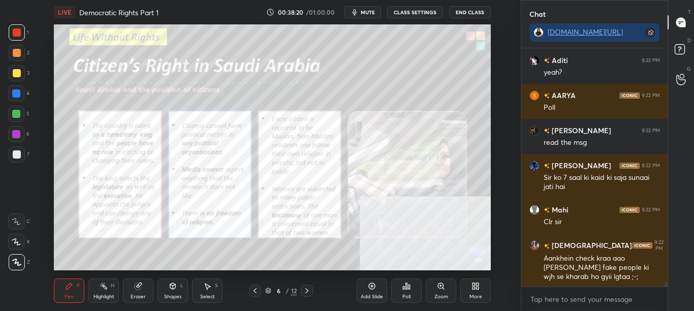
click at [475, 301] on div "More" at bounding box center [475, 290] width 30 height 24
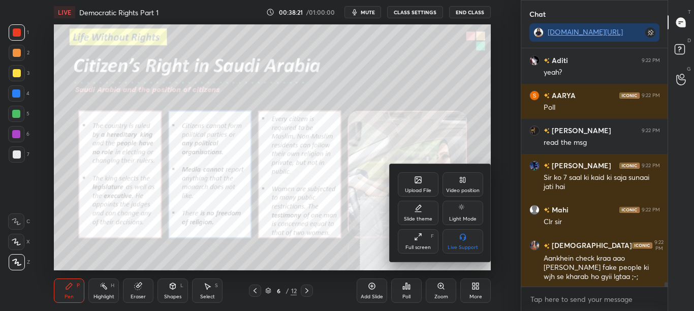
click at [422, 196] on div "Upload File" at bounding box center [418, 184] width 41 height 24
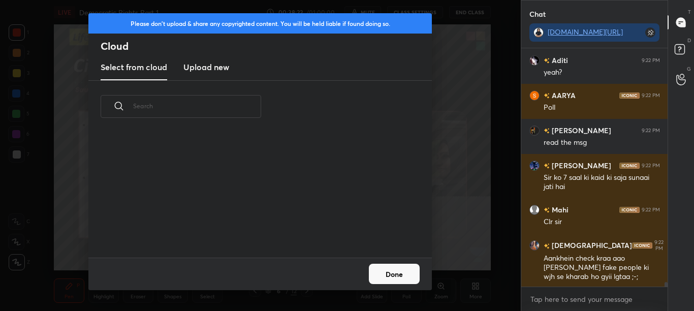
scroll to position [125, 326]
click at [212, 75] on new "Upload new" at bounding box center [206, 67] width 46 height 25
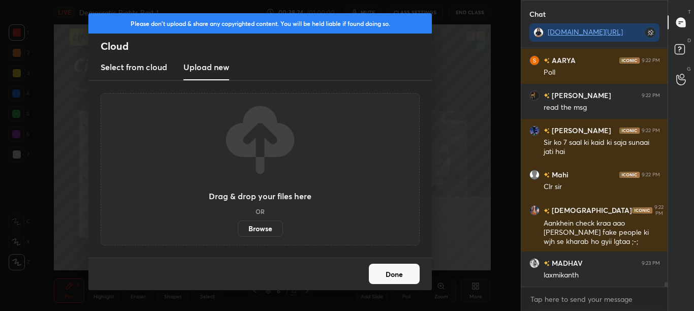
scroll to position [12831, 0]
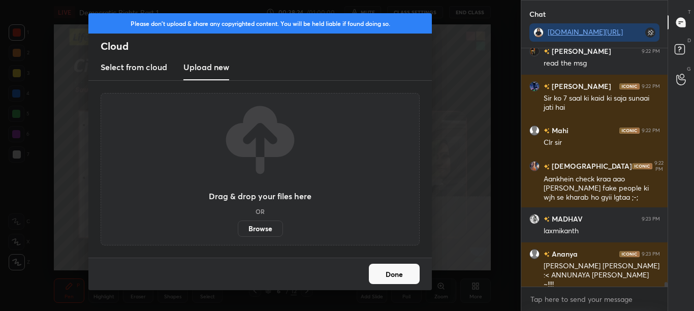
click at [270, 230] on label "Browse" at bounding box center [260, 228] width 45 height 16
click at [238, 230] on input "Browse" at bounding box center [238, 228] width 0 height 16
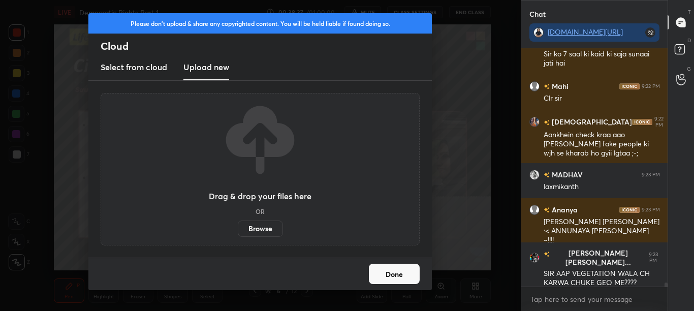
scroll to position [12919, 0]
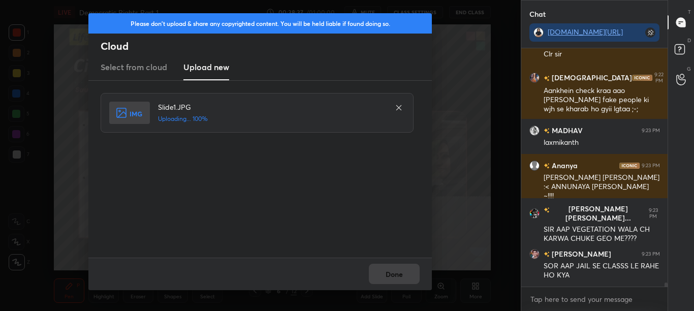
click at [412, 283] on div "Done" at bounding box center [259, 274] width 343 height 33
click at [412, 282] on button "Done" at bounding box center [394, 274] width 51 height 20
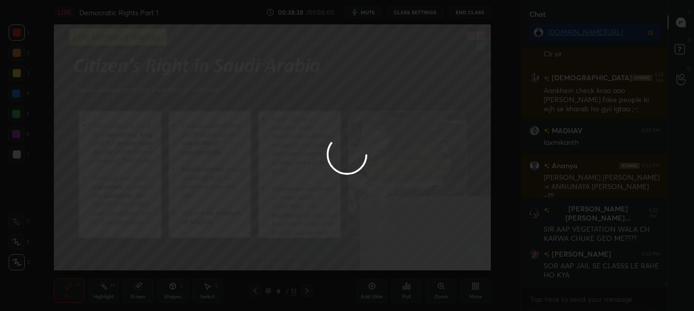
click at [412, 282] on button "Done" at bounding box center [394, 274] width 51 height 20
click at [413, 282] on div at bounding box center [347, 155] width 694 height 311
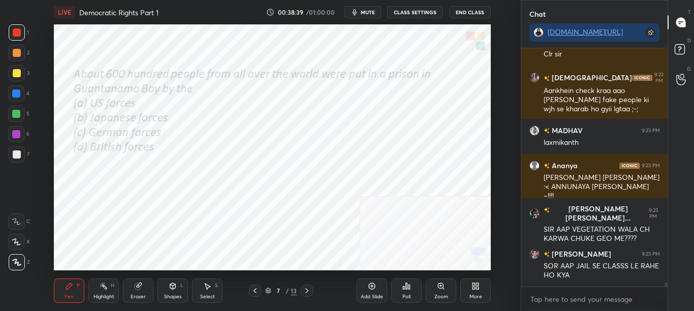
click at [371, 11] on span "mute" at bounding box center [368, 12] width 14 height 7
click at [371, 12] on span "unmute" at bounding box center [367, 12] width 22 height 7
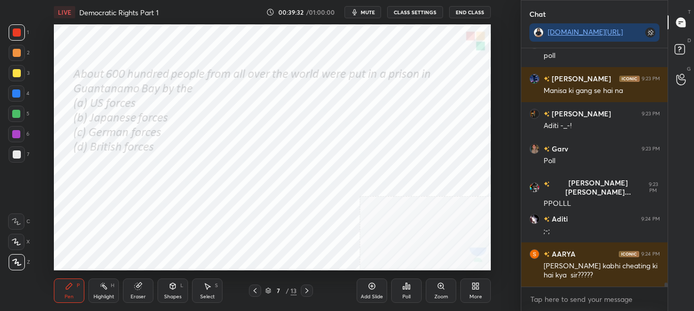
scroll to position [13465, 0]
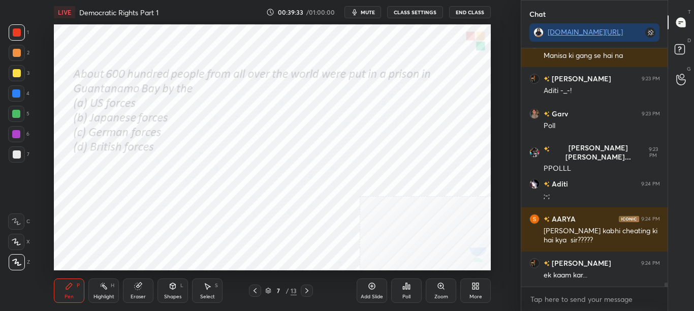
click at [416, 298] on div "Poll" at bounding box center [406, 290] width 30 height 24
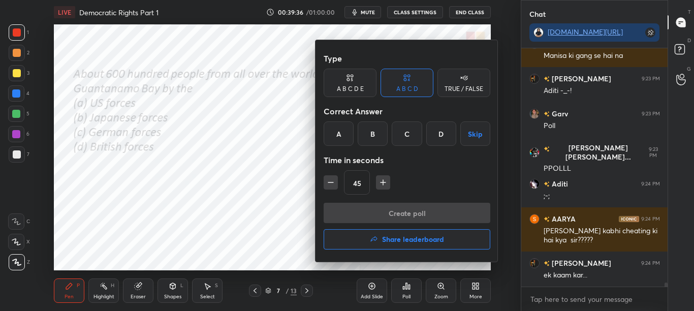
click at [402, 290] on div at bounding box center [347, 155] width 694 height 311
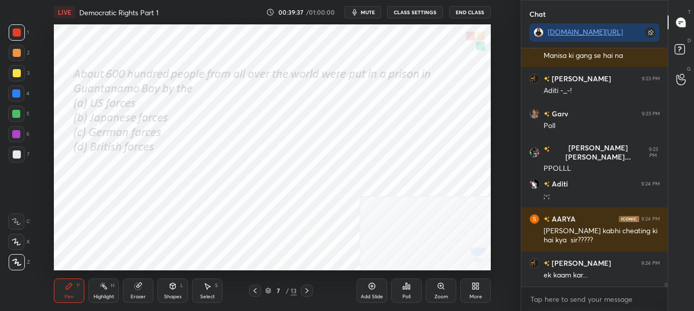
click at [405, 290] on div "Poll" at bounding box center [406, 290] width 30 height 24
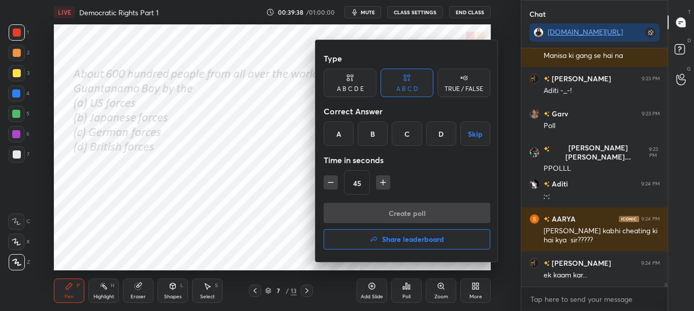
click at [339, 137] on div "A" at bounding box center [339, 133] width 30 height 24
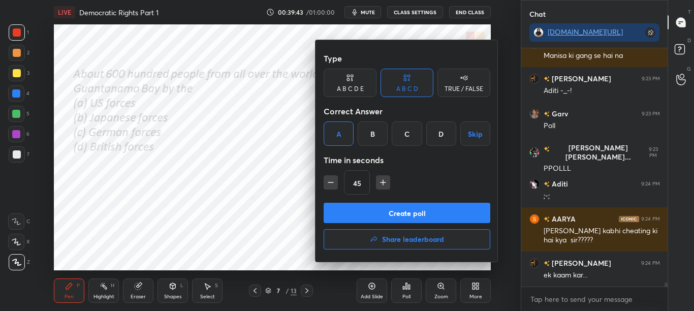
click at [357, 210] on button "Create poll" at bounding box center [407, 213] width 167 height 20
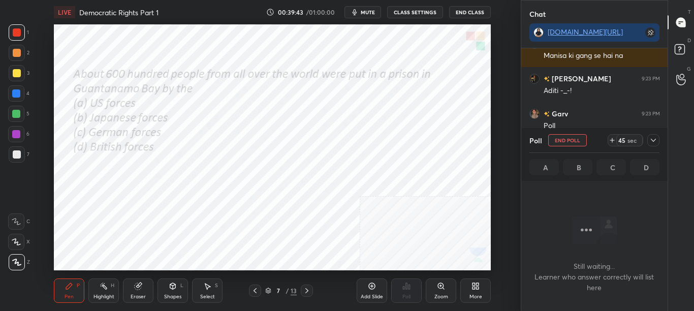
scroll to position [207, 143]
click at [656, 142] on icon at bounding box center [653, 140] width 8 height 8
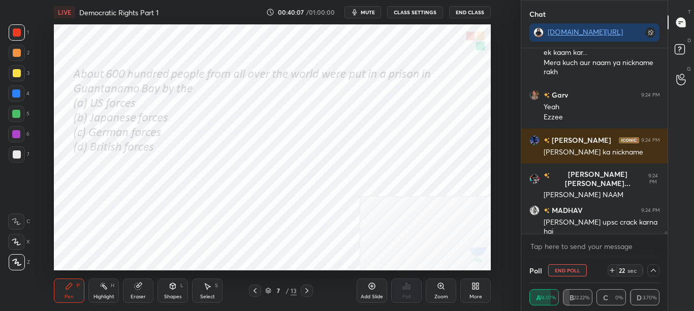
scroll to position [13722, 0]
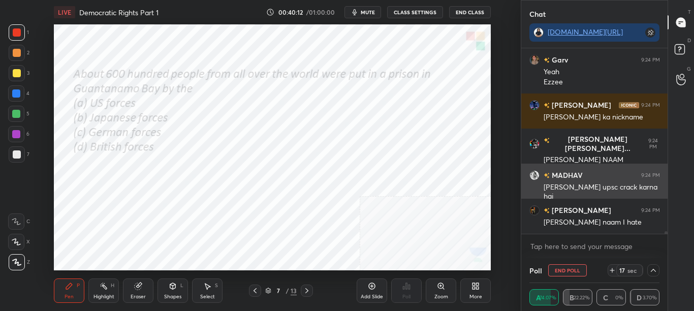
click at [584, 178] on div "MADHAV 9:24 PM" at bounding box center [594, 175] width 131 height 11
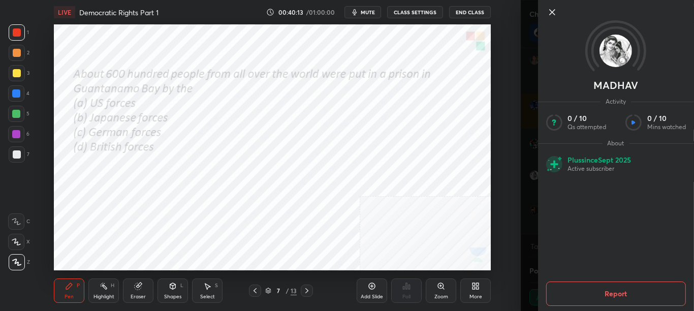
scroll to position [13785, 0]
click at [495, 122] on div "Setting up your live class Poll for secs No correct answer Start poll" at bounding box center [273, 147] width 480 height 246
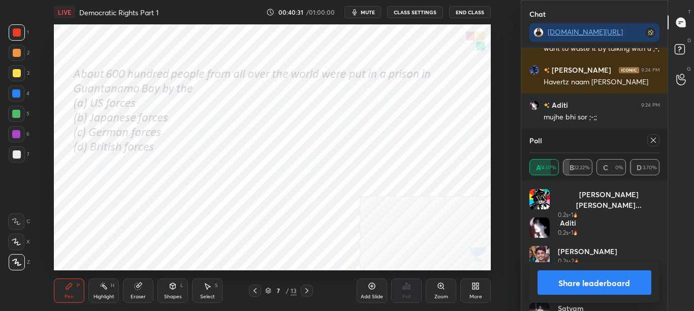
scroll to position [13995, 0]
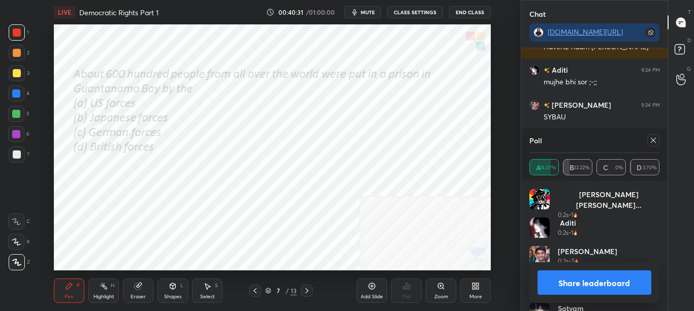
click at [571, 278] on button "Share leaderboard" at bounding box center [594, 282] width 114 height 24
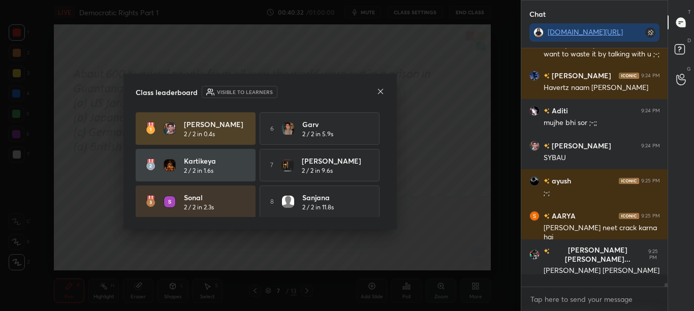
scroll to position [13942, 0]
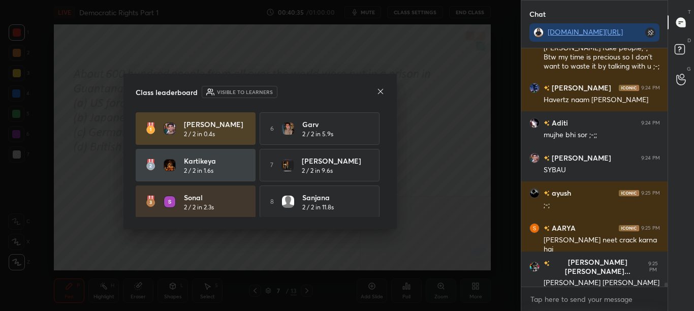
click at [386, 183] on div "Class leaderboard Visible to learners [PERSON_NAME] 2 / 2 in 0.4s 6 Garv 2 / 2 …" at bounding box center [259, 151] width 273 height 155
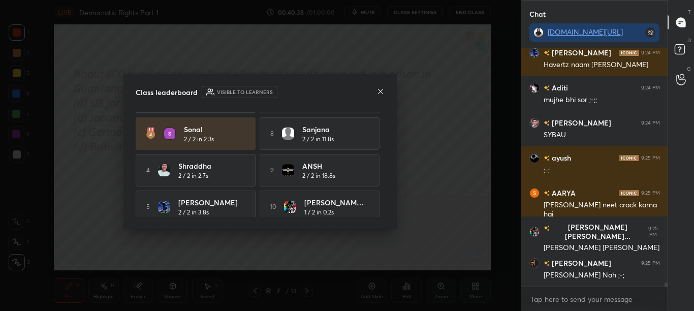
scroll to position [77, 0]
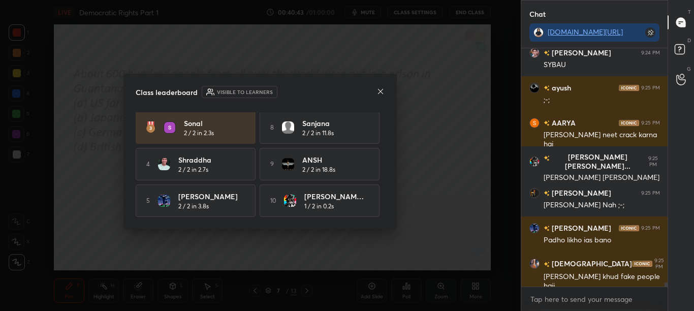
click at [378, 89] on icon at bounding box center [380, 91] width 8 height 8
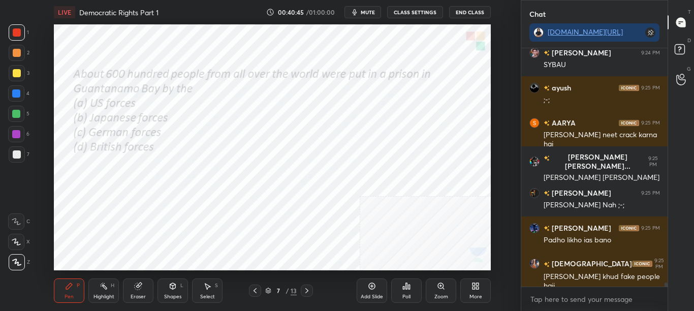
click at [477, 291] on div "More" at bounding box center [475, 290] width 30 height 24
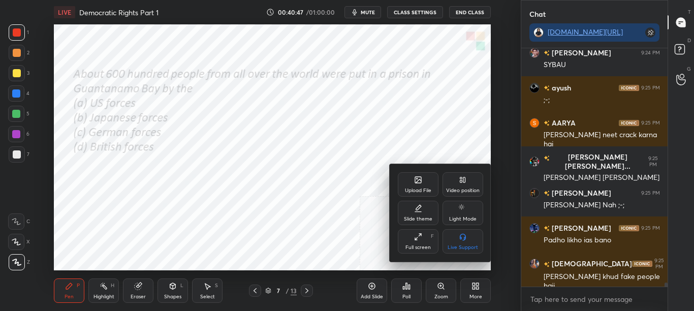
click at [414, 183] on icon at bounding box center [418, 180] width 8 height 8
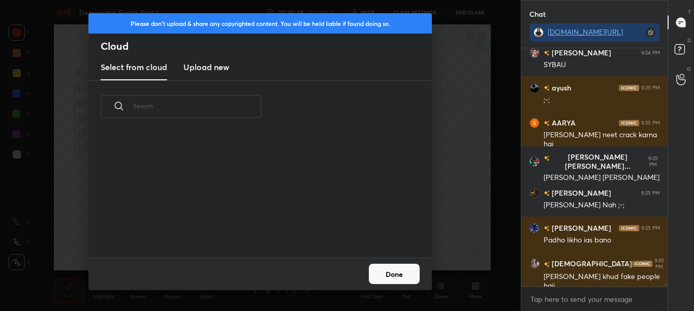
scroll to position [4, 6]
click at [386, 270] on button "Done" at bounding box center [394, 274] width 51 height 20
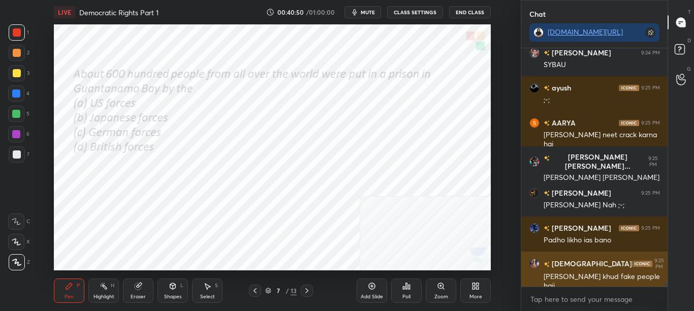
click at [565, 270] on div "[PERSON_NAME] khud fake people haii" at bounding box center [601, 280] width 116 height 21
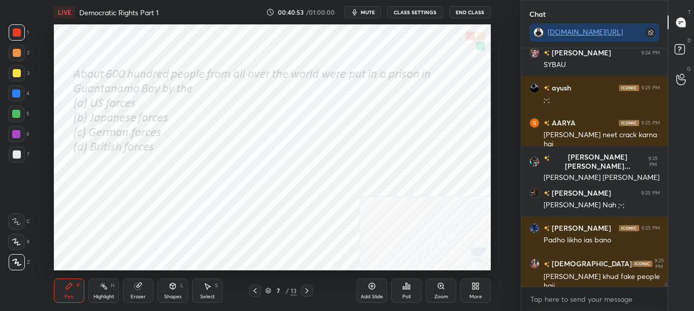
click at [466, 295] on div "More" at bounding box center [475, 290] width 30 height 24
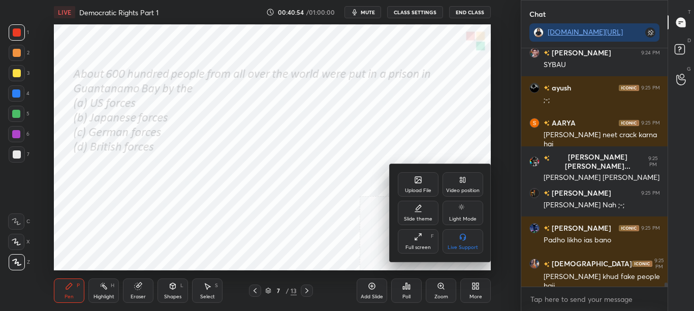
click at [411, 189] on div "Upload File" at bounding box center [418, 190] width 26 height 5
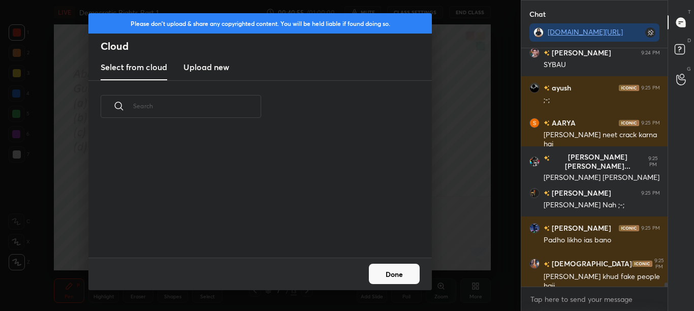
click at [232, 72] on div "Select from cloud Upload new" at bounding box center [259, 67] width 343 height 25
click at [219, 77] on new "Upload new" at bounding box center [206, 67] width 46 height 25
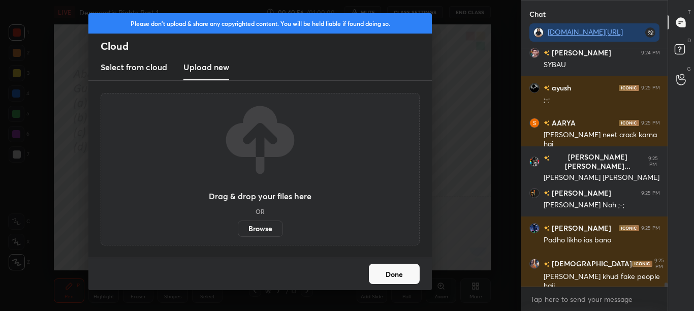
click at [262, 232] on label "Browse" at bounding box center [260, 228] width 45 height 16
click at [238, 232] on input "Browse" at bounding box center [238, 228] width 0 height 16
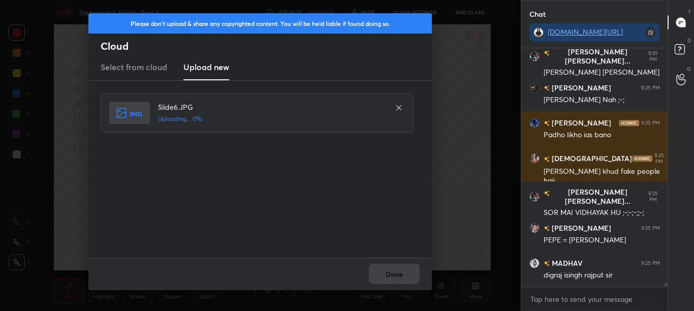
click at [388, 47] on h2 "Cloud" at bounding box center [266, 46] width 331 height 13
click at [382, 278] on button "Done" at bounding box center [394, 274] width 51 height 20
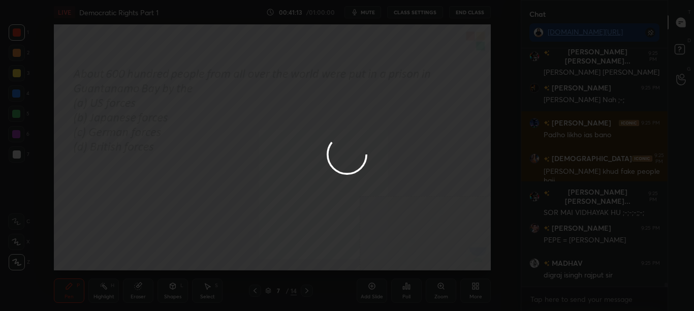
scroll to position [14188, 0]
click at [385, 282] on div at bounding box center [347, 155] width 694 height 311
click at [386, 282] on div "Add Slide" at bounding box center [372, 290] width 30 height 24
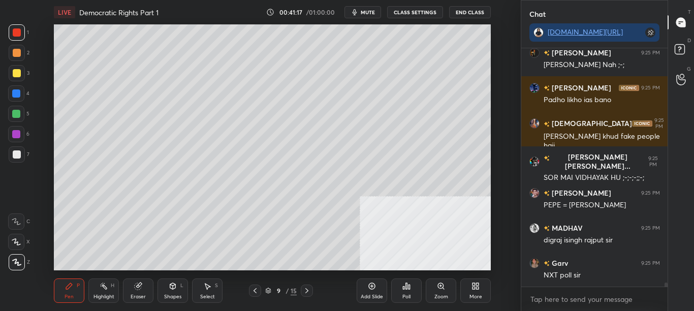
scroll to position [14232, 0]
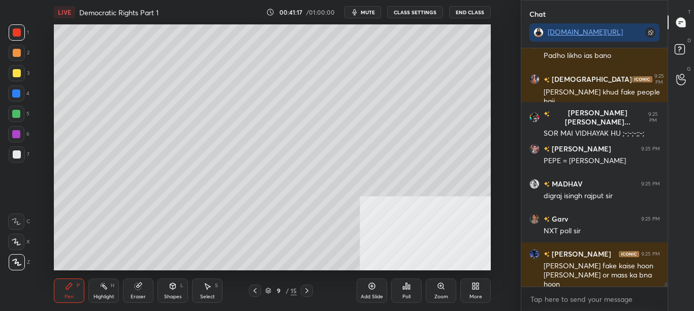
click at [257, 294] on icon at bounding box center [255, 290] width 8 height 8
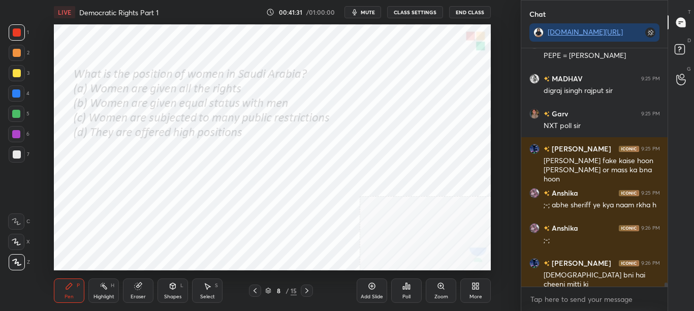
scroll to position [14372, 0]
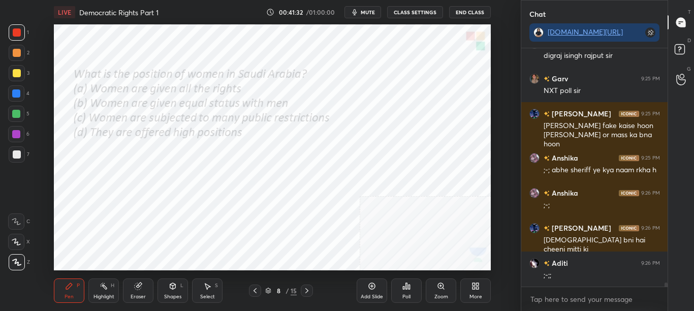
click at [402, 294] on div "Poll" at bounding box center [406, 296] width 8 height 5
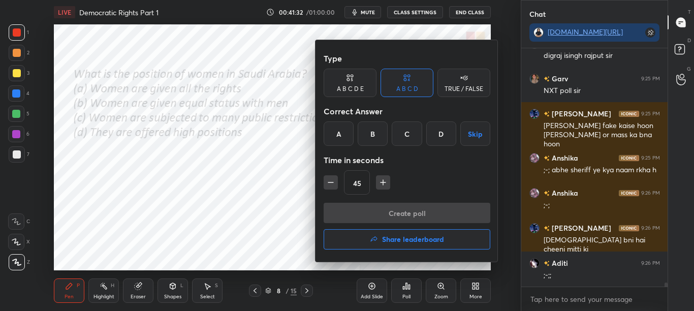
click at [403, 290] on div at bounding box center [347, 155] width 694 height 311
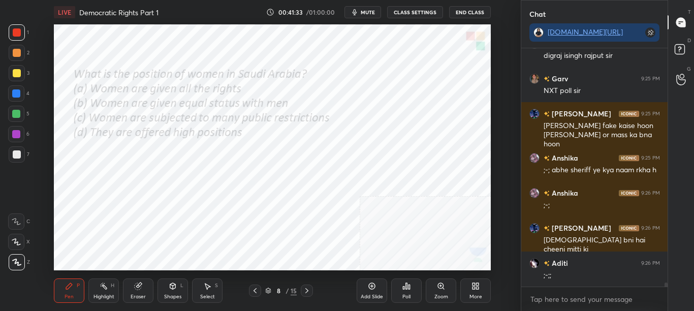
click at [404, 293] on div "Poll" at bounding box center [406, 290] width 30 height 24
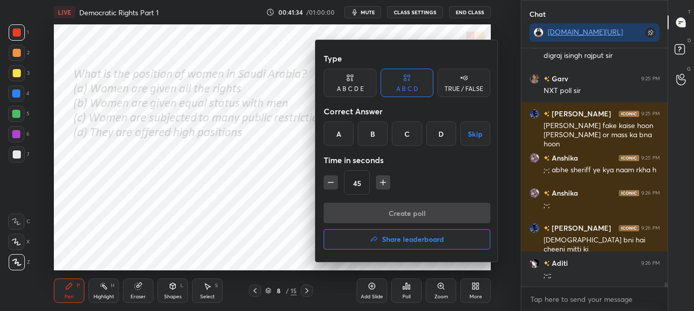
click at [414, 132] on div "C" at bounding box center [407, 133] width 30 height 24
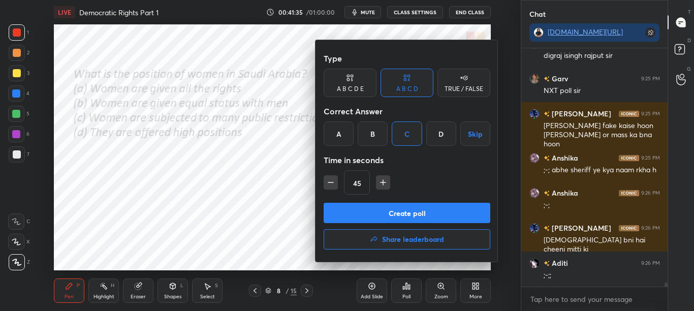
click at [409, 202] on div "Type A B C D E A B C D TRUE / FALSE Correct Answer A B C D Skip Time in seconds…" at bounding box center [407, 125] width 167 height 154
click at [410, 210] on button "Create poll" at bounding box center [407, 213] width 167 height 20
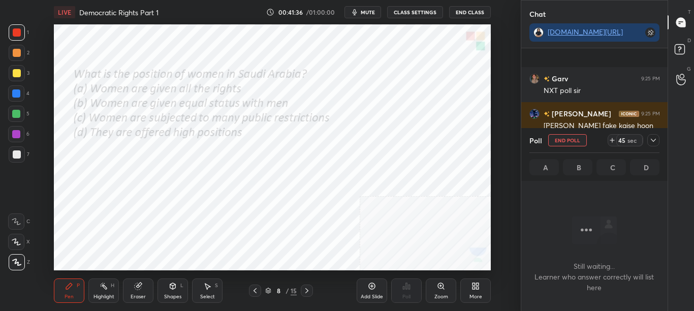
scroll to position [14457, 0]
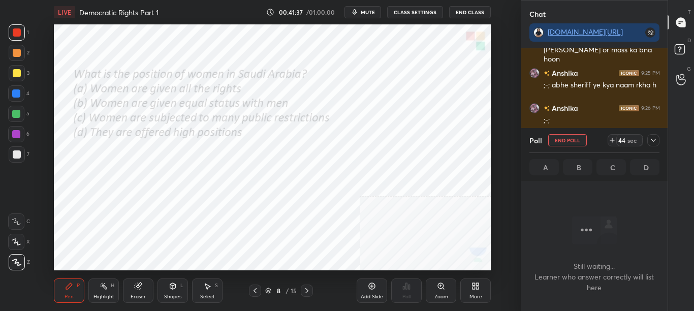
click at [651, 145] on div at bounding box center [653, 140] width 12 height 12
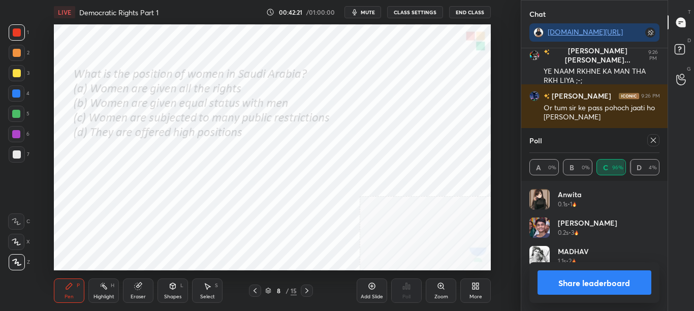
scroll to position [119, 127]
click at [595, 284] on button "Share leaderboard" at bounding box center [594, 282] width 114 height 24
type textarea "x"
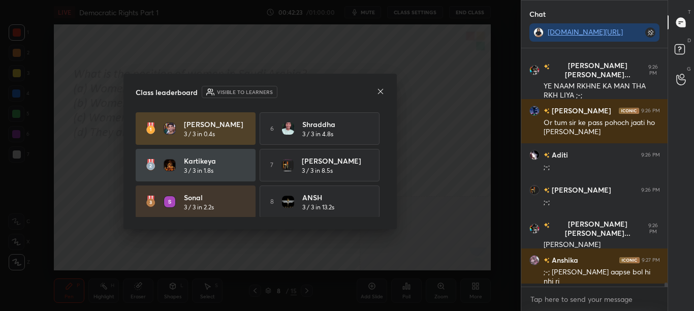
scroll to position [4, 4]
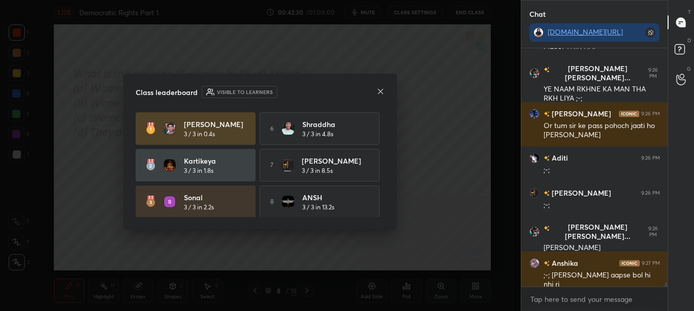
drag, startPoint x: 381, startPoint y: 156, endPoint x: 378, endPoint y: 180, distance: 24.0
click at [378, 182] on div "[PERSON_NAME] 3 / 3 in 0.4s 6 [PERSON_NAME] 3 / 3 in 4.8s [PERSON_NAME] 3 / 3 i…" at bounding box center [260, 201] width 249 height 179
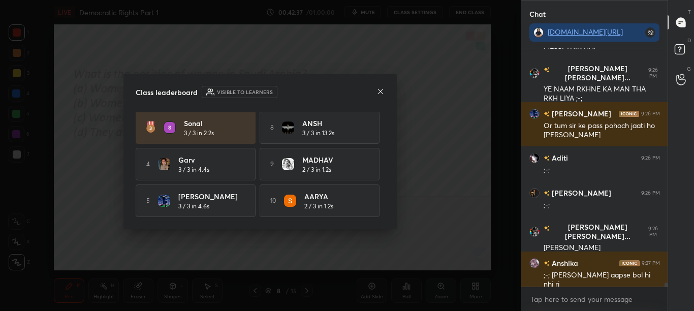
click at [379, 91] on icon at bounding box center [380, 91] width 8 height 8
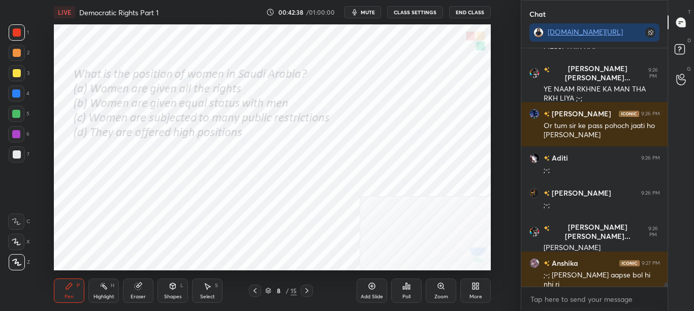
click at [303, 292] on icon at bounding box center [307, 290] width 8 height 8
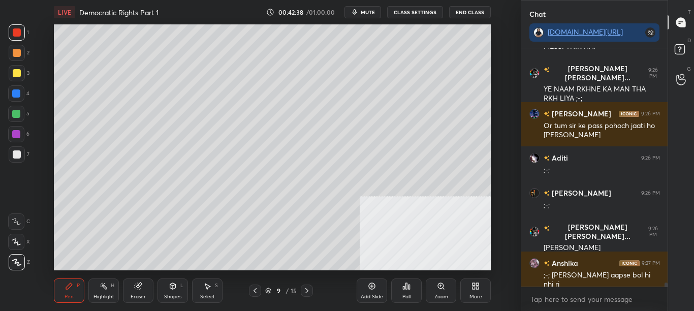
click at [307, 290] on icon at bounding box center [306, 290] width 3 height 5
click at [306, 292] on icon at bounding box center [307, 290] width 8 height 8
click at [306, 291] on icon at bounding box center [307, 290] width 8 height 8
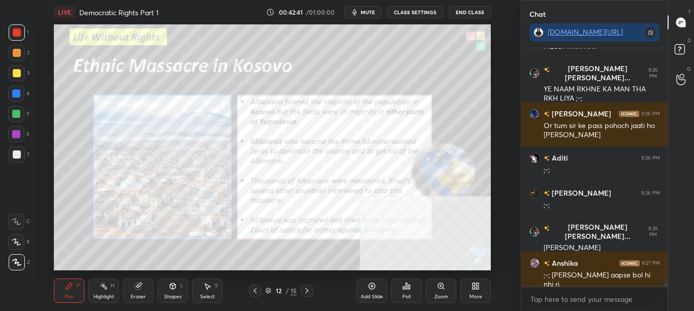
scroll to position [13137, 0]
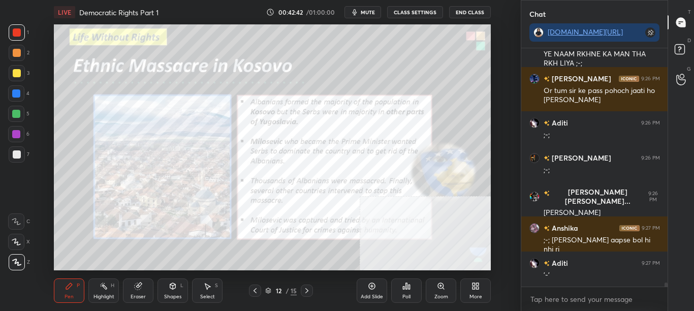
click at [416, 15] on button "CLASS SETTINGS" at bounding box center [415, 12] width 56 height 12
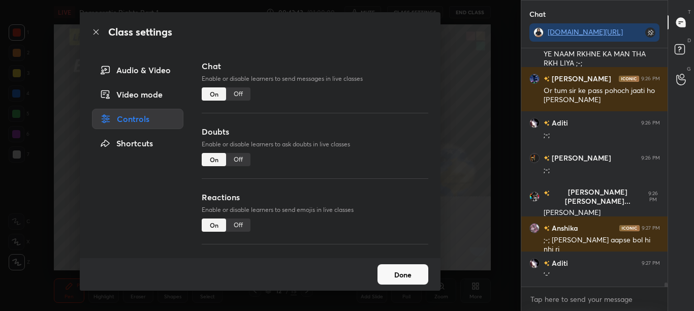
click at [240, 98] on div "Off" at bounding box center [238, 93] width 24 height 13
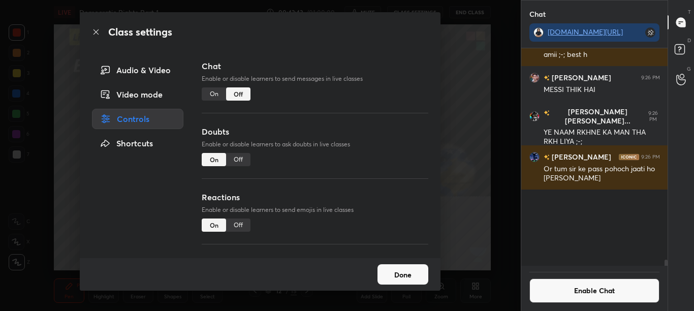
scroll to position [12860, 0]
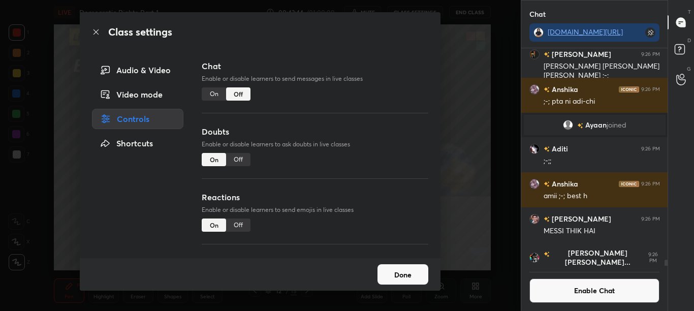
click at [99, 34] on icon at bounding box center [96, 32] width 8 height 8
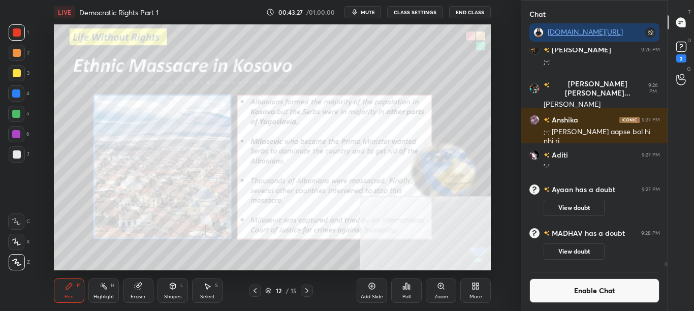
scroll to position [13110, 0]
click at [375, 294] on div "Add Slide" at bounding box center [372, 296] width 22 height 5
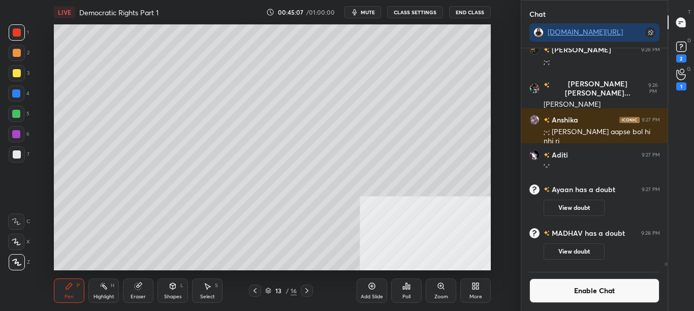
click at [582, 291] on button "Enable Chat" at bounding box center [594, 290] width 131 height 24
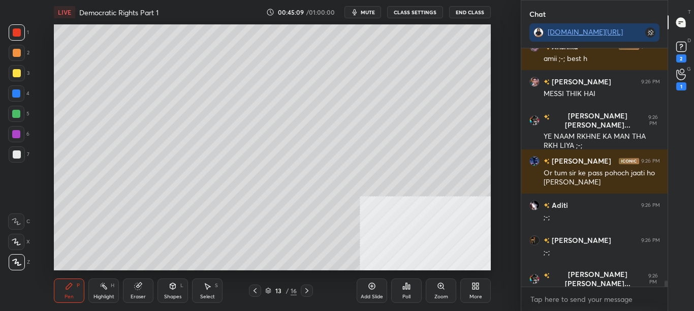
scroll to position [12896, 0]
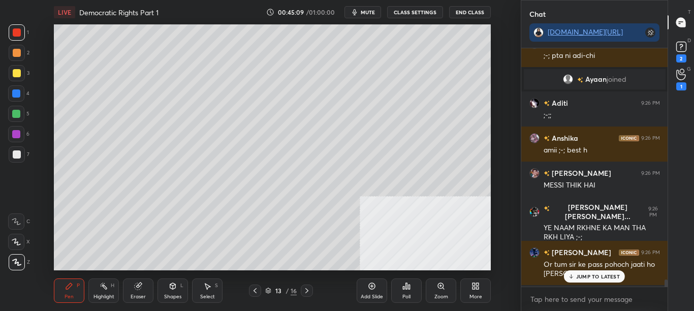
click at [666, 285] on div at bounding box center [665, 283] width 3 height 8
drag, startPoint x: 667, startPoint y: 284, endPoint x: 667, endPoint y: 293, distance: 9.2
click at [667, 293] on div "Chat [DOMAIN_NAME][URL] [PERSON_NAME] 9:26 PM [PERSON_NAME] bni hai cheeni mitt…" at bounding box center [608, 155] width 174 height 311
click at [608, 277] on p "JUMP TO LATEST" at bounding box center [598, 276] width 44 height 6
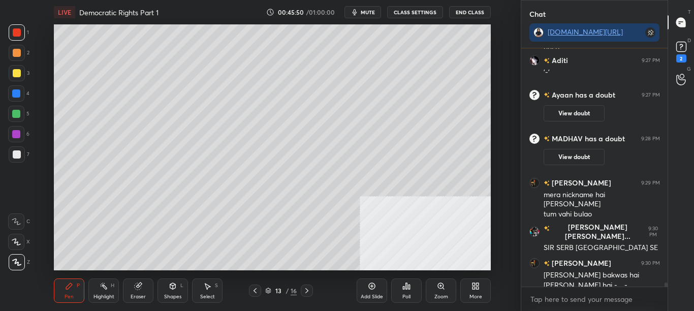
scroll to position [13282, 0]
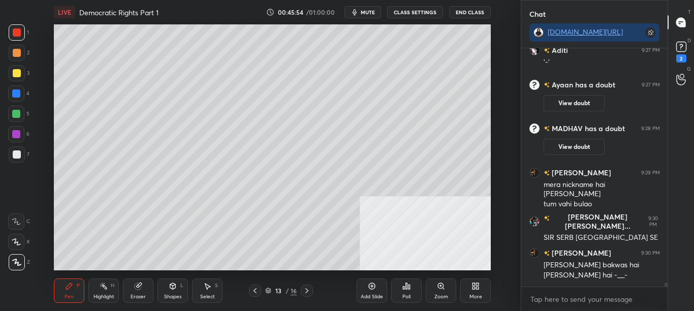
click at [250, 293] on div at bounding box center [255, 290] width 12 height 12
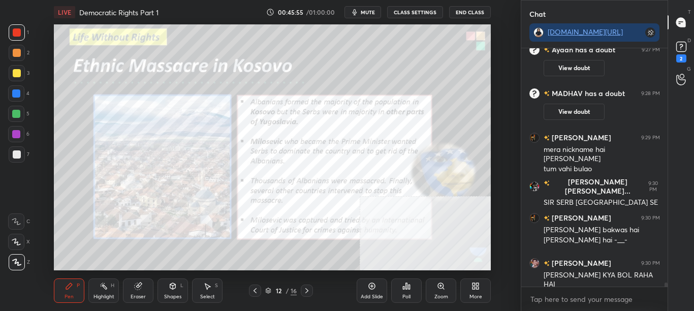
scroll to position [13221, 0]
click at [418, 12] on button "CLASS SETTINGS" at bounding box center [415, 12] width 56 height 12
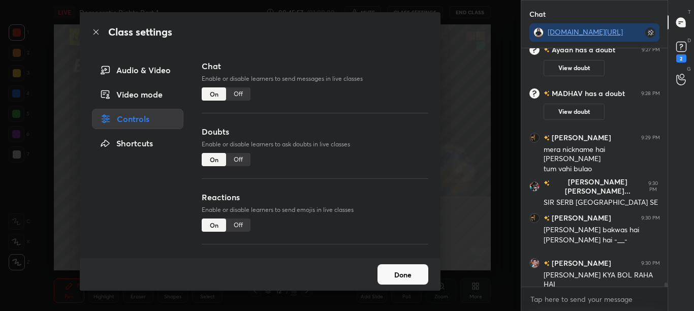
drag, startPoint x: 240, startPoint y: 93, endPoint x: 159, endPoint y: 67, distance: 85.0
click at [240, 93] on div "Off" at bounding box center [238, 93] width 24 height 13
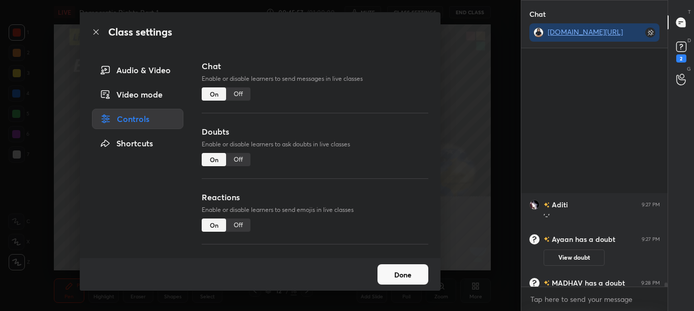
scroll to position [214, 143]
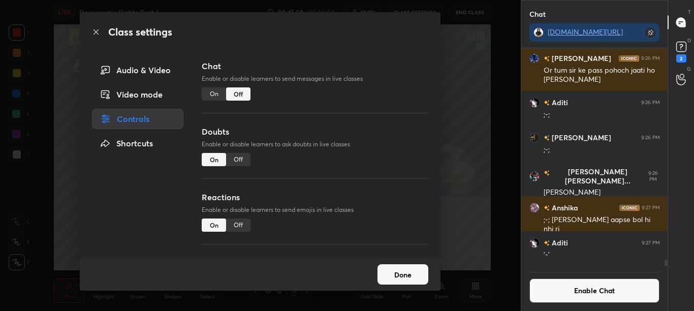
click at [90, 35] on div "Class settings" at bounding box center [260, 32] width 361 height 40
drag, startPoint x: 93, startPoint y: 33, endPoint x: 98, endPoint y: 19, distance: 14.9
click at [93, 33] on icon at bounding box center [96, 32] width 8 height 8
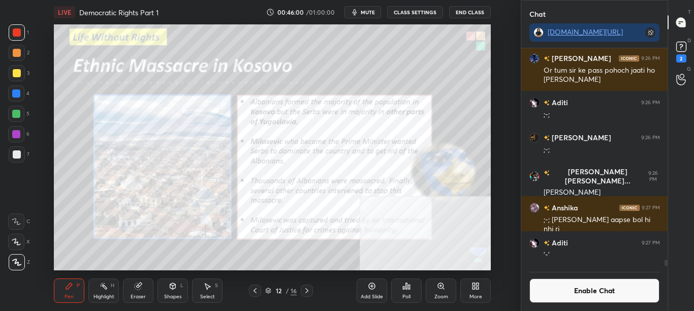
click at [437, 293] on div "Zoom" at bounding box center [441, 290] width 30 height 24
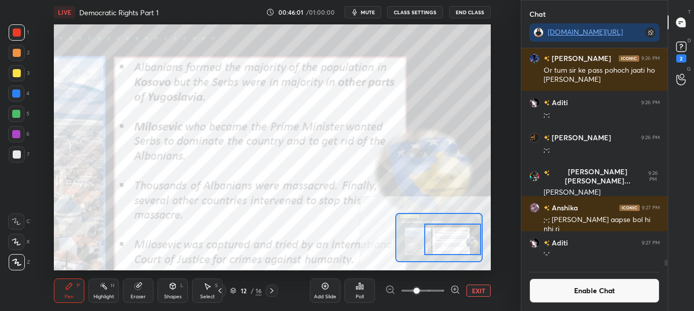
click at [460, 247] on div at bounding box center [452, 238] width 57 height 31
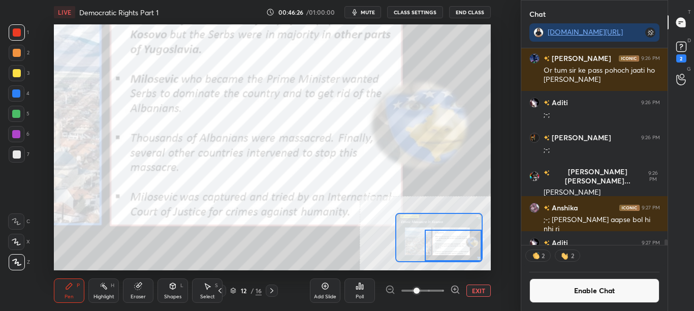
drag, startPoint x: 446, startPoint y: 245, endPoint x: 447, endPoint y: 251, distance: 6.6
click at [447, 251] on div at bounding box center [453, 245] width 57 height 31
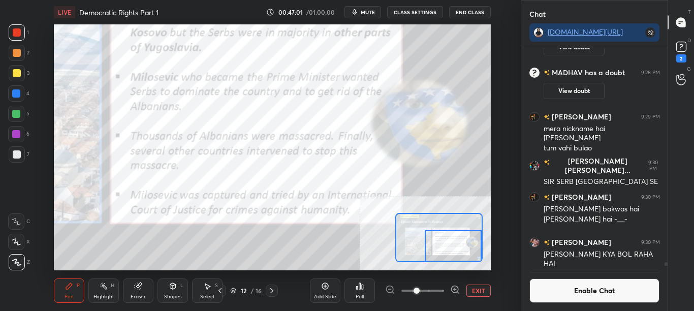
click at [484, 288] on button "EXIT" at bounding box center [478, 290] width 24 height 12
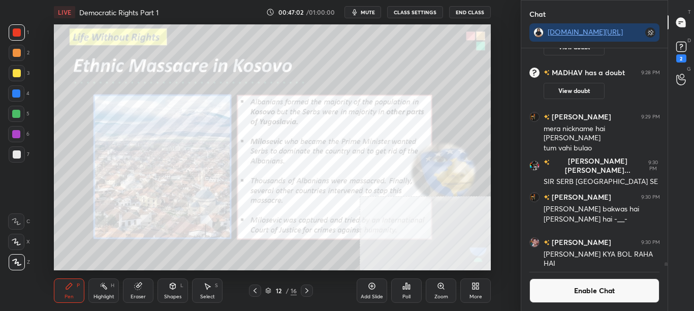
click at [564, 291] on button "Enable Chat" at bounding box center [594, 290] width 131 height 24
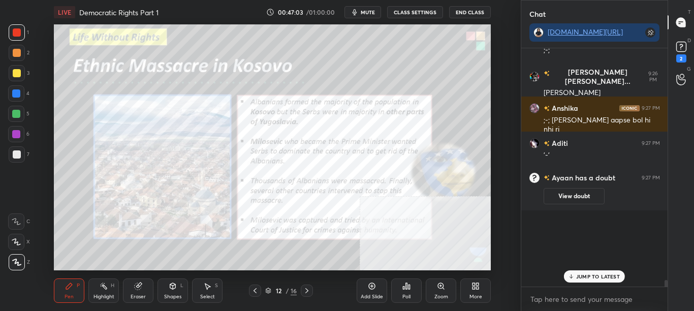
scroll to position [13014, 0]
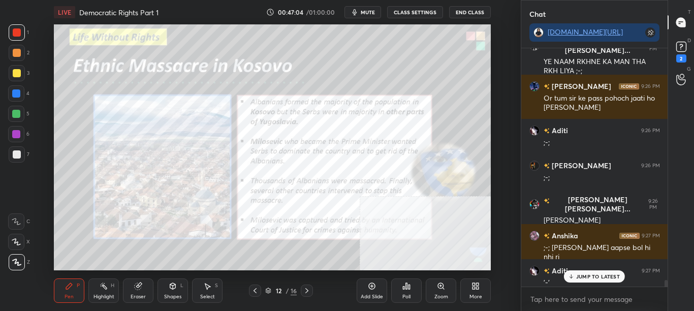
click at [591, 278] on p "JUMP TO LATEST" at bounding box center [598, 276] width 44 height 6
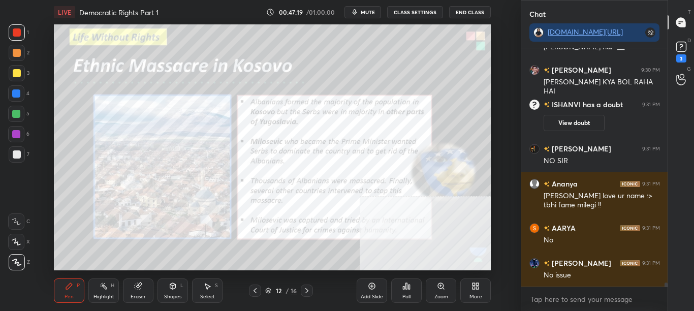
scroll to position [13185, 0]
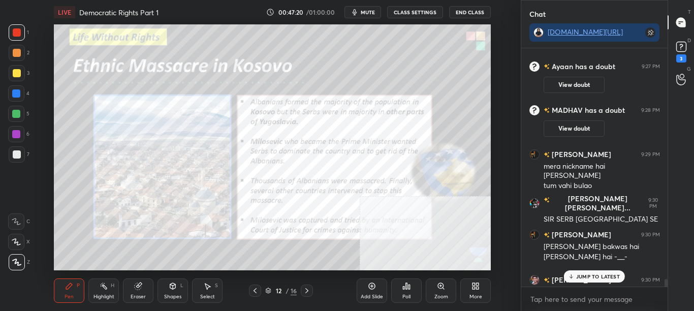
click at [666, 282] on div at bounding box center [665, 283] width 3 height 8
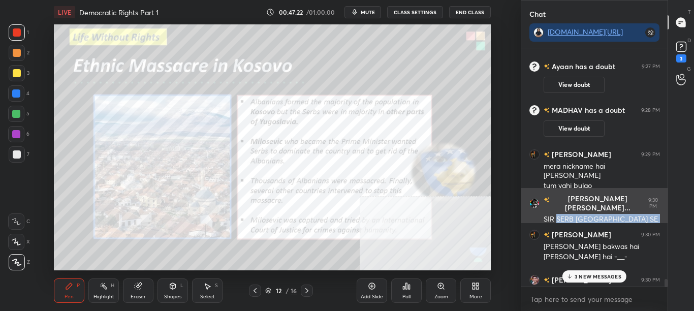
drag, startPoint x: 556, startPoint y: 210, endPoint x: 643, endPoint y: 210, distance: 86.3
click at [650, 214] on div "SIR SERB [GEOGRAPHIC_DATA] SE THE KYA ????" at bounding box center [601, 223] width 116 height 19
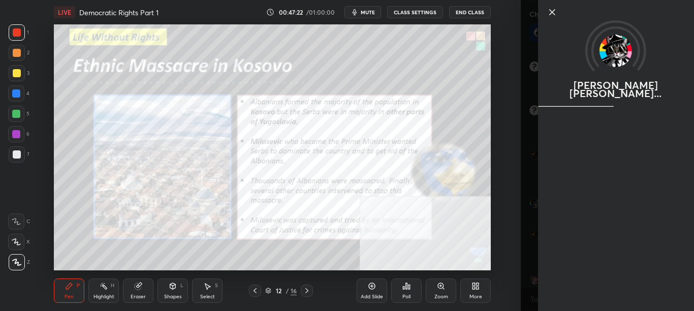
click at [497, 205] on div "Setting up your live class Poll for secs No correct answer Start poll" at bounding box center [273, 147] width 480 height 246
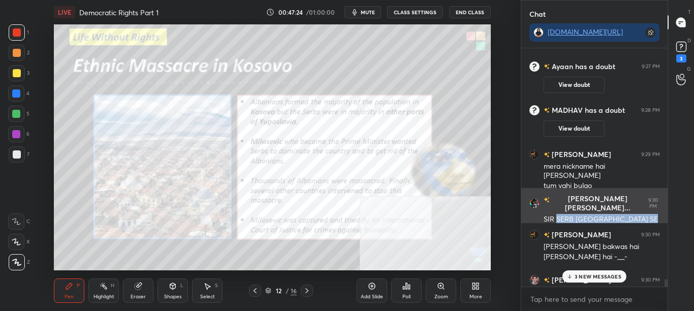
copy div "SERB SERBIA SE THE KYA ??"
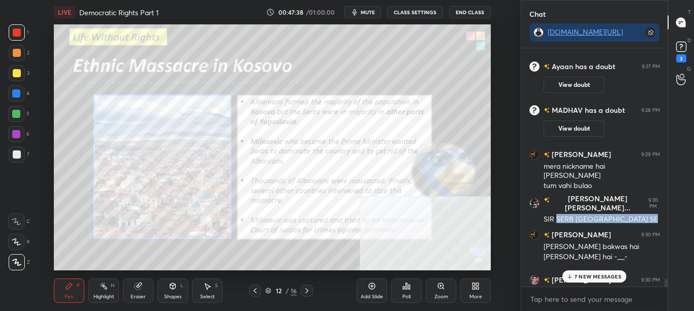
click at [590, 274] on p "7 NEW MESSAGES" at bounding box center [597, 276] width 47 height 6
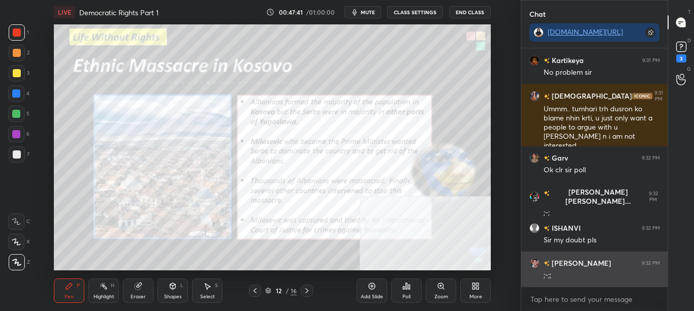
scroll to position [13703, 0]
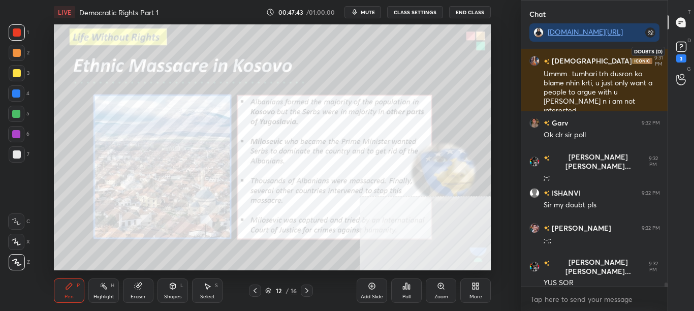
click at [686, 57] on div "3" at bounding box center [681, 58] width 10 height 8
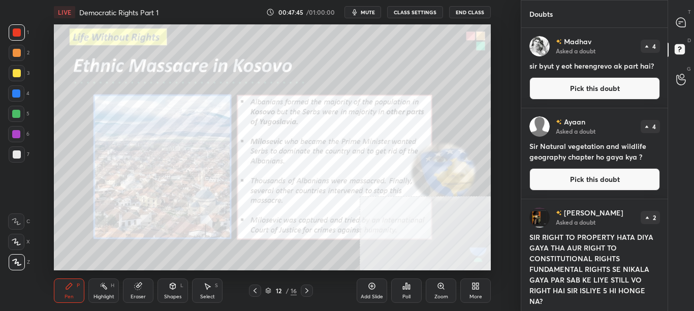
scroll to position [145, 0]
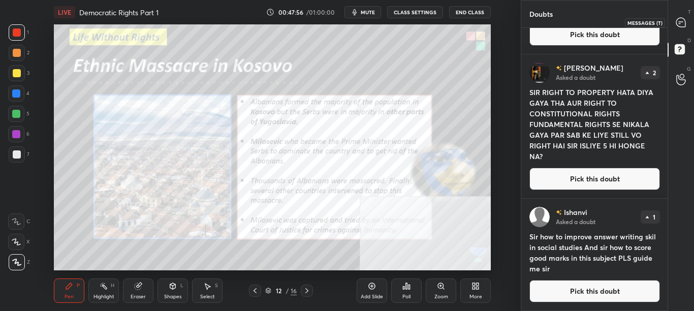
click at [687, 22] on div at bounding box center [681, 22] width 20 height 18
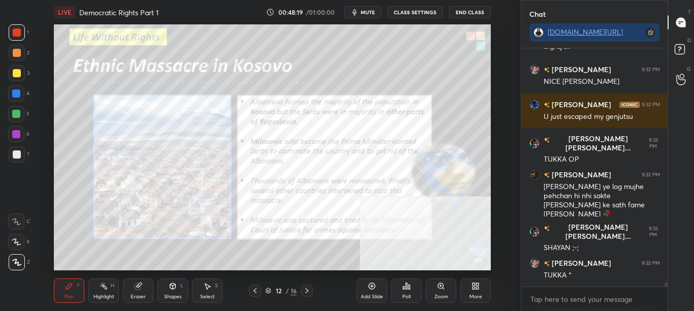
scroll to position [14200, 0]
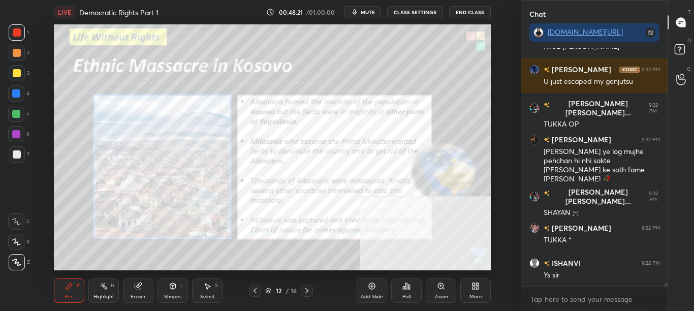
click at [143, 284] on div "Eraser" at bounding box center [138, 290] width 30 height 24
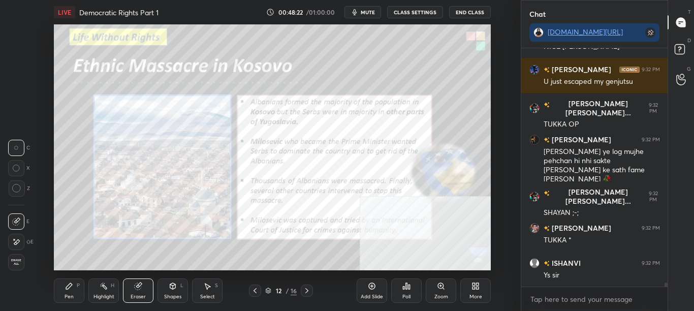
scroll to position [14244, 0]
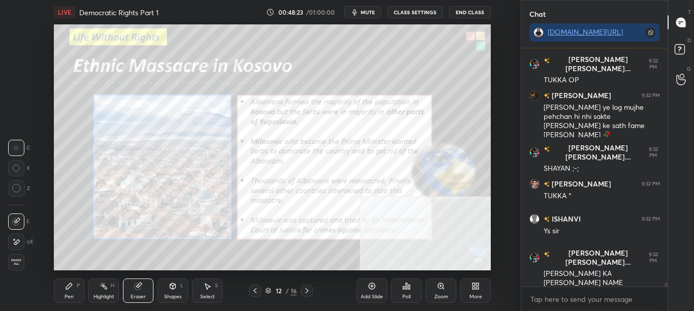
click at [21, 261] on span "Erase all" at bounding box center [16, 262] width 15 height 7
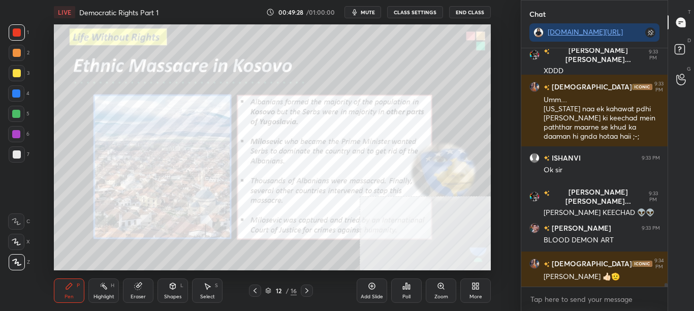
scroll to position [14852, 0]
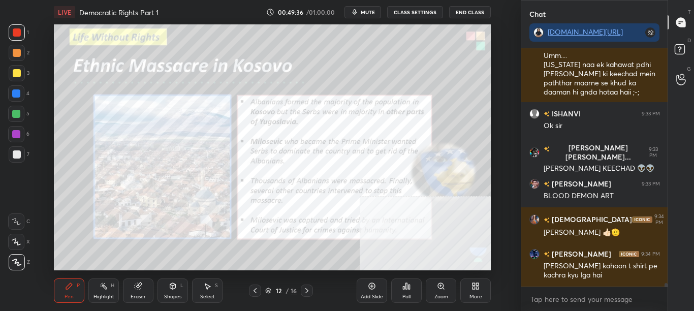
click at [477, 294] on div "More" at bounding box center [475, 296] width 13 height 5
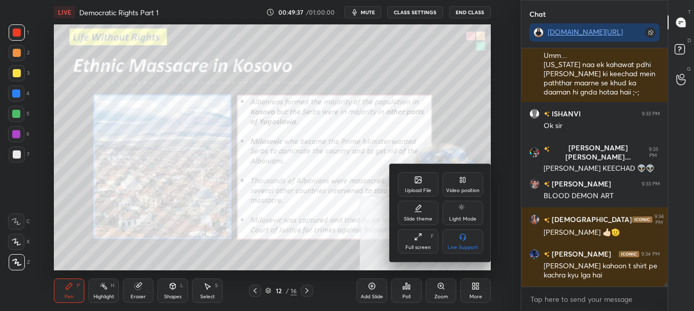
click at [419, 179] on icon at bounding box center [418, 180] width 8 height 8
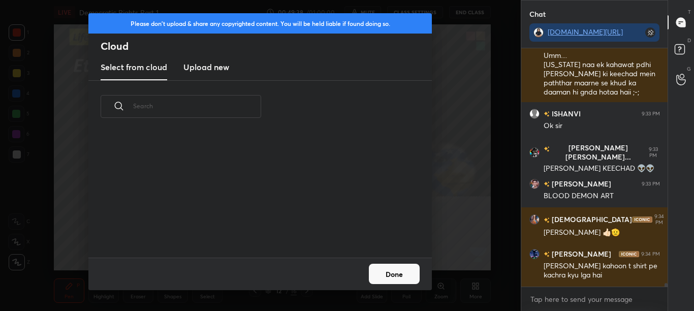
scroll to position [125, 326]
click at [195, 72] on h3 "Upload new" at bounding box center [206, 67] width 46 height 12
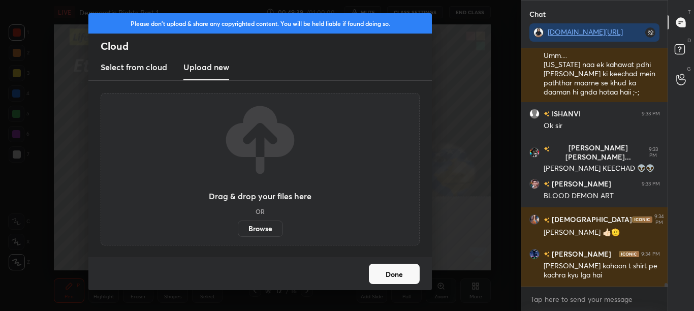
click at [252, 233] on label "Browse" at bounding box center [260, 228] width 45 height 16
click at [238, 233] on input "Browse" at bounding box center [238, 228] width 0 height 16
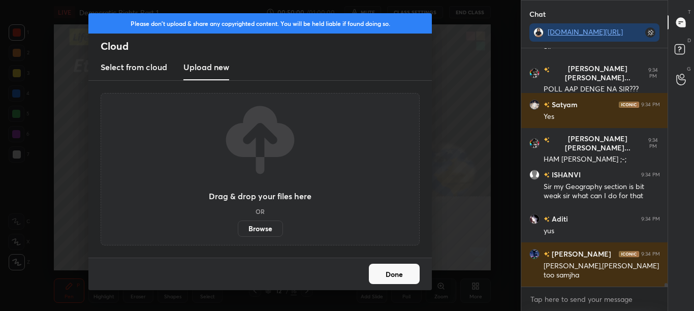
scroll to position [15161, 0]
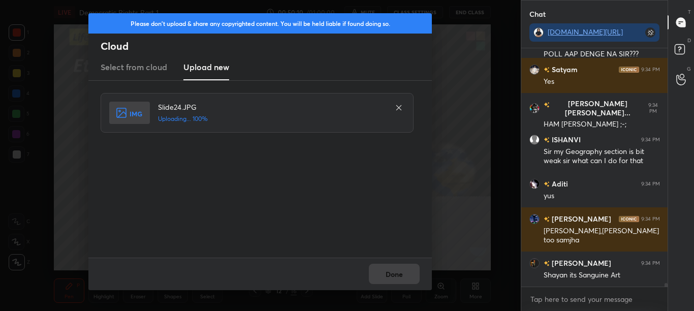
click at [409, 276] on button "Done" at bounding box center [394, 274] width 51 height 20
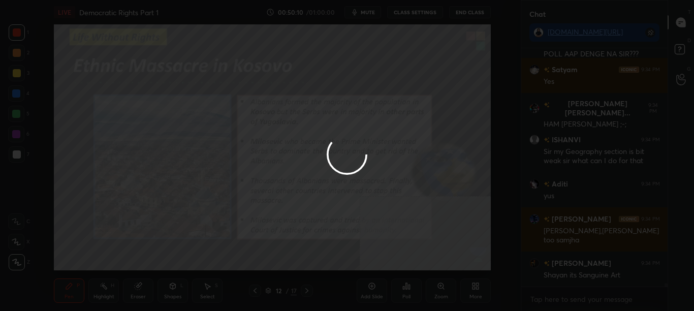
click at [405, 277] on button "Done" at bounding box center [394, 274] width 51 height 20
click at [401, 276] on div at bounding box center [347, 155] width 694 height 311
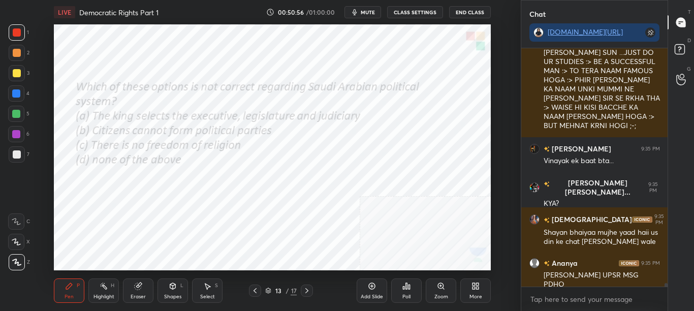
scroll to position [15533, 0]
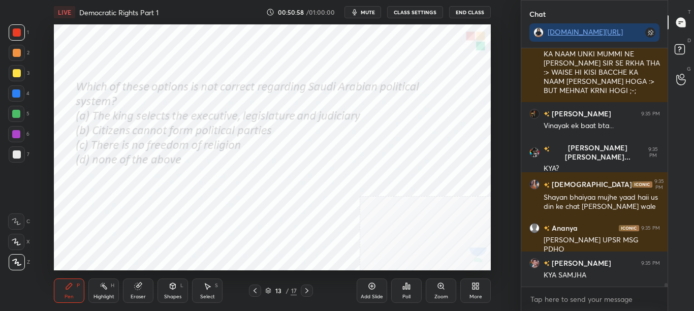
click at [416, 230] on div "LIVE Democratic Rights Part 1 00:50:58 / 01:00:00 mute CLASS SETTINGS End Class…" at bounding box center [273, 155] width 480 height 311
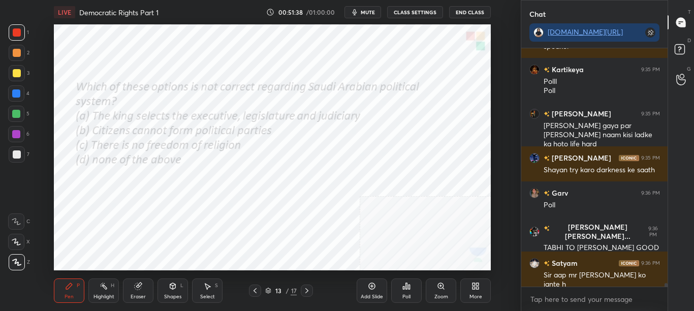
scroll to position [15841, 0]
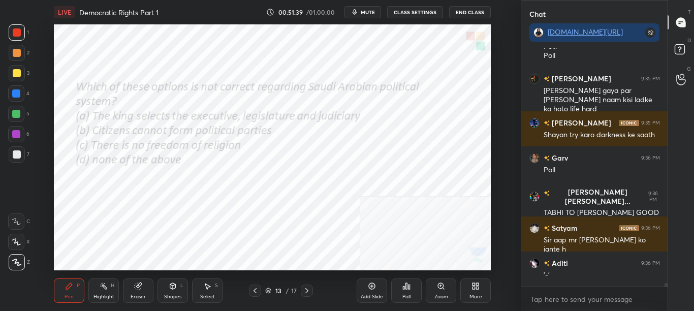
click at [408, 287] on icon at bounding box center [406, 286] width 8 height 8
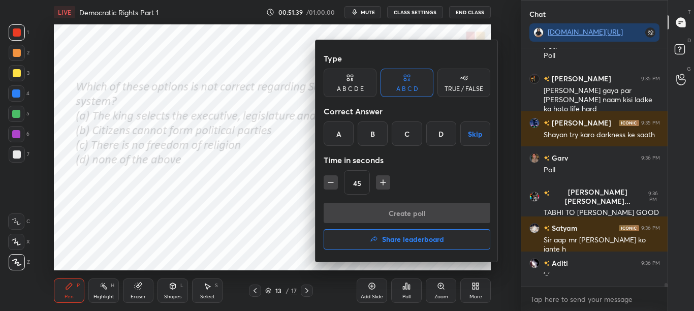
click at [441, 136] on div "D" at bounding box center [441, 133] width 30 height 24
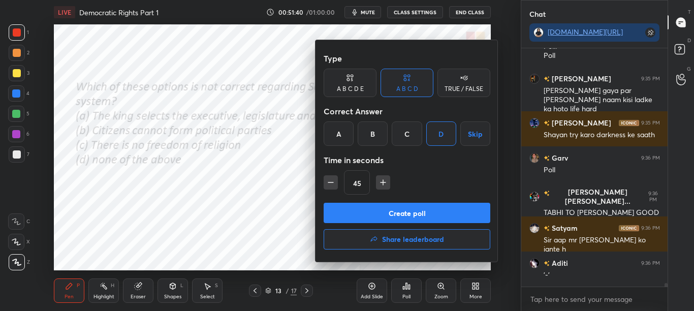
click at [426, 213] on button "Create poll" at bounding box center [407, 213] width 167 height 20
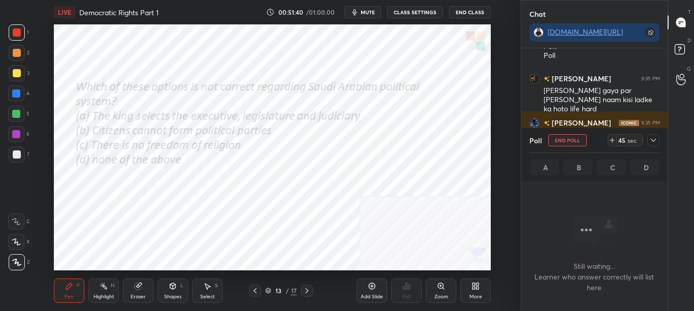
scroll to position [207, 143]
click at [652, 139] on icon at bounding box center [653, 140] width 8 height 8
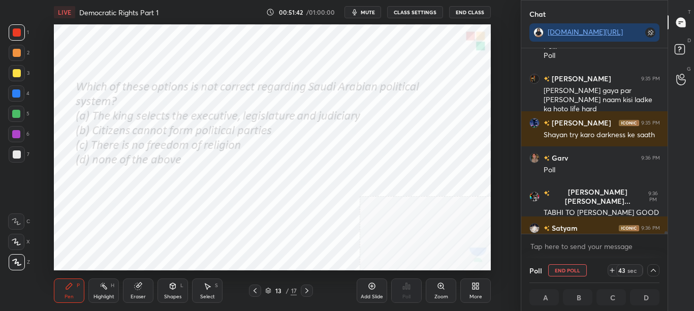
scroll to position [1, 4]
click at [664, 234] on div "[PERSON_NAME] 9:35 PM Dogs are also a motivational speaker [PERSON_NAME] 9:35 P…" at bounding box center [594, 153] width 147 height 210
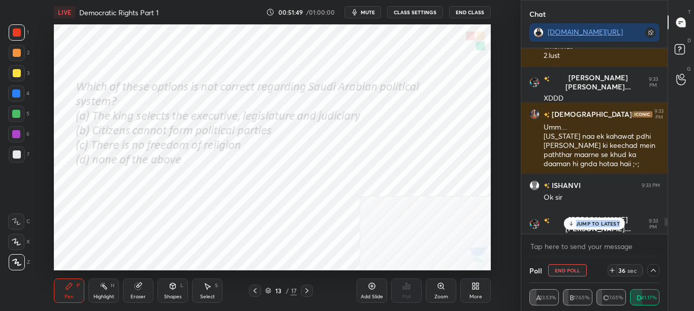
click at [596, 220] on p "JUMP TO LATEST" at bounding box center [598, 223] width 44 height 6
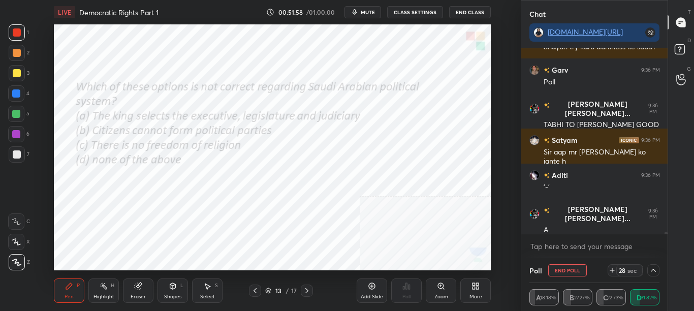
drag, startPoint x: 667, startPoint y: 233, endPoint x: 667, endPoint y: 239, distance: 6.1
click at [667, 237] on div "T Messages (T) D Doubts (D) G Raise Hand (G)" at bounding box center [680, 155] width 26 height 311
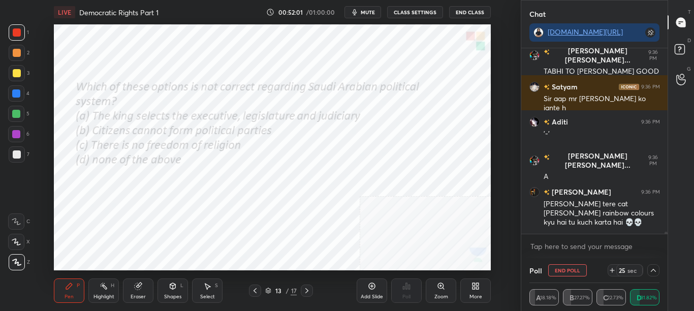
click at [653, 272] on icon at bounding box center [653, 270] width 8 height 8
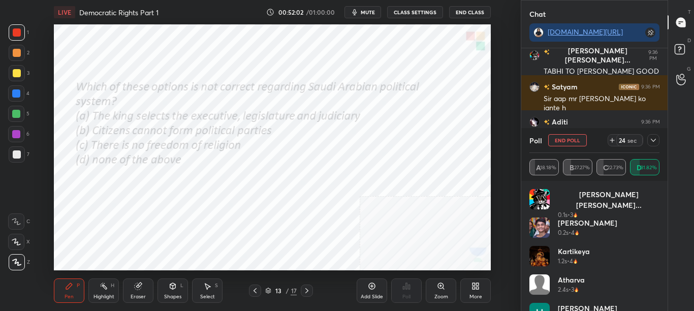
scroll to position [77, 0]
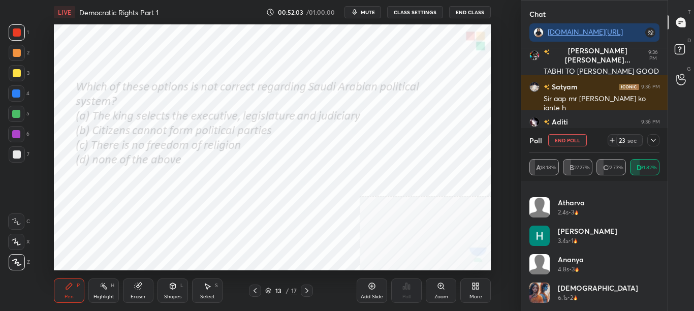
click at [654, 142] on icon at bounding box center [653, 140] width 8 height 8
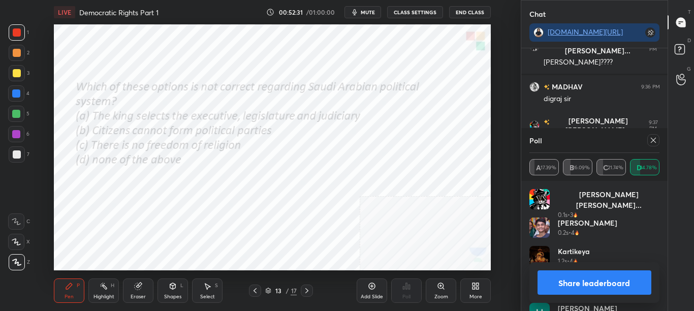
scroll to position [16255, 0]
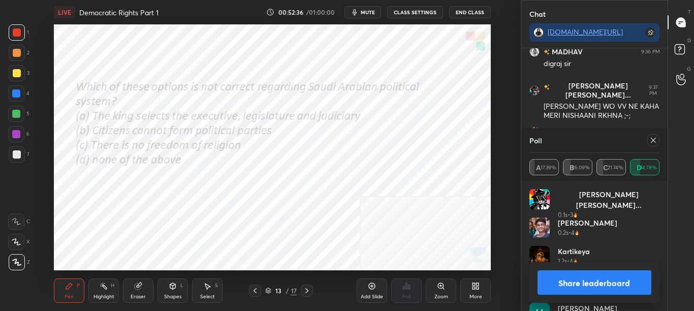
click at [659, 140] on div at bounding box center [653, 140] width 12 height 12
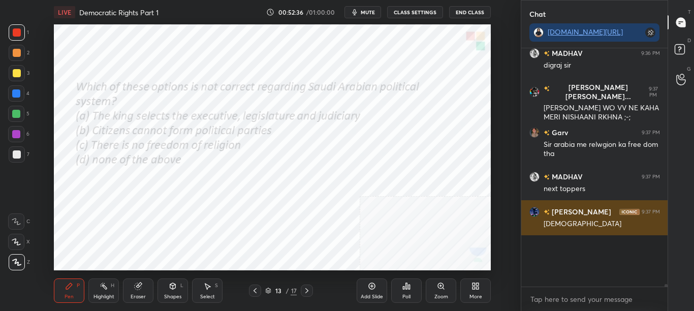
scroll to position [4, 4]
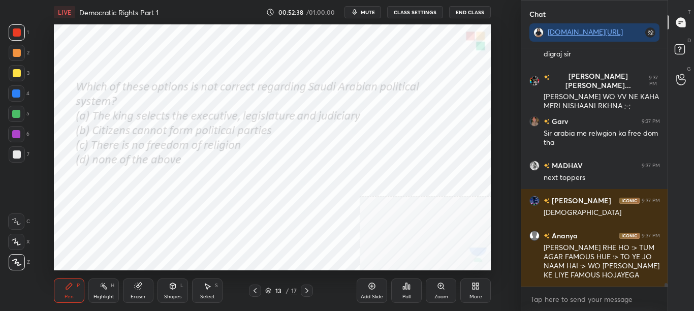
click at [308, 292] on icon at bounding box center [307, 290] width 8 height 8
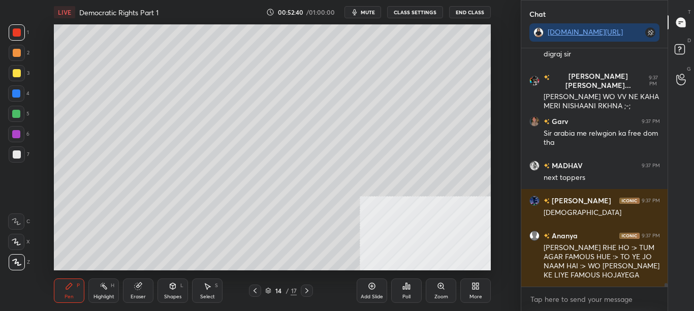
click at [306, 287] on icon at bounding box center [307, 290] width 8 height 8
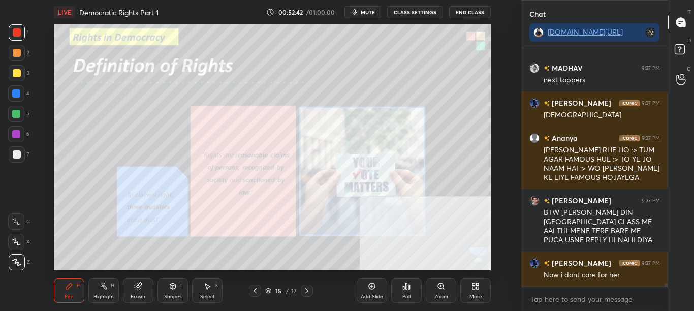
click at [258, 291] on icon at bounding box center [255, 290] width 8 height 8
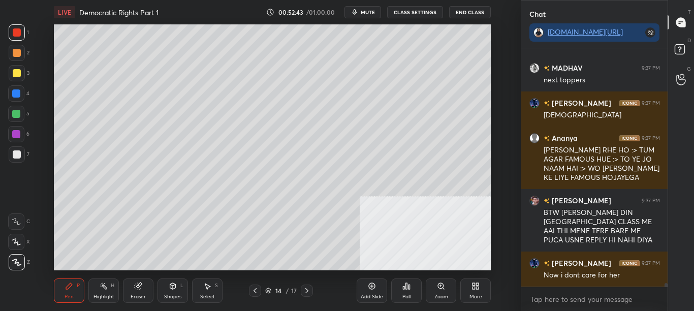
click at [252, 290] on icon at bounding box center [255, 290] width 8 height 8
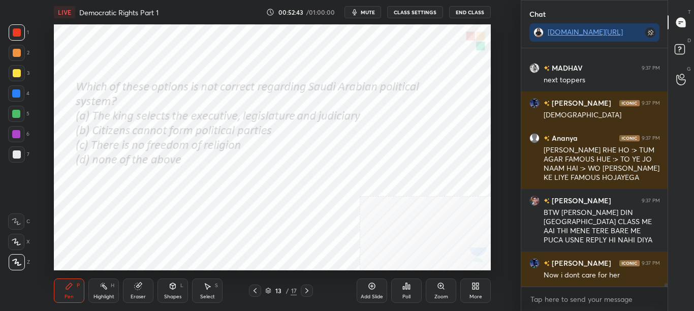
click at [267, 290] on icon at bounding box center [268, 289] width 5 height 3
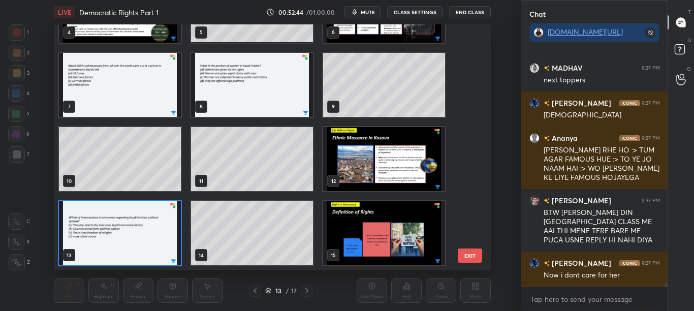
click at [467, 227] on div "1 2 3 4 5 6 7 8 9 10 11 12 13 14 15" at bounding box center [263, 147] width 419 height 246
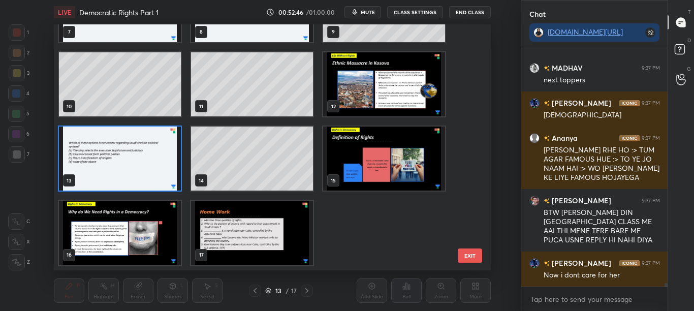
click at [472, 260] on button "EXIT" at bounding box center [470, 255] width 24 height 14
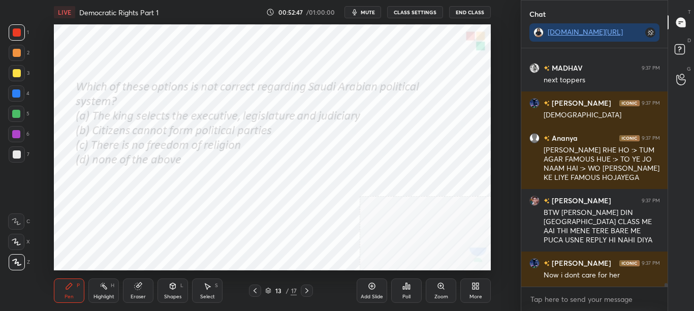
click at [476, 292] on div "More" at bounding box center [475, 290] width 30 height 24
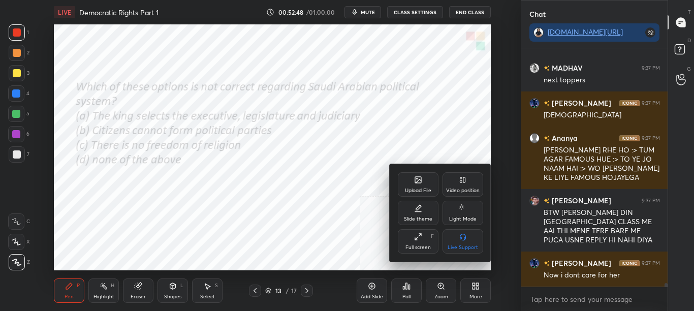
click at [422, 189] on div "Upload File" at bounding box center [418, 190] width 26 height 5
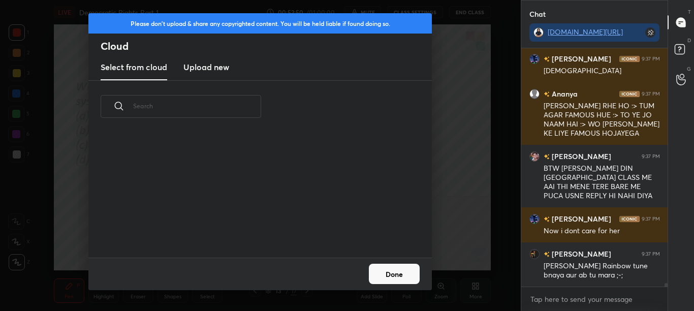
click at [216, 66] on h3 "Upload new" at bounding box center [206, 67] width 46 height 12
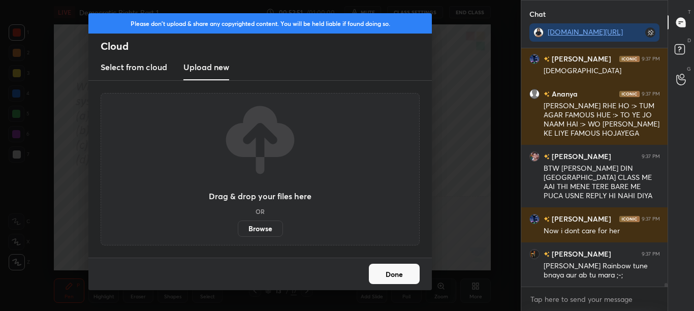
click at [268, 229] on label "Browse" at bounding box center [260, 228] width 45 height 16
click at [238, 229] on input "Browse" at bounding box center [238, 228] width 0 height 16
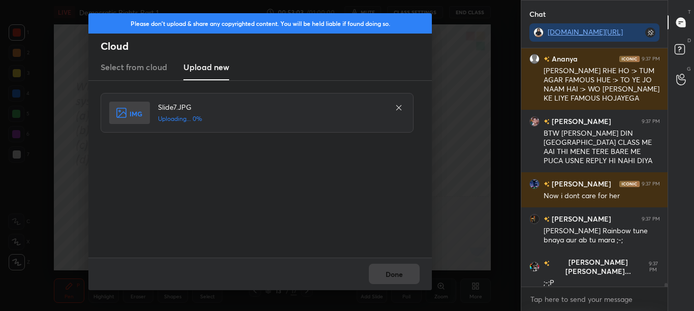
click at [462, 39] on div "Please don't upload & share any copyrighted content. You will be held liable if…" at bounding box center [260, 155] width 521 height 311
click at [410, 279] on button "Done" at bounding box center [394, 274] width 51 height 20
click at [405, 279] on button "Done" at bounding box center [394, 274] width 51 height 20
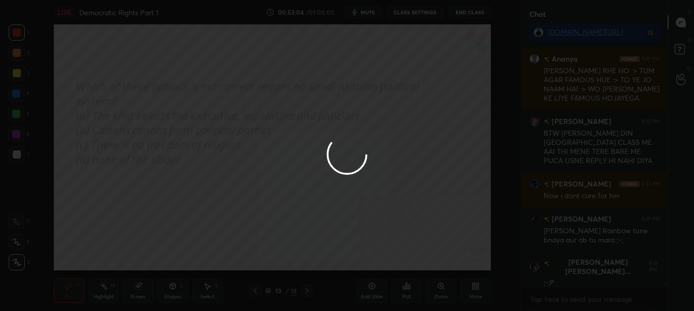
click at [405, 278] on div at bounding box center [347, 155] width 694 height 311
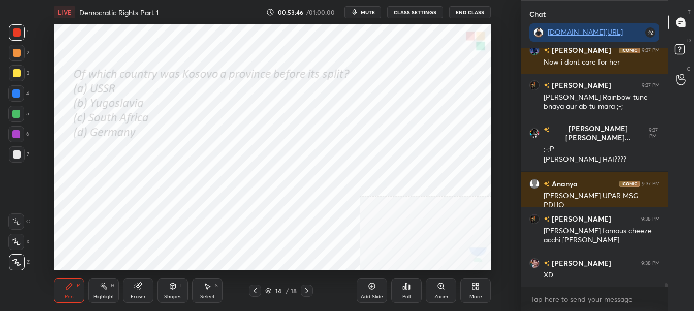
scroll to position [16610, 0]
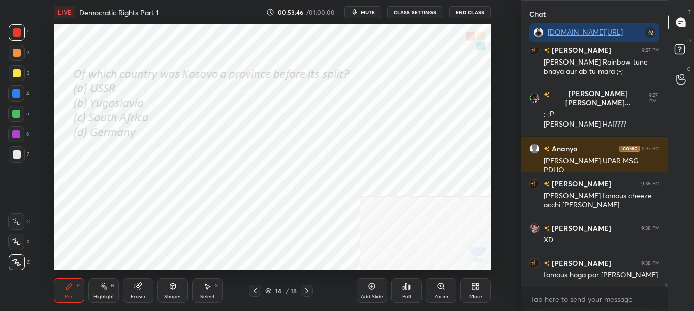
click at [408, 297] on div "Poll" at bounding box center [406, 296] width 8 height 5
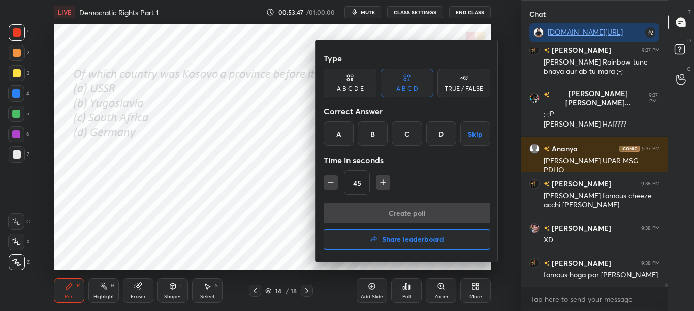
click at [407, 295] on div at bounding box center [347, 155] width 694 height 311
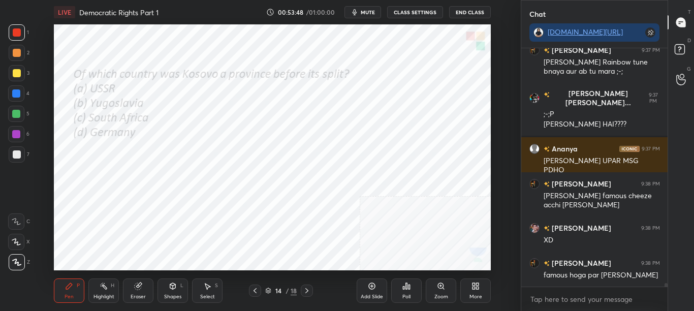
click at [404, 295] on div "Poll" at bounding box center [406, 296] width 8 height 5
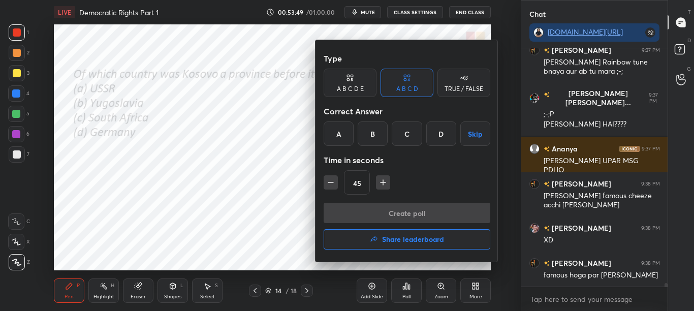
click at [373, 137] on div "B" at bounding box center [373, 133] width 30 height 24
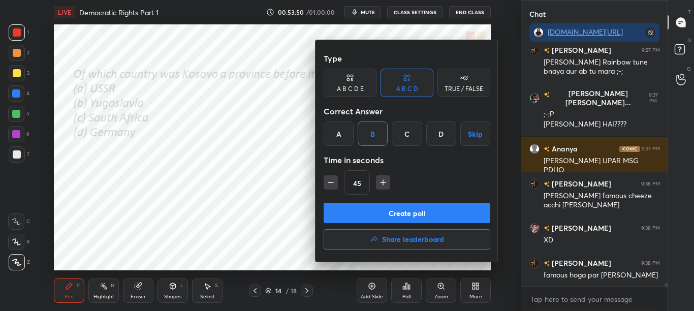
click at [370, 206] on button "Create poll" at bounding box center [407, 213] width 167 height 20
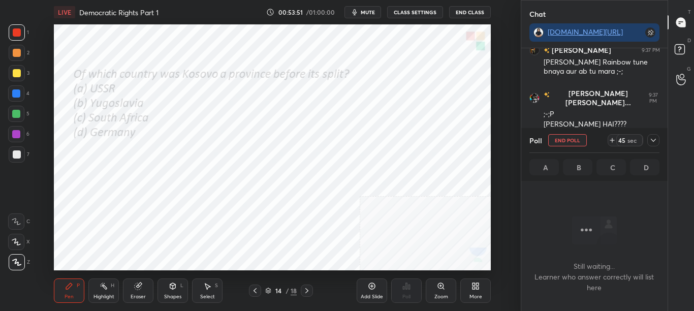
scroll to position [207, 143]
click at [652, 141] on icon at bounding box center [653, 140] width 8 height 8
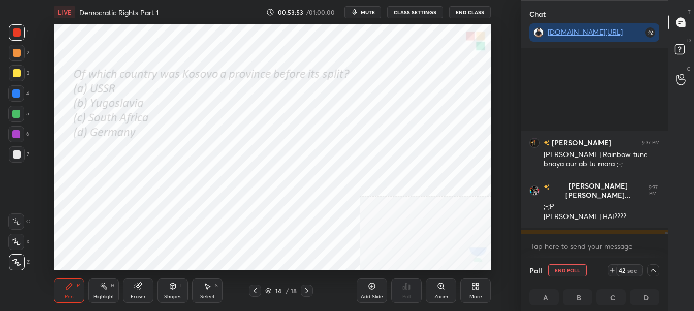
scroll to position [16663, 0]
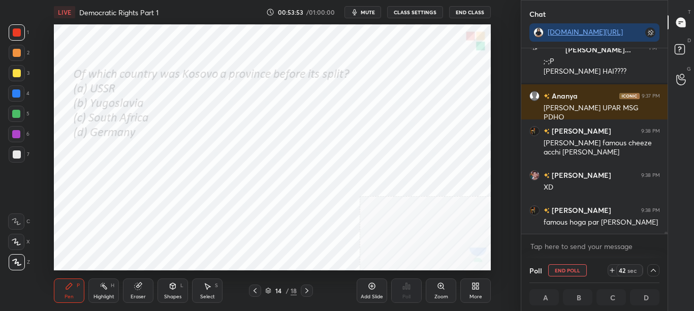
drag, startPoint x: 664, startPoint y: 233, endPoint x: 668, endPoint y: 241, distance: 9.3
click at [668, 241] on div "Chat [DOMAIN_NAME][URL] [PERSON_NAME] 9:37 PM [PERSON_NAME] Rainbow tune bnaya …" at bounding box center [608, 155] width 174 height 311
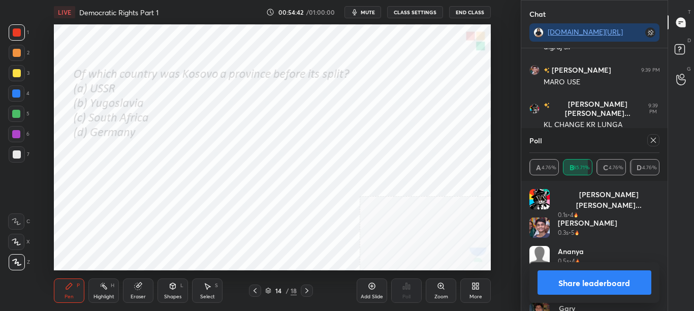
scroll to position [17260, 0]
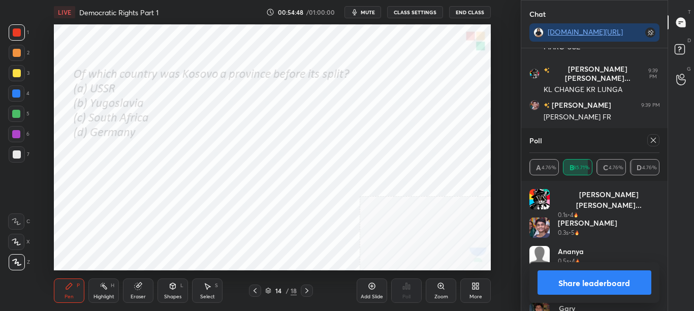
click at [651, 142] on icon at bounding box center [653, 140] width 8 height 8
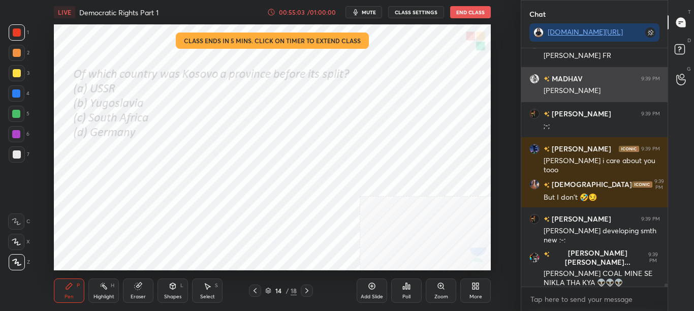
scroll to position [17356, 0]
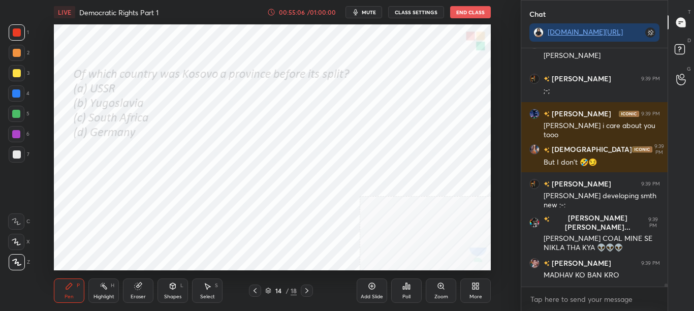
click at [488, 300] on div "More" at bounding box center [475, 290] width 30 height 24
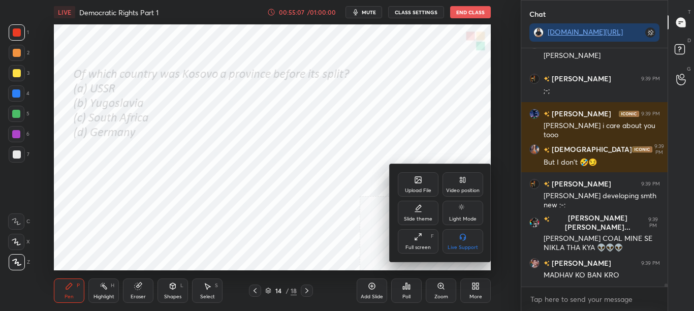
click at [404, 184] on div "Upload File" at bounding box center [418, 184] width 41 height 24
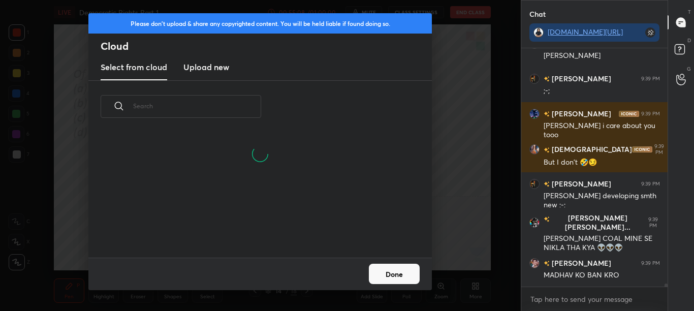
scroll to position [76, 326]
click at [200, 68] on h3 "Upload new" at bounding box center [206, 67] width 46 height 12
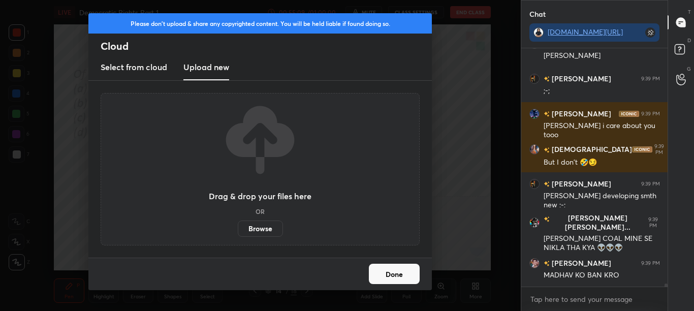
click at [262, 229] on label "Browse" at bounding box center [260, 228] width 45 height 16
click at [238, 229] on input "Browse" at bounding box center [238, 228] width 0 height 16
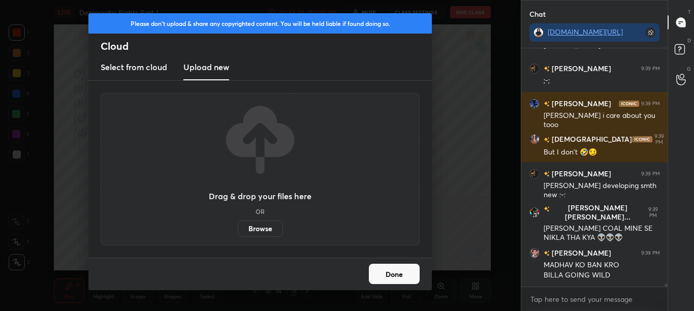
scroll to position [17402, 0]
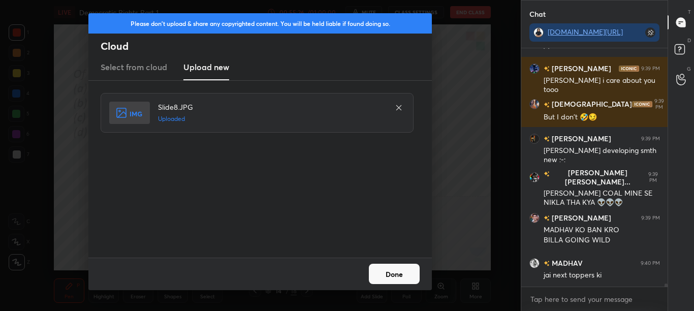
click at [386, 272] on button "Done" at bounding box center [394, 274] width 51 height 20
click at [387, 273] on button "Done" at bounding box center [394, 274] width 51 height 20
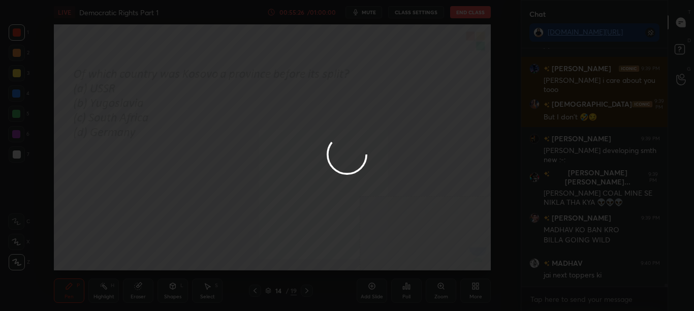
click at [386, 273] on div at bounding box center [347, 155] width 694 height 311
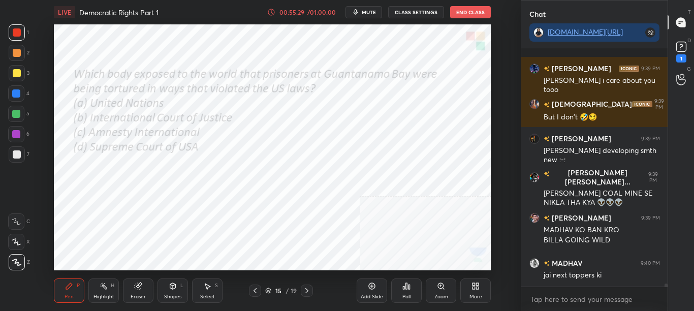
scroll to position [17445, 0]
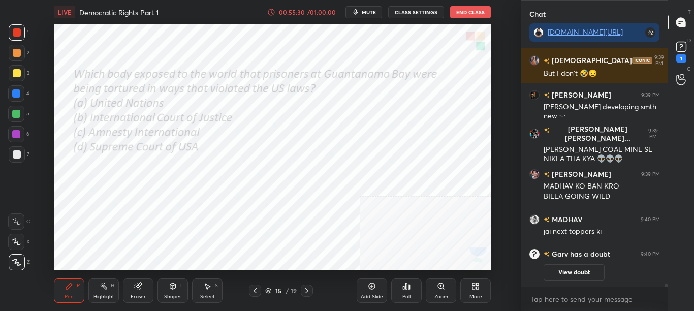
click at [378, 63] on div "LIVE Democratic Rights Part 1 00:55:30 / 01:00:00 mute CLASS SETTINGS End Class…" at bounding box center [273, 155] width 480 height 311
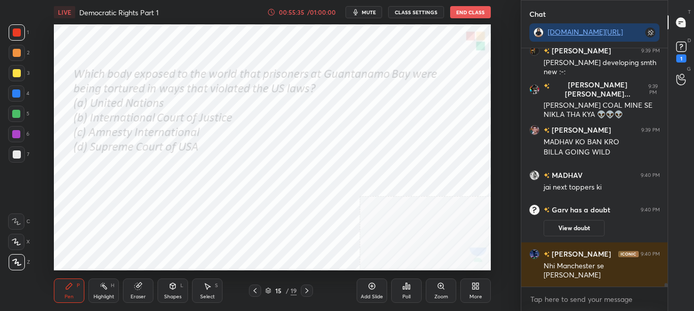
scroll to position [15794, 0]
click at [402, 295] on div "Poll" at bounding box center [406, 296] width 8 height 5
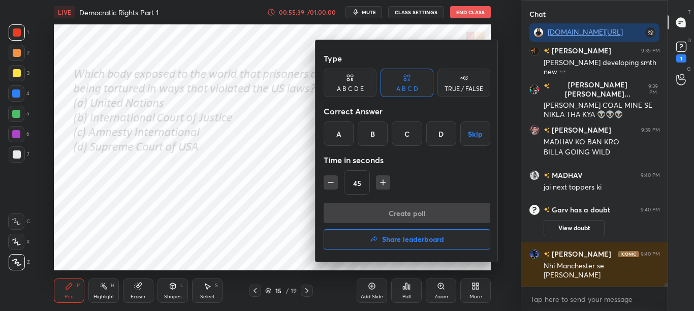
click at [402, 238] on h4 "Share leaderboard" at bounding box center [413, 239] width 62 height 7
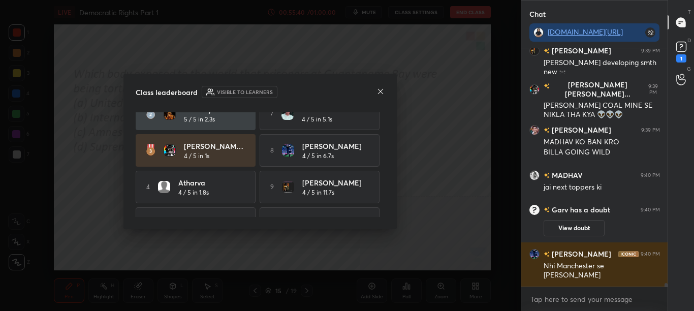
scroll to position [77, 0]
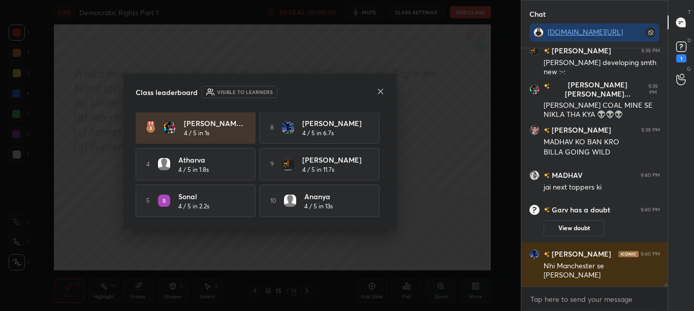
click at [383, 90] on icon at bounding box center [380, 91] width 8 height 8
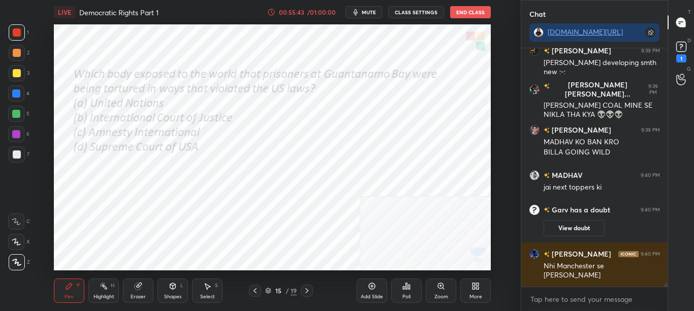
click at [693, 50] on div "D Doubts (D) 1" at bounding box center [681, 51] width 26 height 28
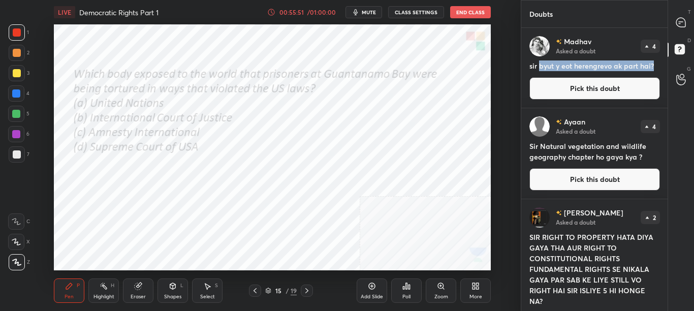
drag, startPoint x: 540, startPoint y: 66, endPoint x: 654, endPoint y: 59, distance: 113.5
click at [659, 70] on div "[PERSON_NAME] Asked a doubt 4 sir byut y eot herengrevo ak part hai? Pick this …" at bounding box center [594, 68] width 147 height 80
drag, startPoint x: 683, startPoint y: 26, endPoint x: 693, endPoint y: 104, distance: 78.9
click at [693, 104] on div "T Messages (T) D Doubts (D) G Raise Hand (G)" at bounding box center [680, 155] width 26 height 311
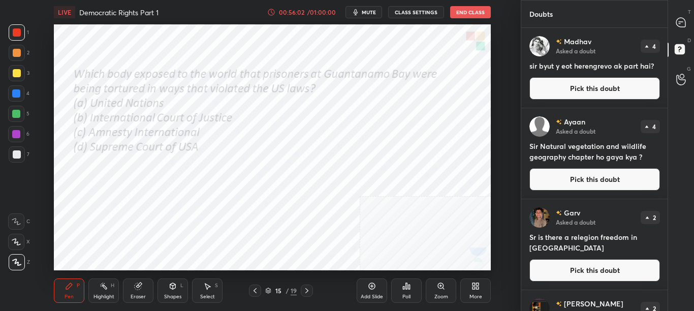
click at [664, 165] on div "[PERSON_NAME] Asked a doubt 4 Sir Natural vegetation and wildlife geography cha…" at bounding box center [594, 153] width 147 height 90
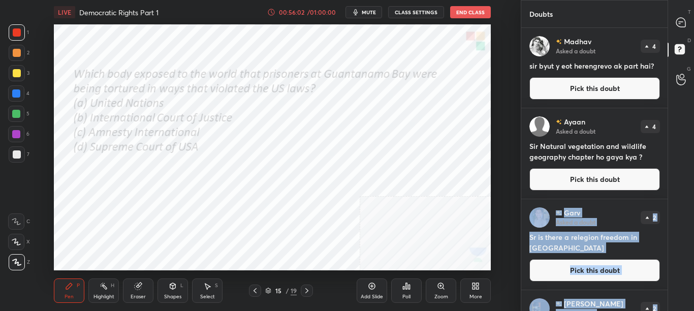
drag, startPoint x: 664, startPoint y: 172, endPoint x: 667, endPoint y: 194, distance: 21.5
click at [667, 194] on div "Doubts Enable hand raising Enable raise hand to speak to learners. Once enabled…" at bounding box center [608, 155] width 174 height 311
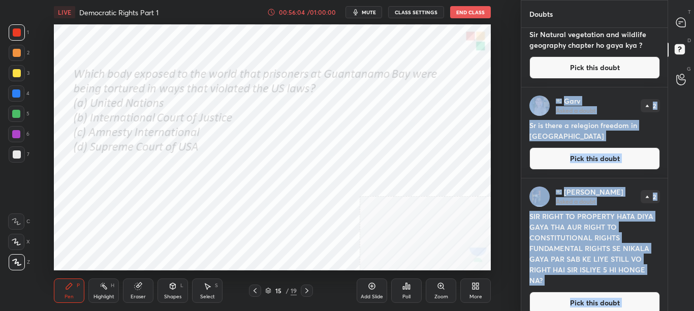
scroll to position [116, 0]
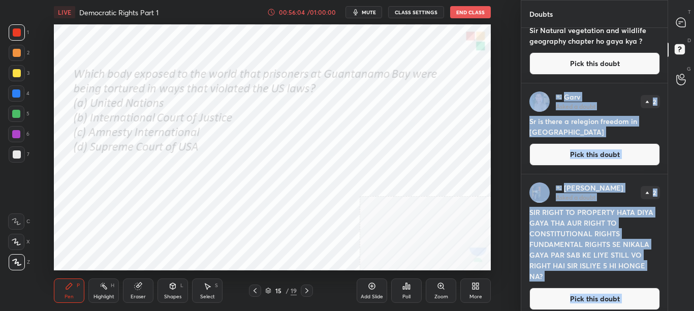
click at [619, 249] on h4 "SIR RIGHT TO PROPERTY HATA DIYA GAYA THA AUR RIGHT TO CONSTITUTIONAL RIGHTS FUN…" at bounding box center [594, 244] width 131 height 75
click at [603, 235] on h4 "SIR RIGHT TO PROPERTY HATA DIYA GAYA THA AUR RIGHT TO CONSTITUTIONAL RIGHTS FUN…" at bounding box center [594, 244] width 131 height 75
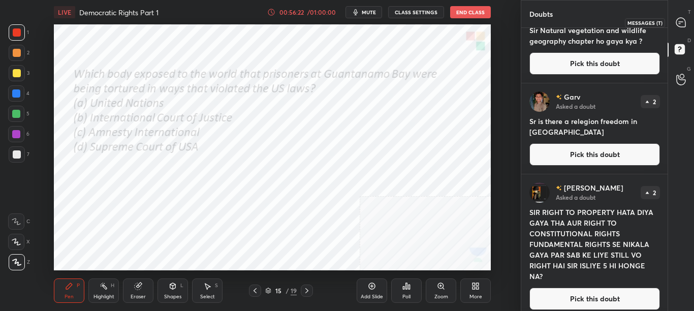
drag, startPoint x: 685, startPoint y: 19, endPoint x: 686, endPoint y: 26, distance: 7.2
click at [685, 18] on div at bounding box center [681, 22] width 20 height 18
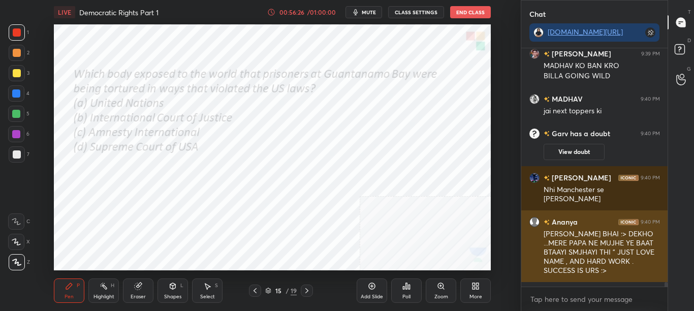
scroll to position [16180, 0]
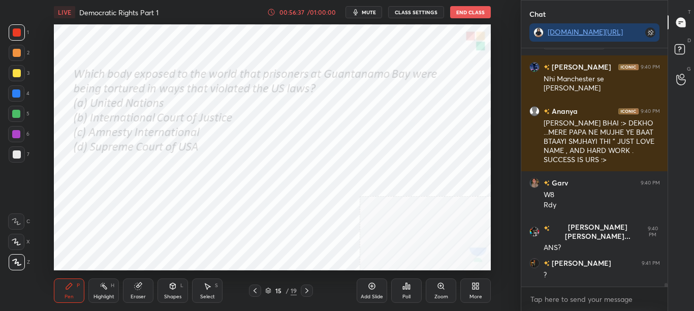
click at [410, 294] on div "Poll" at bounding box center [406, 296] width 8 height 5
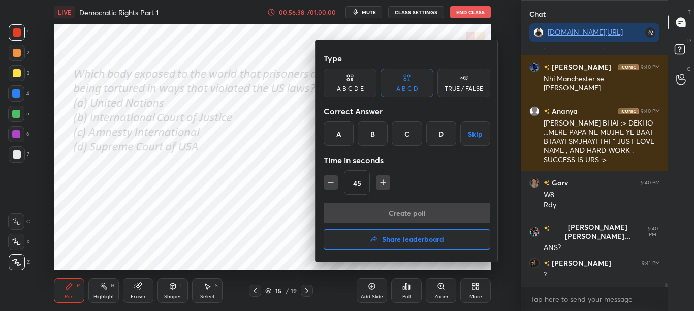
click at [276, 173] on div at bounding box center [347, 155] width 694 height 311
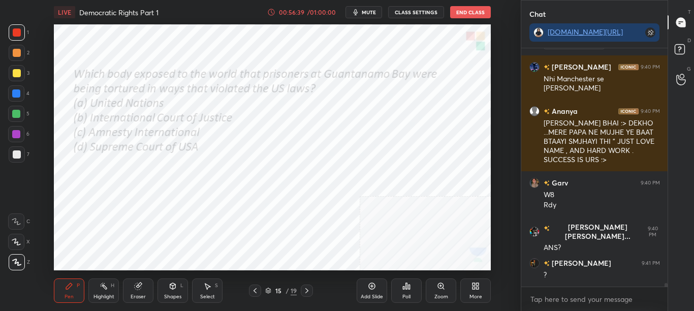
click at [402, 288] on icon at bounding box center [406, 286] width 8 height 8
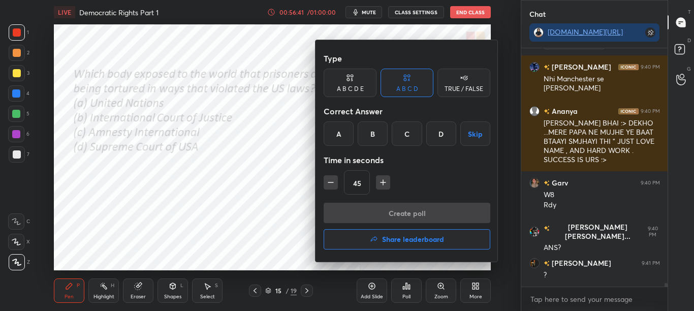
click at [272, 185] on div at bounding box center [347, 155] width 694 height 311
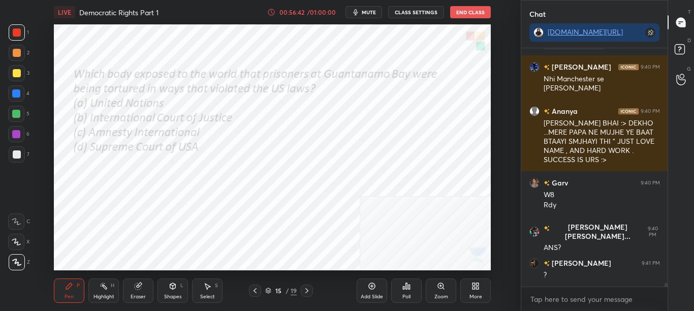
click at [418, 224] on div "LIVE Democratic Rights Part 1 00:56:42 / 01:00:00 mute CLASS SETTINGS End Class…" at bounding box center [273, 155] width 480 height 311
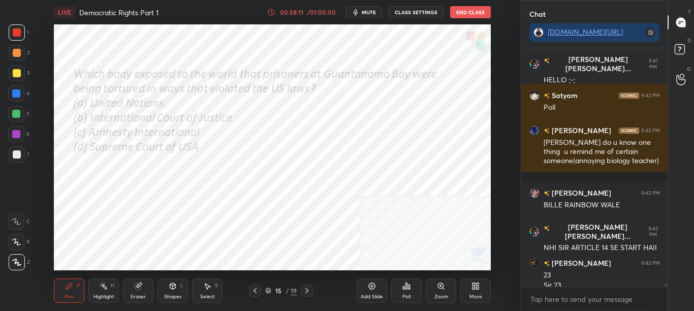
scroll to position [16596, 0]
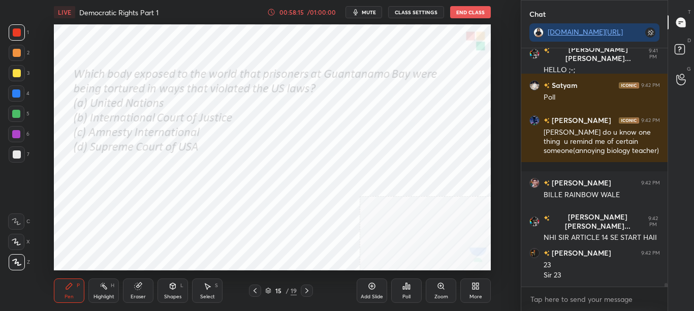
click at [409, 296] on div "Poll" at bounding box center [406, 296] width 8 height 5
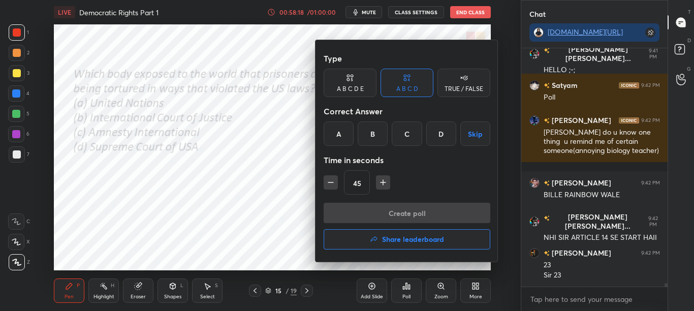
click at [409, 140] on div "C" at bounding box center [407, 133] width 30 height 24
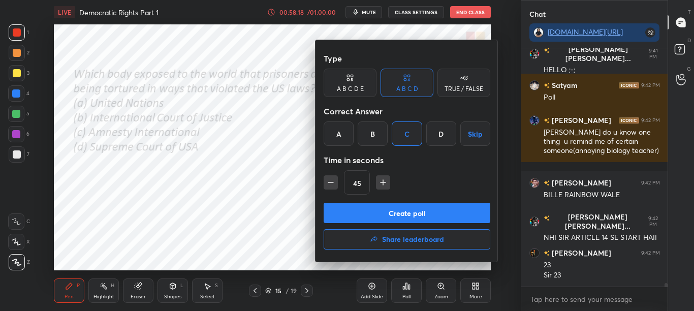
scroll to position [16659, 0]
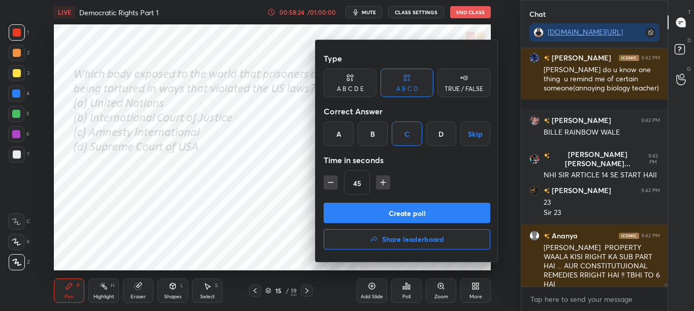
click at [404, 216] on button "Create poll" at bounding box center [407, 213] width 167 height 20
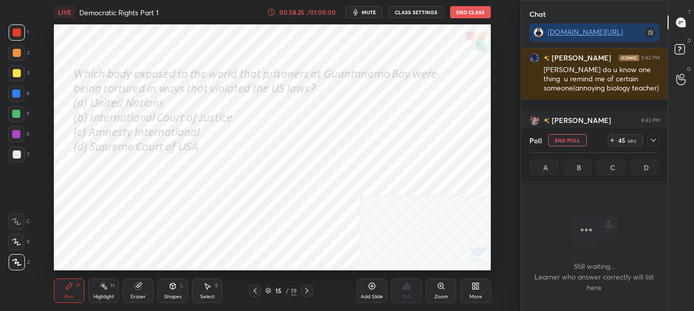
scroll to position [207, 143]
click at [655, 141] on icon at bounding box center [653, 140] width 8 height 8
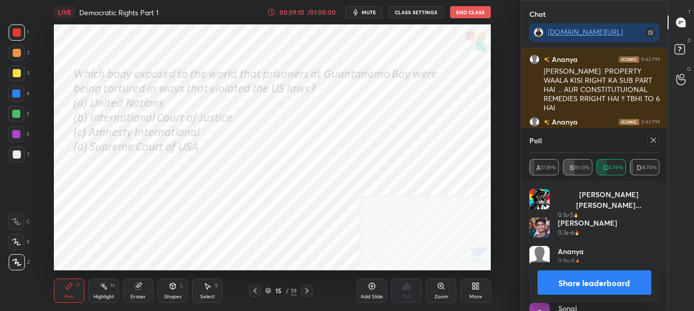
scroll to position [16879, 0]
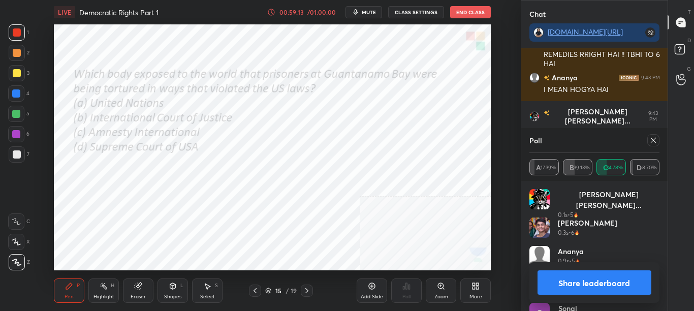
click at [651, 144] on icon at bounding box center [653, 140] width 8 height 8
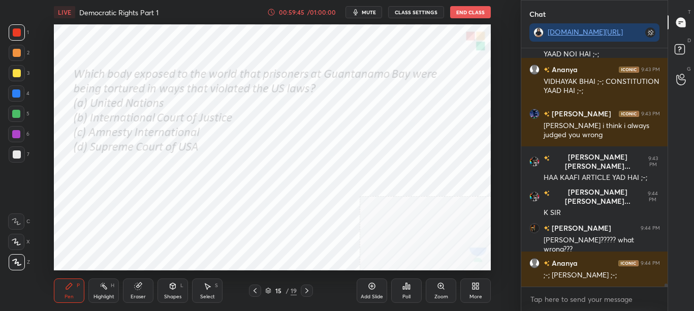
scroll to position [17001, 0]
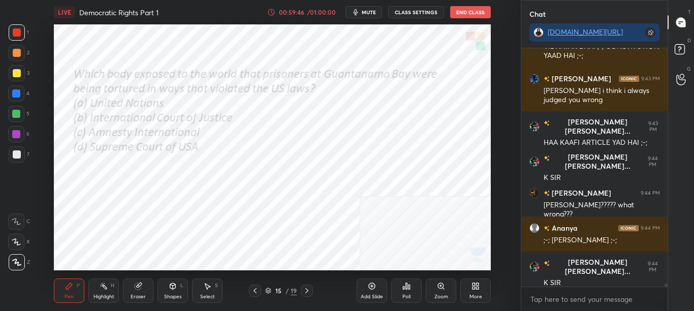
click at [471, 292] on div "More" at bounding box center [475, 290] width 30 height 24
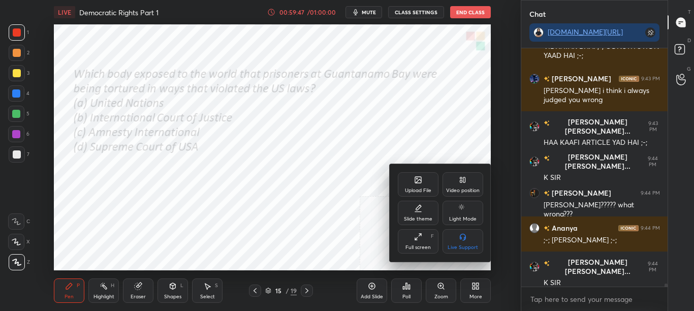
click at [417, 186] on div "Upload File" at bounding box center [418, 184] width 41 height 24
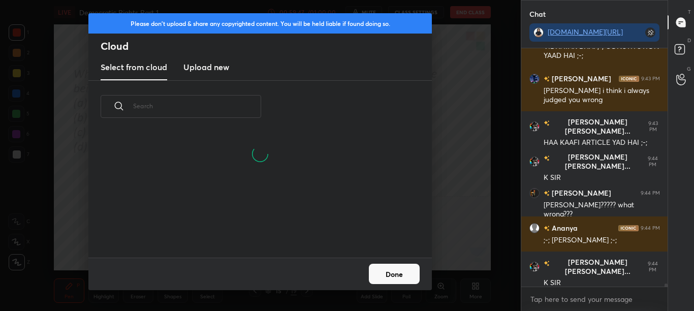
scroll to position [125, 326]
click at [209, 65] on h3 "Upload new" at bounding box center [206, 67] width 46 height 12
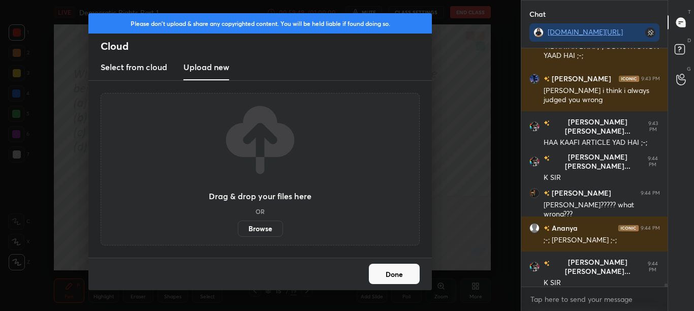
click at [409, 266] on button "Done" at bounding box center [394, 274] width 51 height 20
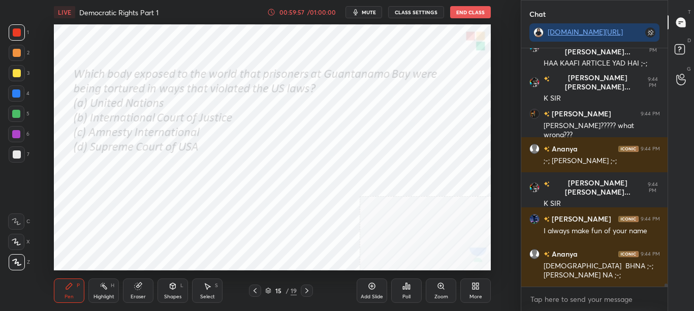
scroll to position [17125, 0]
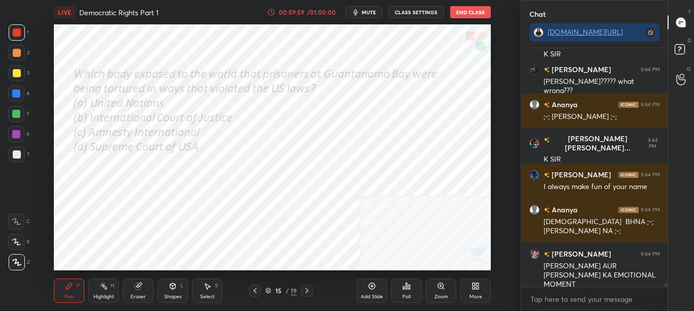
click at [304, 294] on icon at bounding box center [307, 290] width 8 height 8
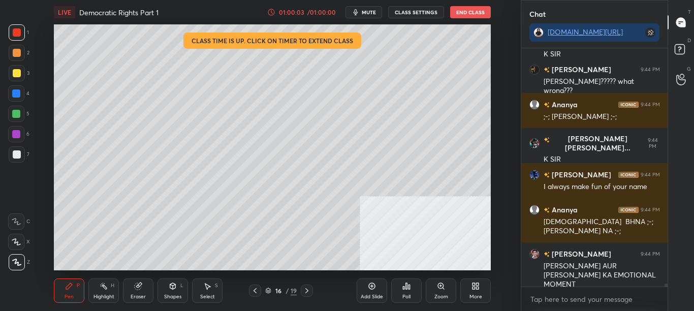
click at [311, 294] on div at bounding box center [307, 290] width 12 height 12
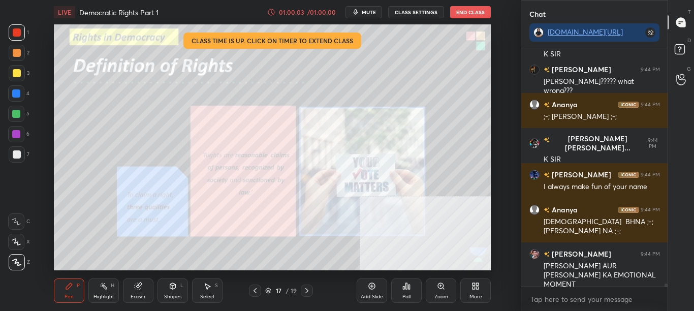
click at [310, 295] on div at bounding box center [307, 290] width 12 height 12
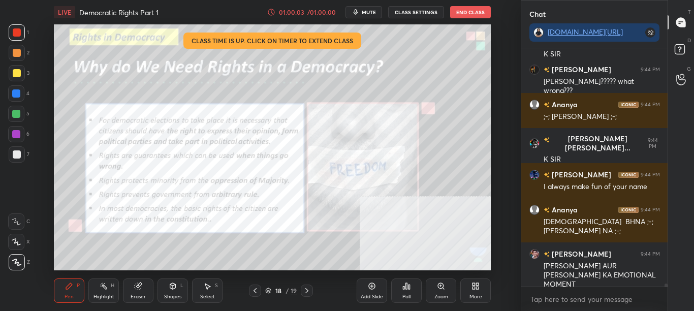
scroll to position [17160, 0]
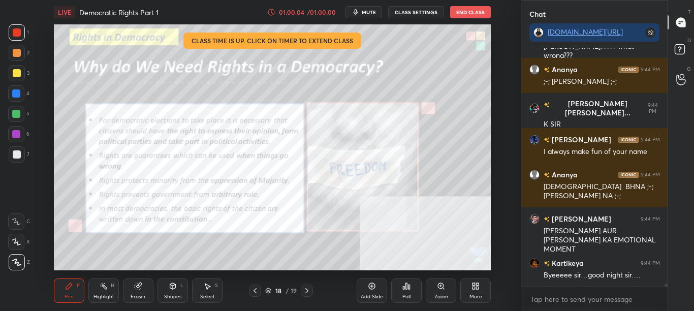
click at [309, 295] on div at bounding box center [307, 290] width 12 height 12
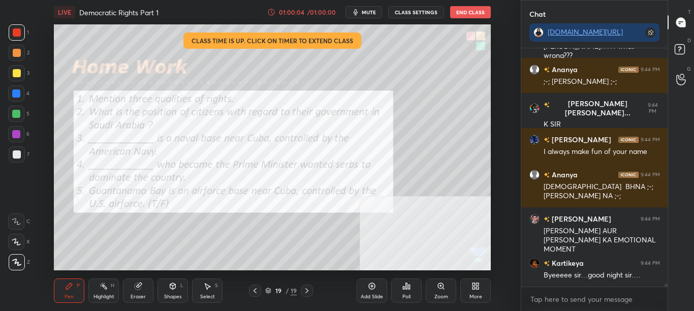
click at [309, 294] on icon at bounding box center [307, 290] width 8 height 8
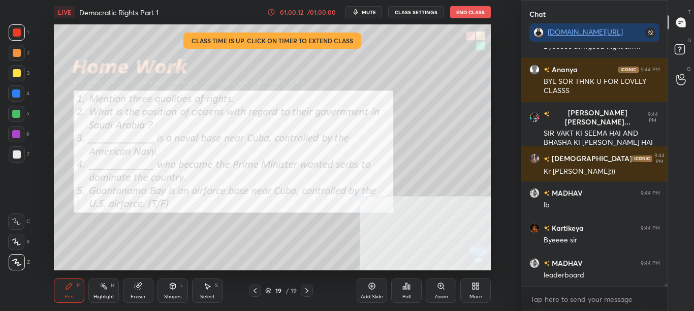
scroll to position [17423, 0]
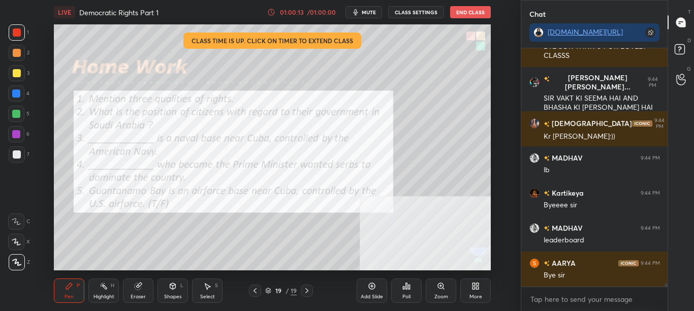
click at [403, 298] on div "Poll" at bounding box center [406, 296] width 8 height 5
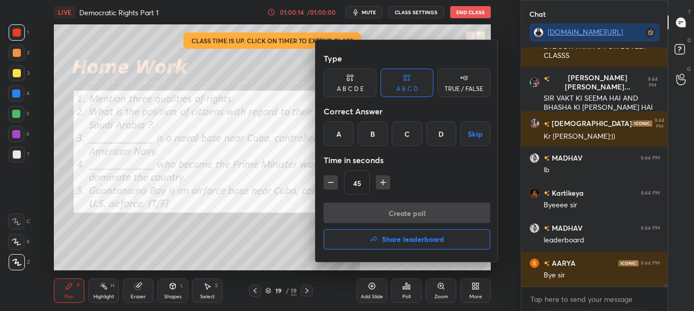
click at [404, 244] on button "Share leaderboard" at bounding box center [407, 239] width 167 height 20
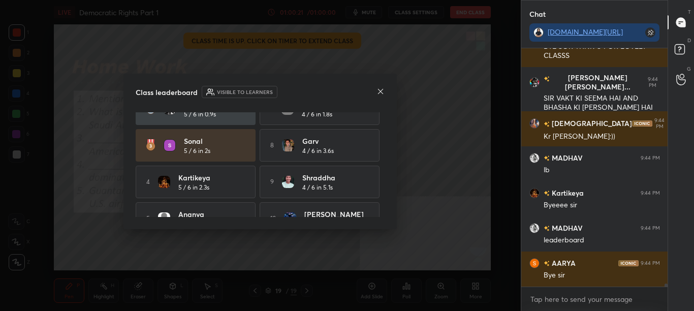
scroll to position [77, 0]
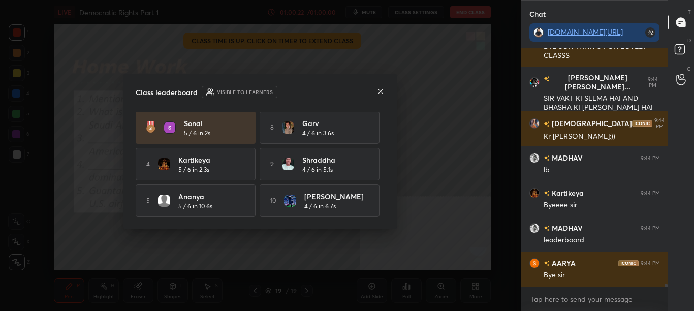
click at [381, 87] on icon at bounding box center [380, 91] width 8 height 8
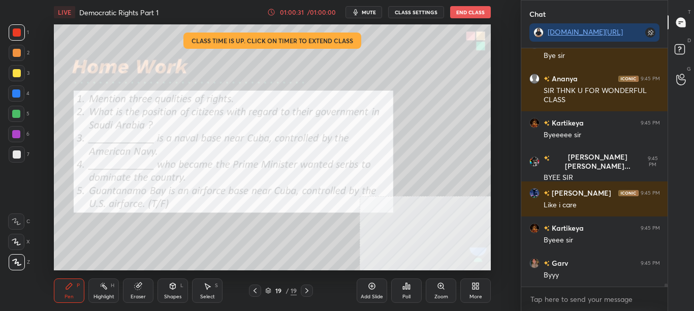
scroll to position [17678, 0]
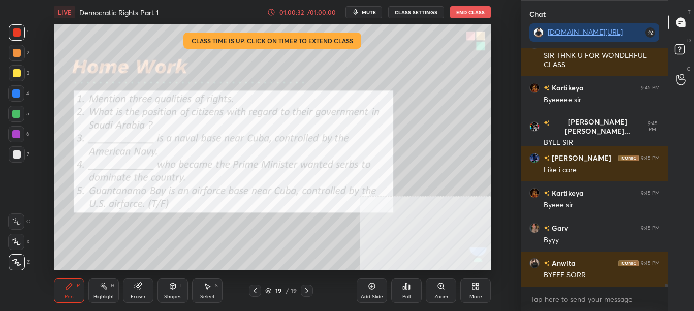
click at [478, 11] on button "End Class" at bounding box center [470, 12] width 41 height 12
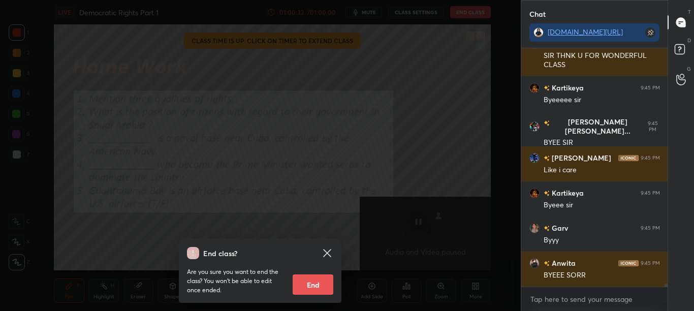
scroll to position [17713, 0]
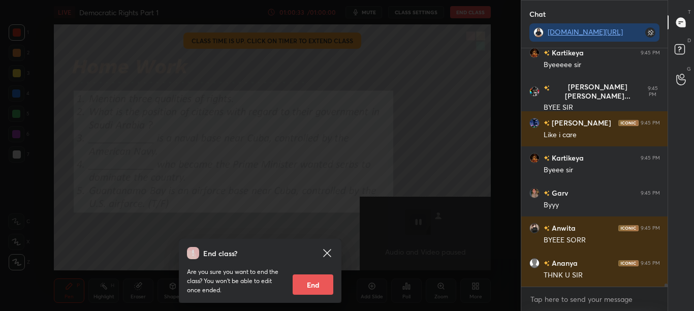
click at [319, 283] on button "End" at bounding box center [313, 284] width 41 height 20
type textarea "x"
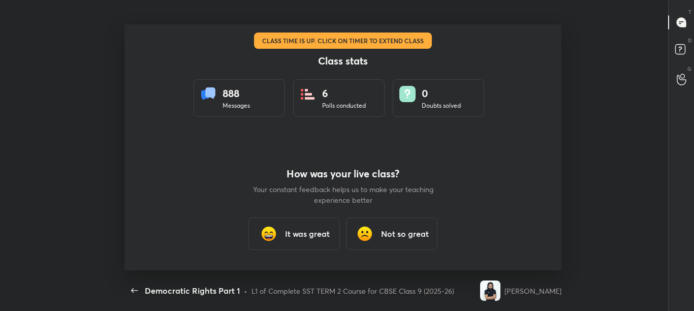
scroll to position [50545, 50106]
